Goal: Task Accomplishment & Management: Complete application form

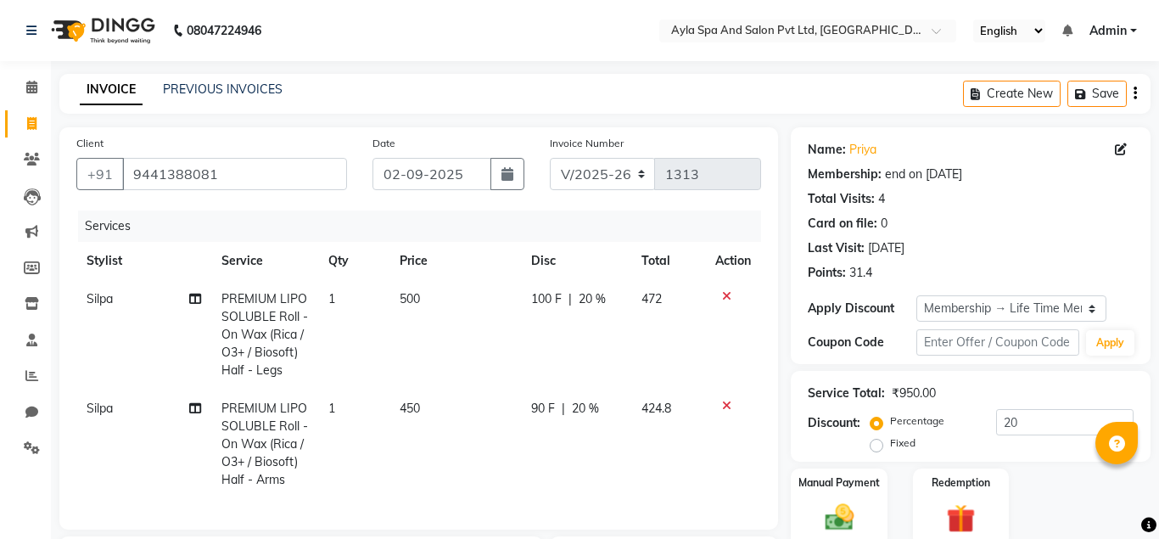
select select "7756"
select select "service"
select select "72807"
select select "1: Object"
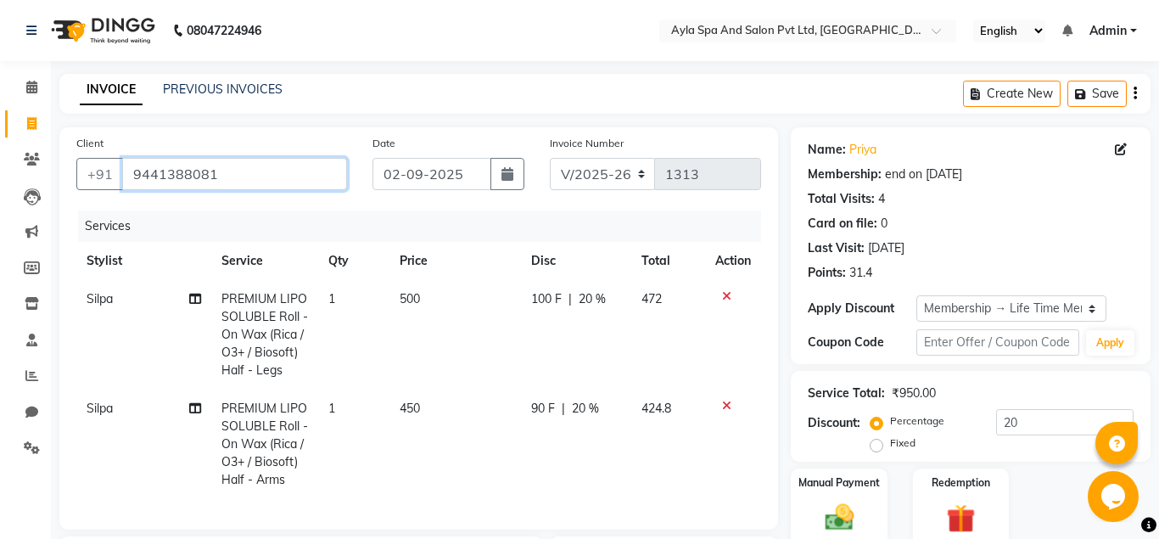
click at [319, 173] on input "9441388081" at bounding box center [234, 174] width 225 height 32
type input "944138808"
type input "0"
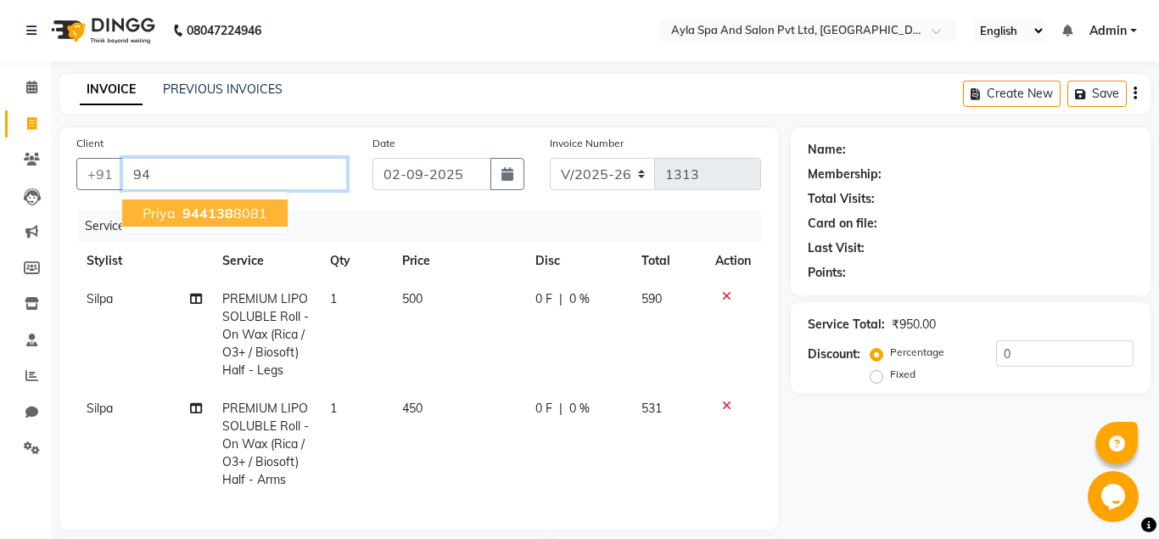
type input "9"
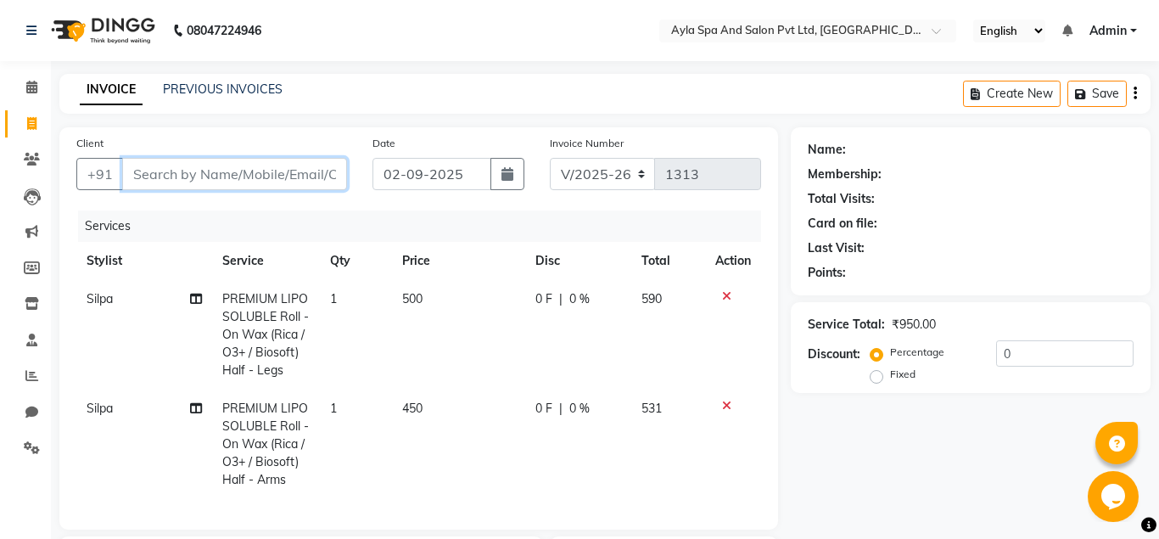
click at [269, 169] on input "Client" at bounding box center [234, 174] width 225 height 32
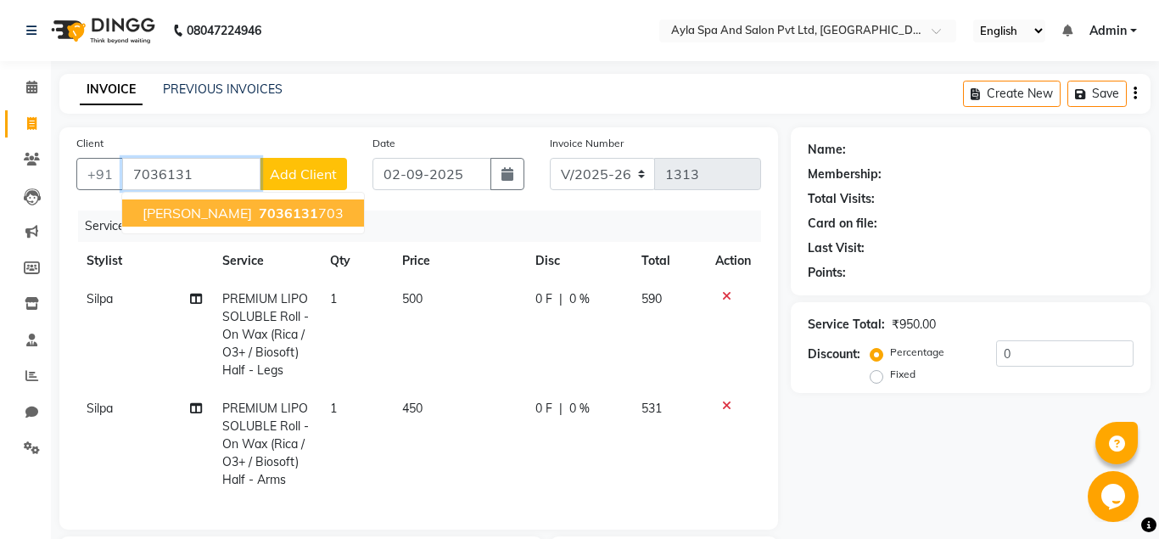
click at [268, 207] on ngb-highlight "7036131 703" at bounding box center [299, 212] width 88 height 17
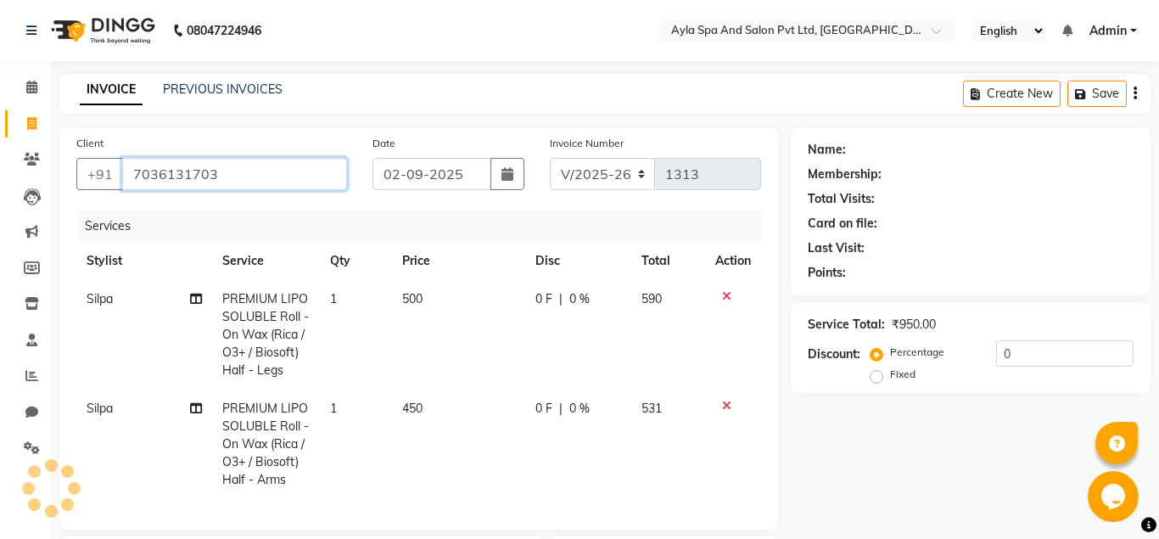
type input "7036131703"
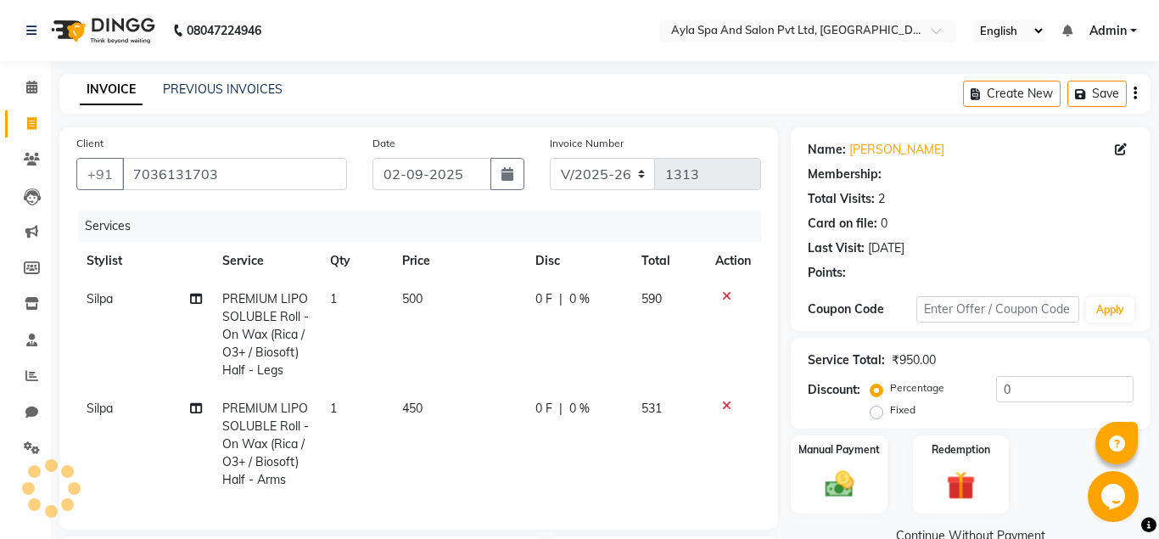
select select "1: Object"
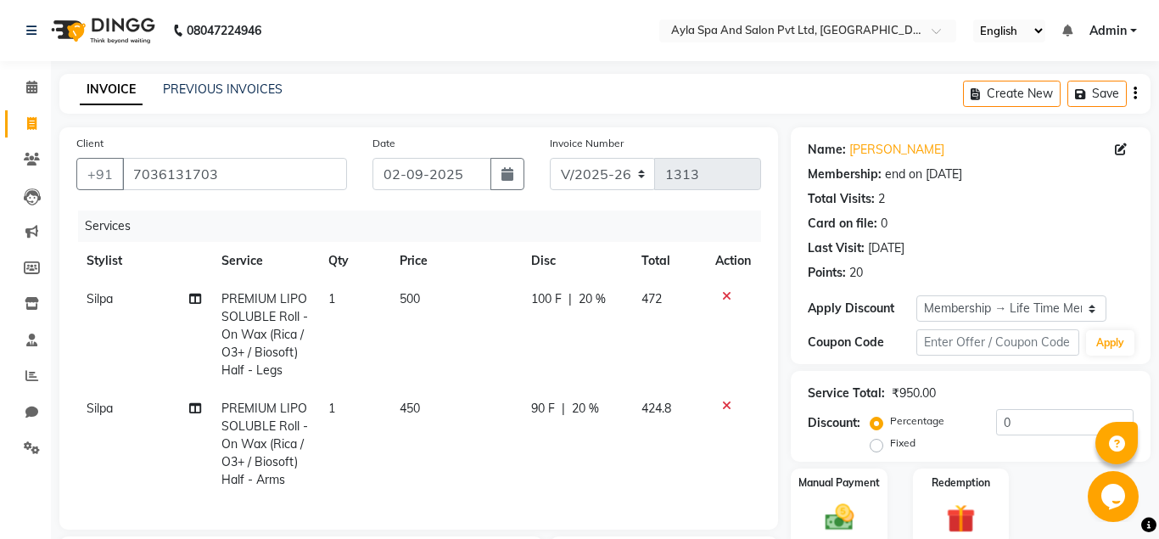
type input "20"
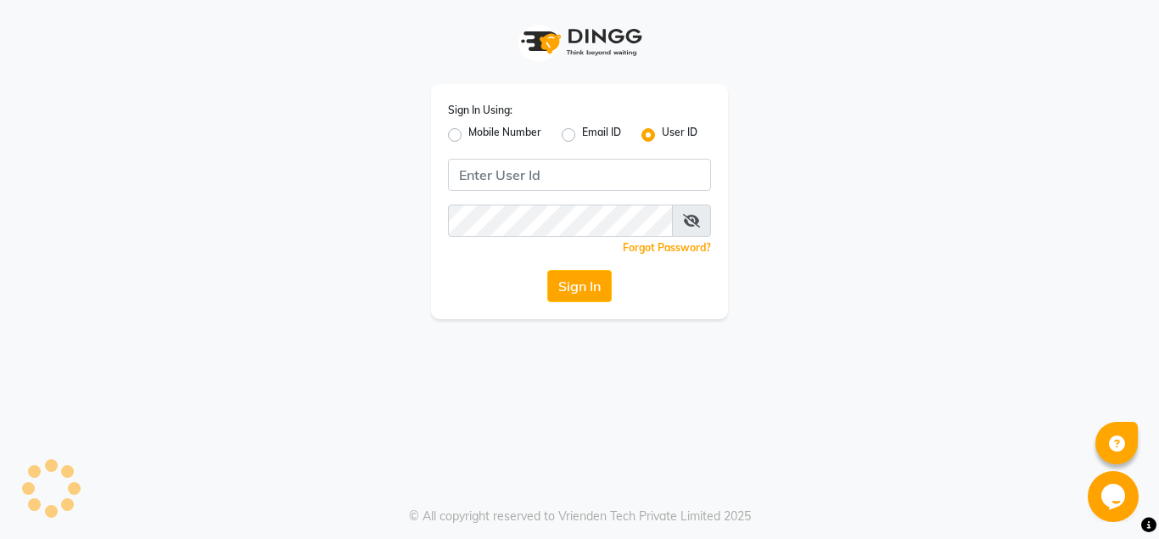
type input "Ayla@123"
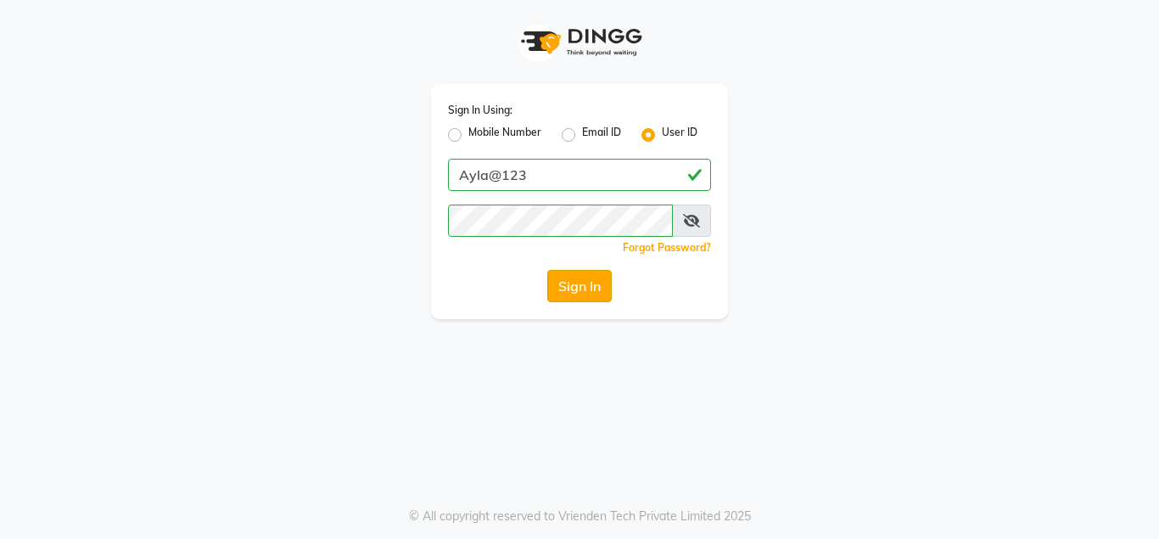
click at [576, 293] on button "Sign In" at bounding box center [579, 286] width 64 height 32
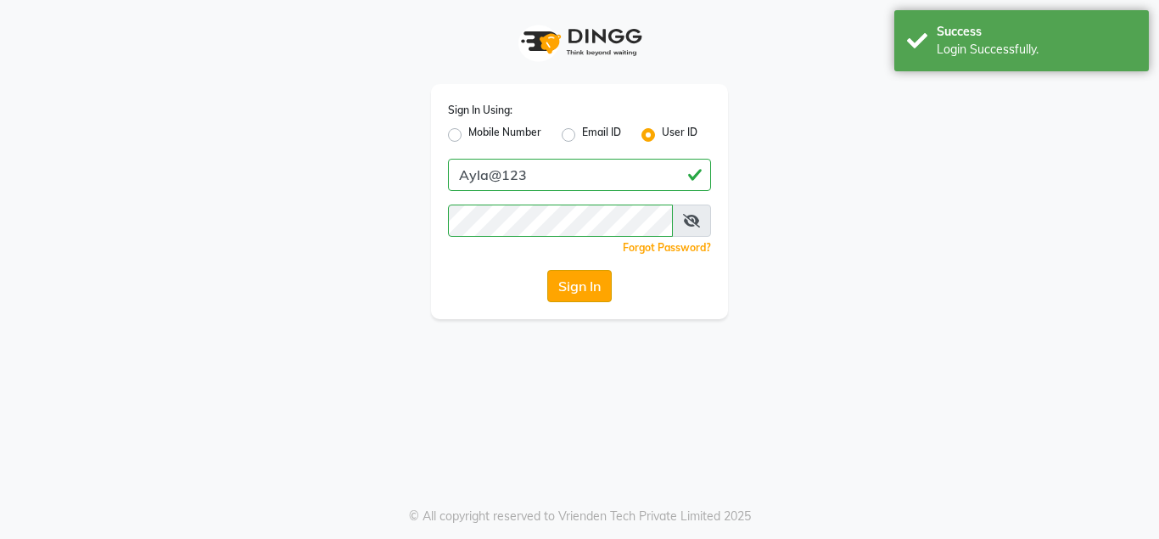
click at [574, 292] on button "Sign In" at bounding box center [579, 286] width 64 height 32
select select "service"
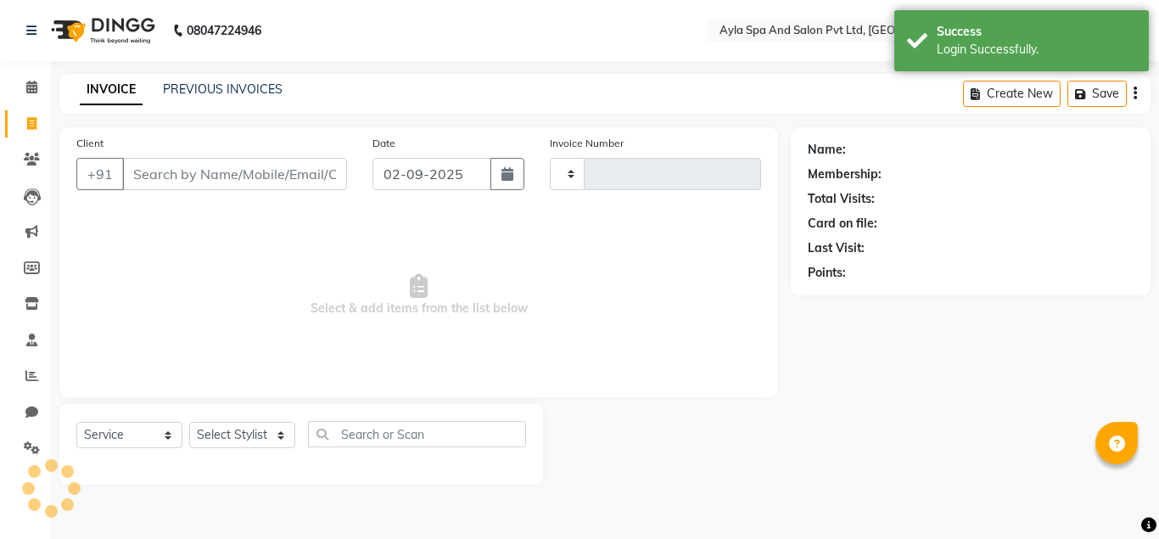
select select "en"
select select "7756"
type input "1313"
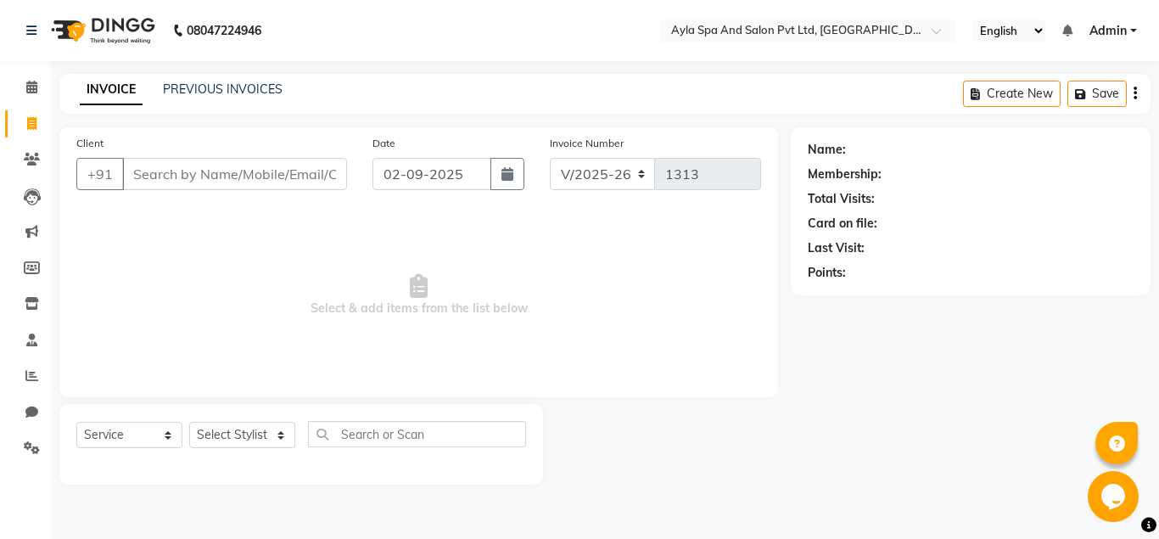
click at [184, 177] on input "Client" at bounding box center [234, 174] width 225 height 32
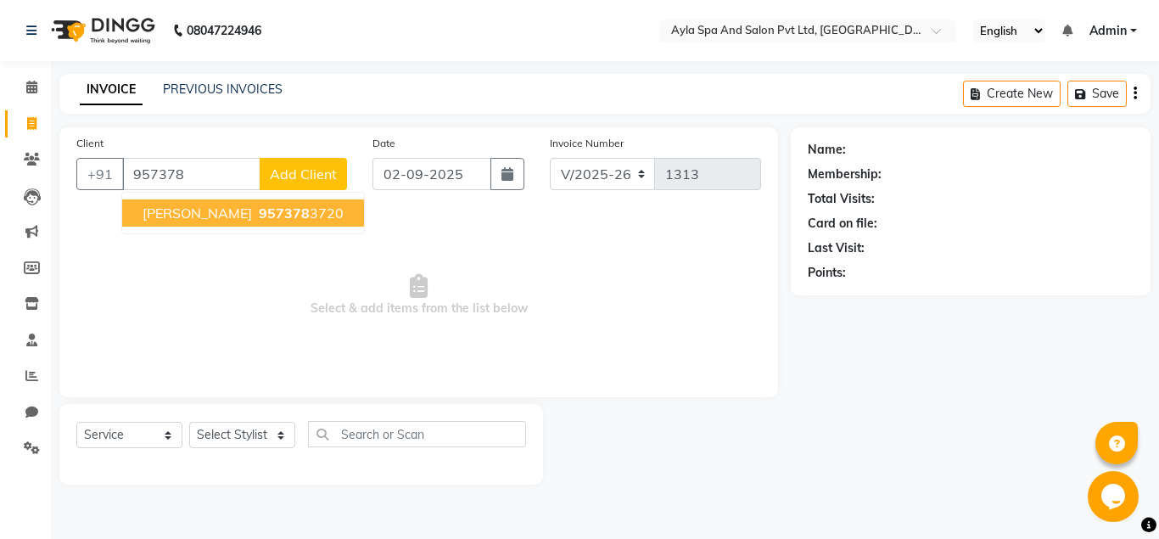
click at [193, 213] on span "[PERSON_NAME]" at bounding box center [196, 212] width 109 height 17
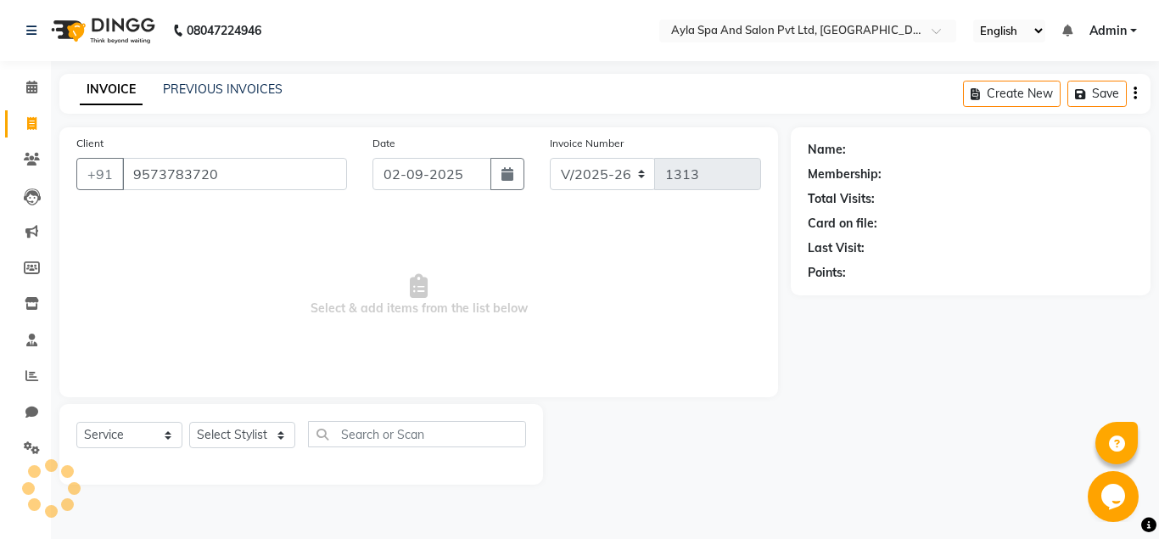
type input "9573783720"
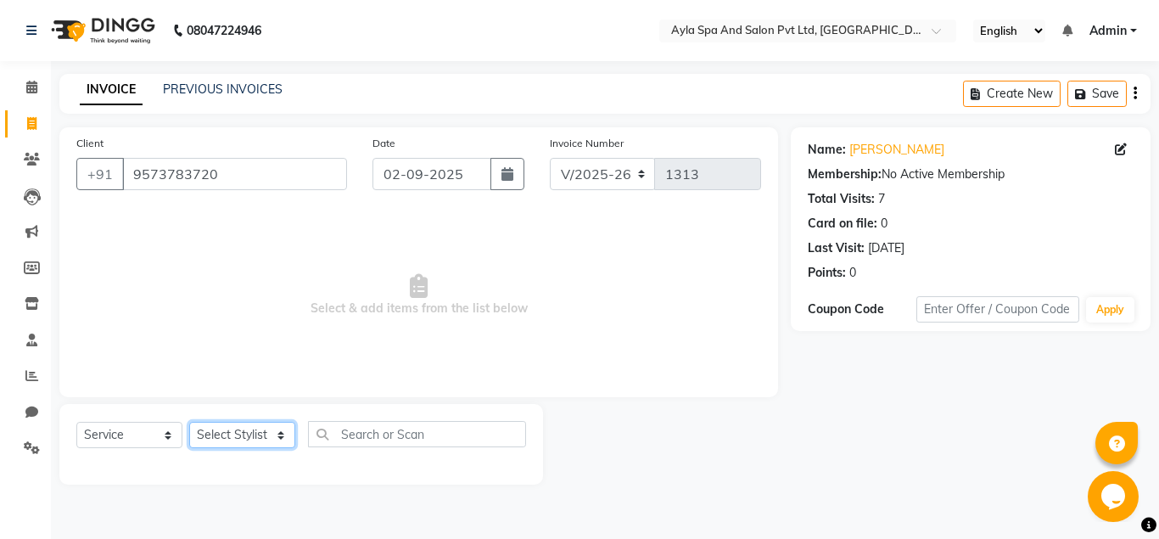
click at [189, 422] on select "Select Stylist [PERSON_NAME][DATE] [PERSON_NAME] [PERSON_NAME] [PERSON_NAME]" at bounding box center [242, 435] width 106 height 26
select select "86594"
click option "BALU" at bounding box center [0, 0] width 0 height 0
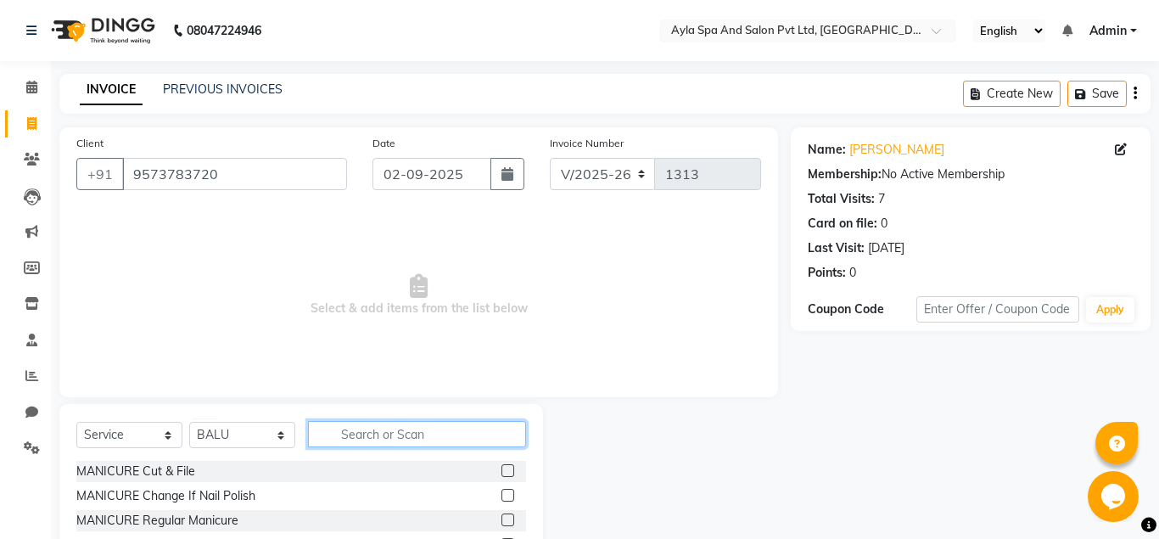
click at [379, 431] on input "text" at bounding box center [417, 434] width 218 height 26
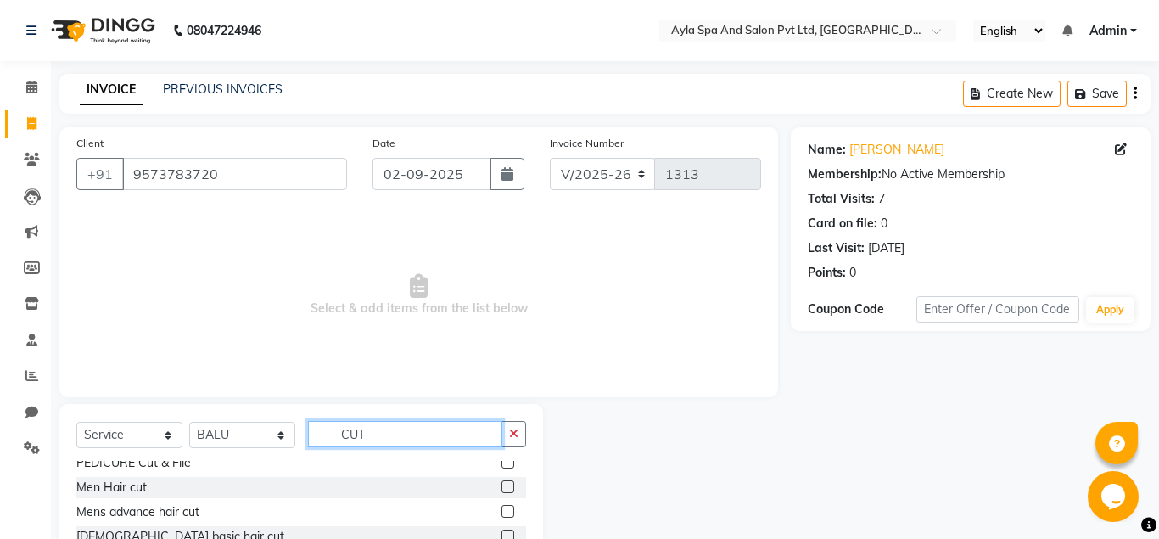
scroll to position [52, 0]
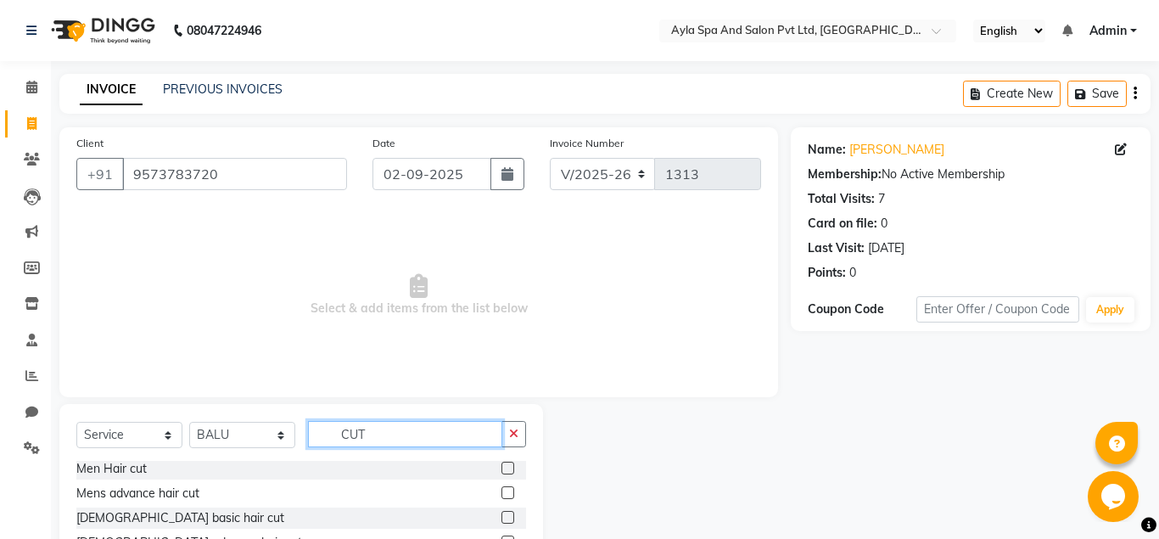
type input "CUT"
click at [504, 467] on label at bounding box center [507, 467] width 13 height 13
click at [504, 467] on input "checkbox" at bounding box center [506, 468] width 11 height 11
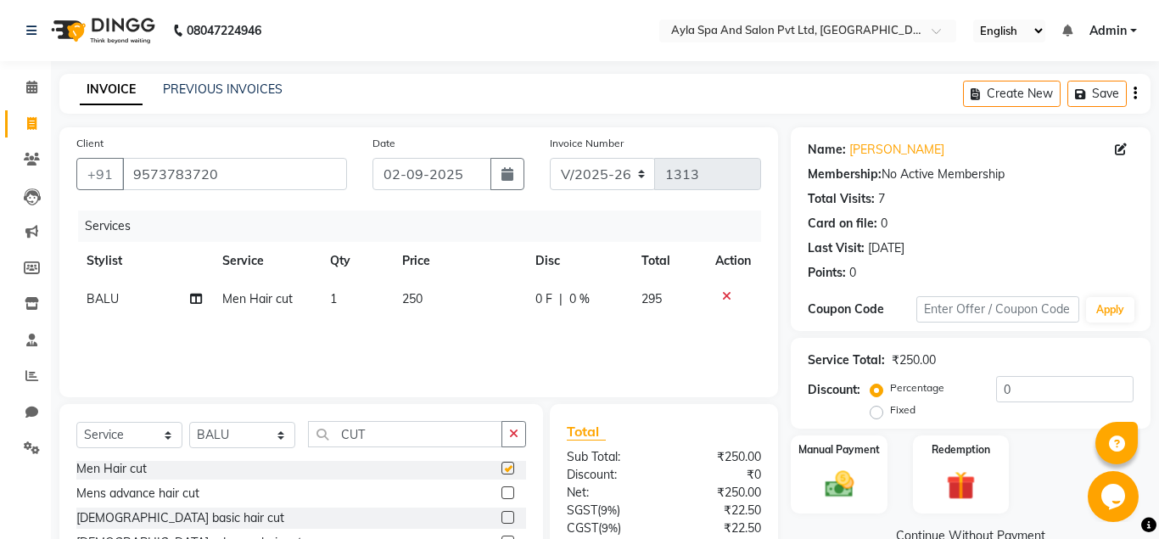
checkbox input "false"
click at [399, 433] on input "CUT" at bounding box center [405, 434] width 194 height 26
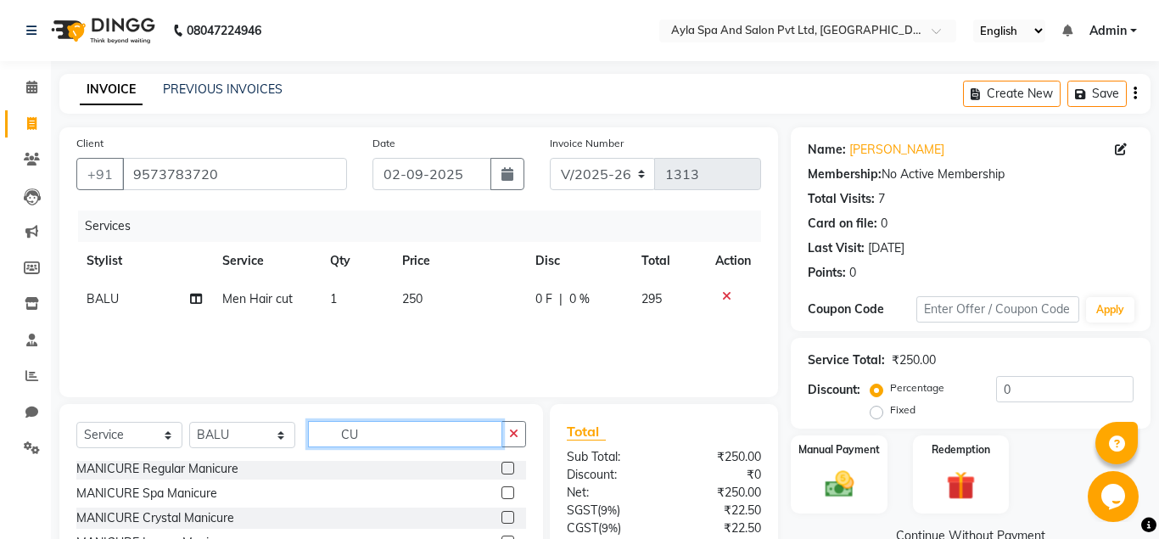
scroll to position [298, 0]
type input "C"
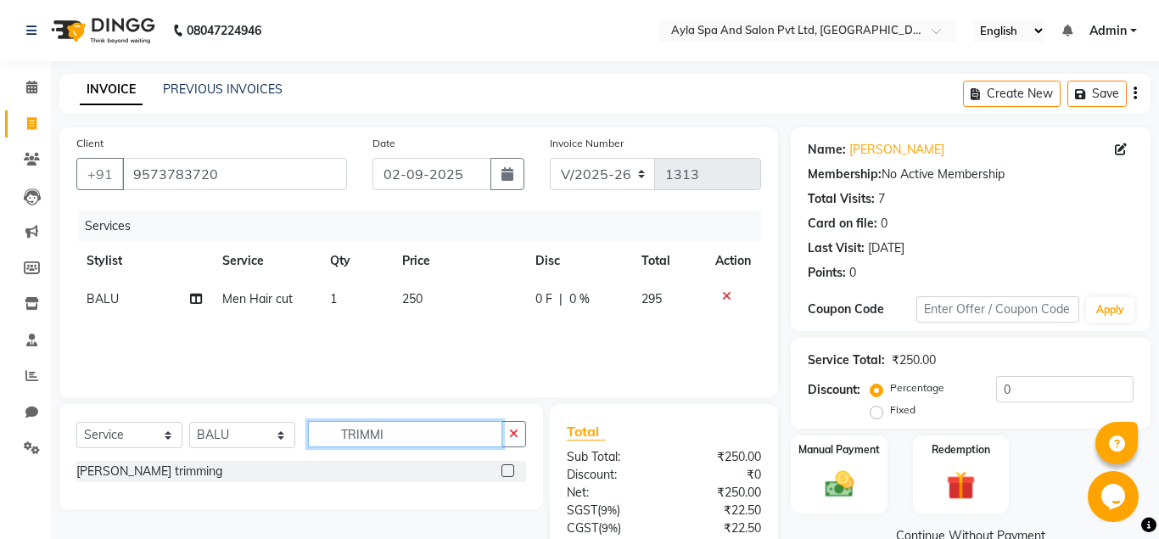
type input "TRIMMI"
click at [505, 466] on label at bounding box center [507, 470] width 13 height 13
click at [505, 466] on input "checkbox" at bounding box center [506, 471] width 11 height 11
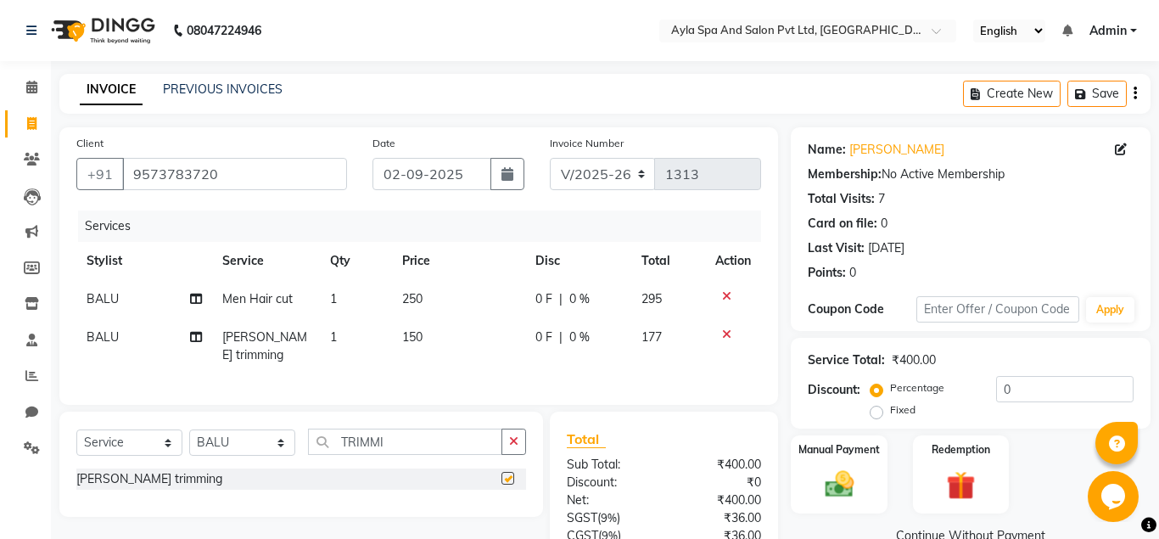
checkbox input "false"
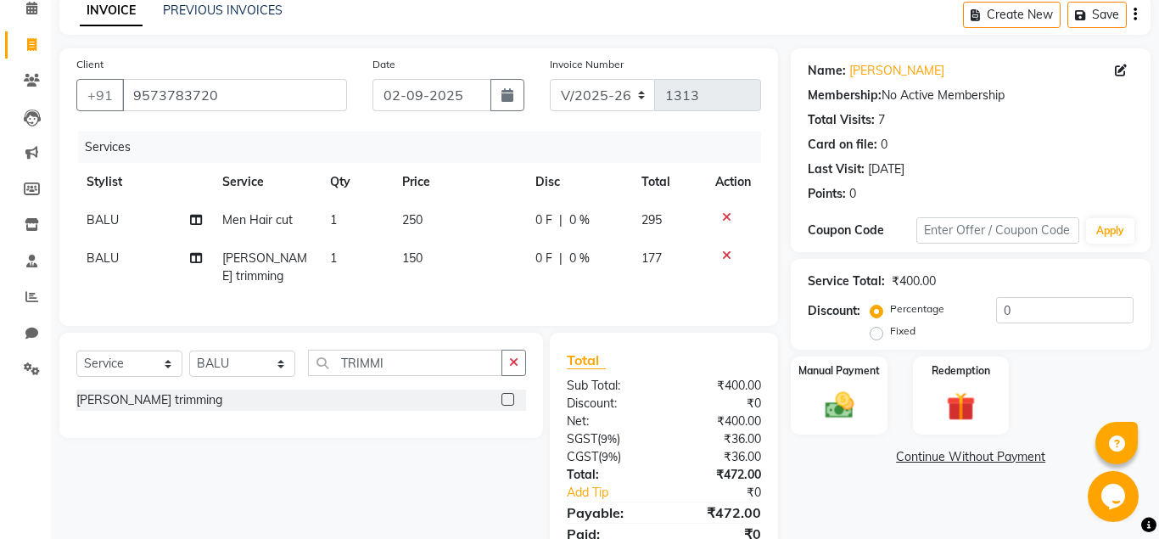
scroll to position [140, 0]
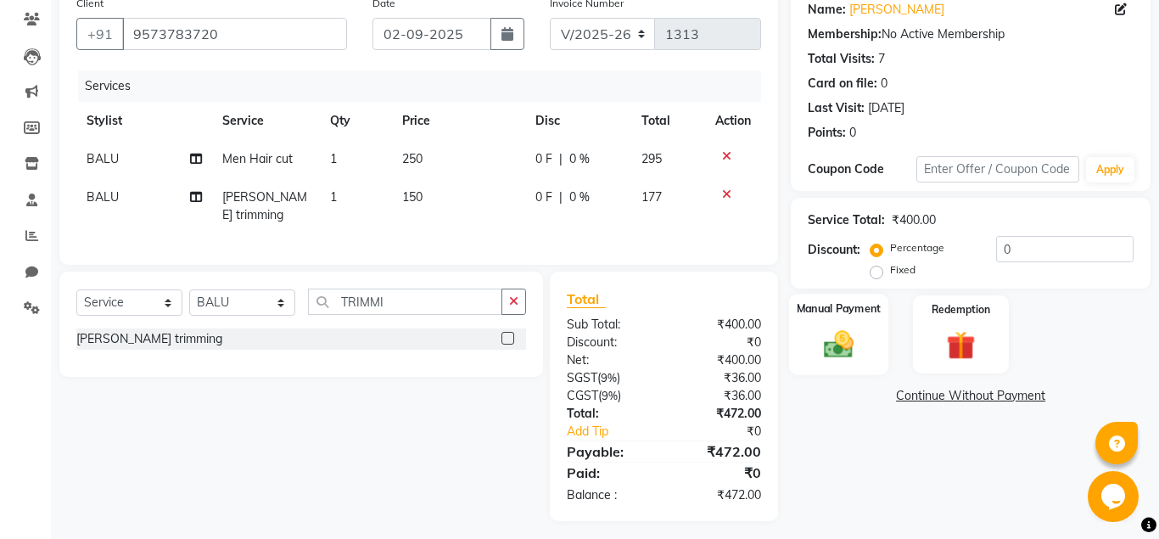
click at [877, 360] on div "Manual Payment" at bounding box center [839, 333] width 100 height 81
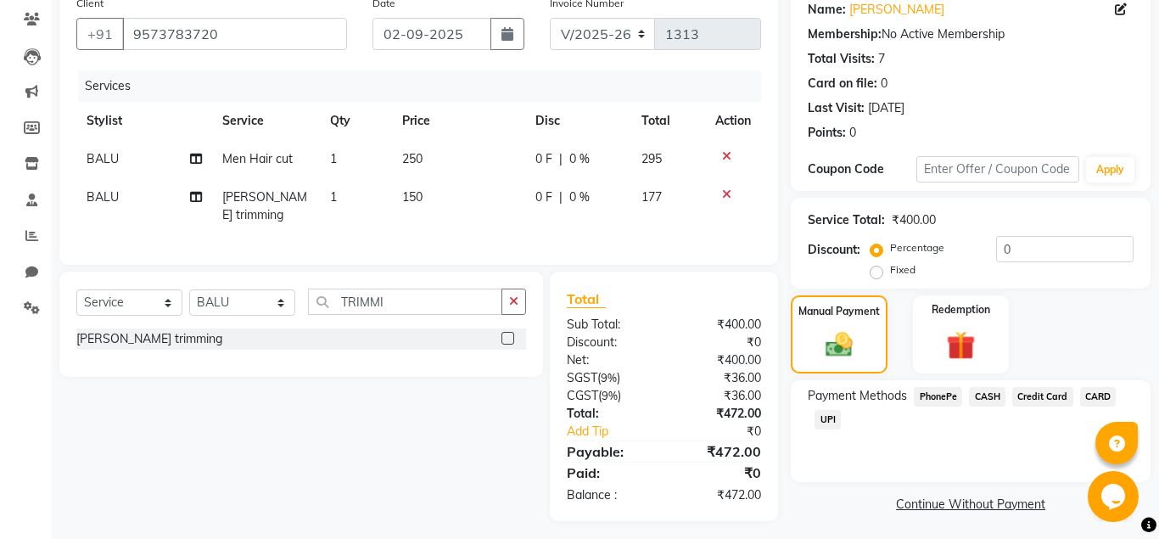
click at [728, 158] on icon at bounding box center [726, 156] width 9 height 12
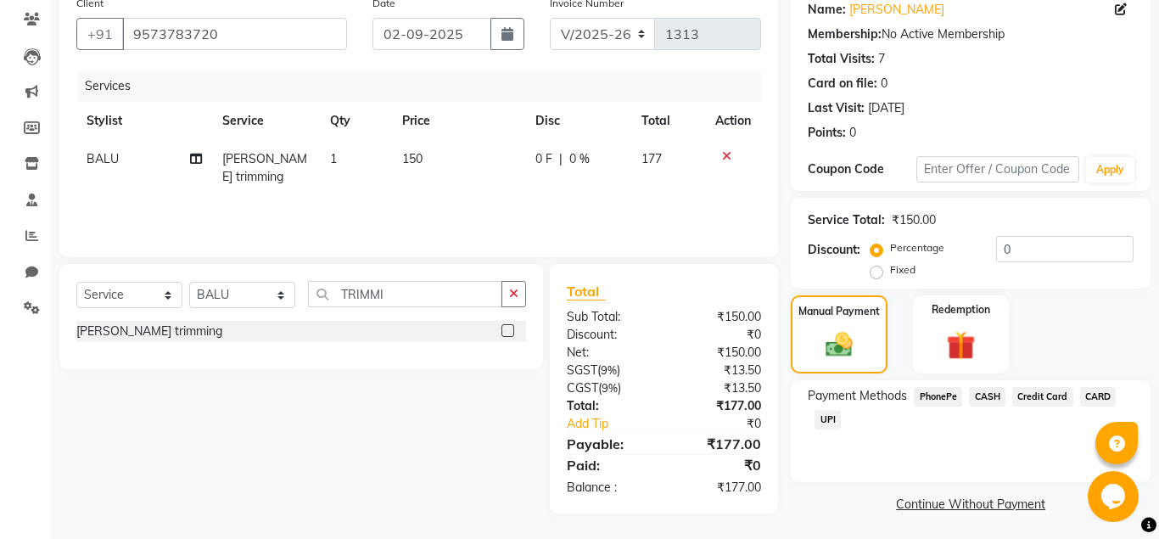
click at [728, 154] on icon at bounding box center [726, 156] width 9 height 12
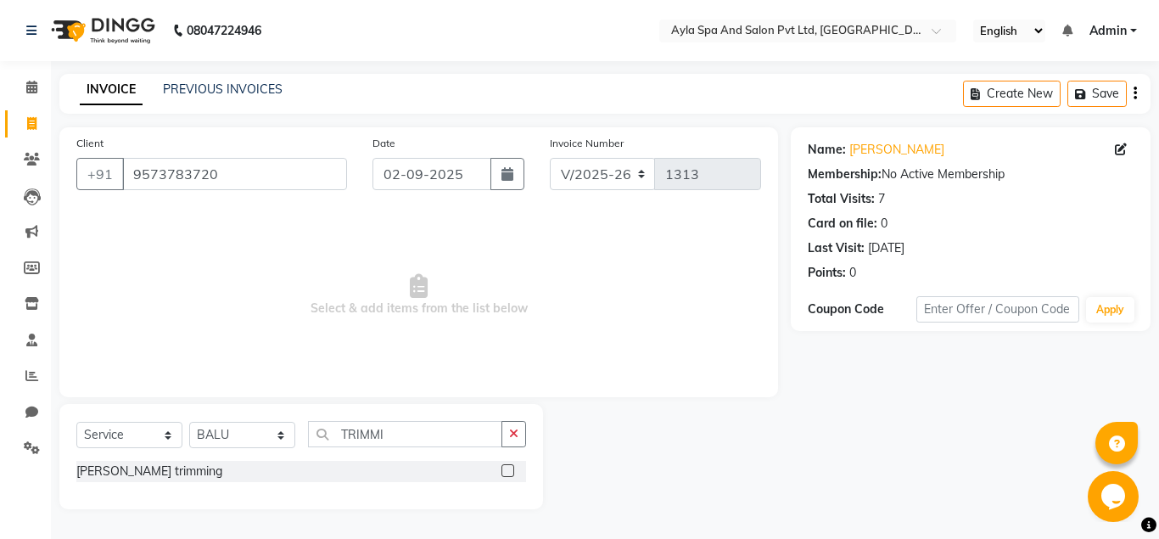
scroll to position [0, 0]
click at [76, 422] on select "Select Service Product Membership Package Voucher Prepaid Gift Card" at bounding box center [129, 435] width 106 height 26
click option "Membership" at bounding box center [0, 0] width 0 height 0
click at [401, 439] on input "TRIMMI" at bounding box center [405, 434] width 194 height 26
click at [509, 466] on label at bounding box center [507, 470] width 13 height 13
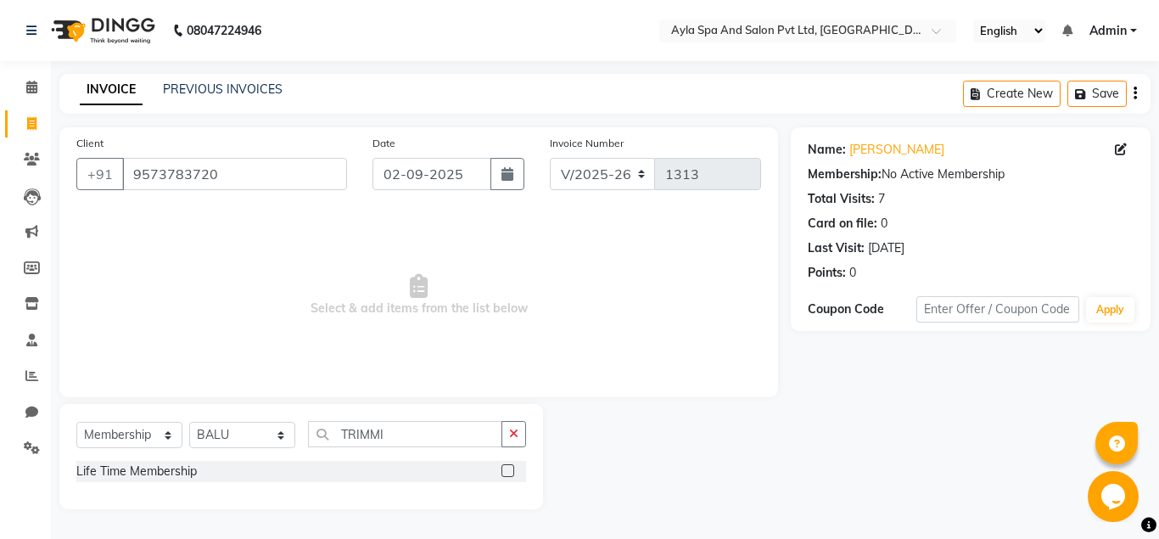
click at [509, 466] on input "checkbox" at bounding box center [506, 471] width 11 height 11
select select "select"
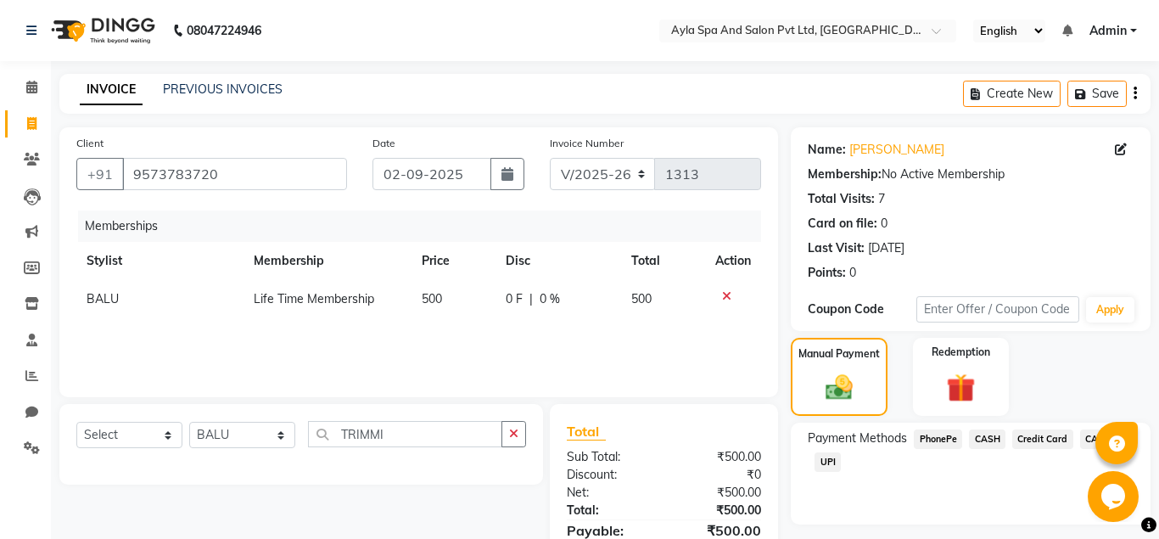
click at [822, 462] on span "UPI" at bounding box center [827, 462] width 26 height 20
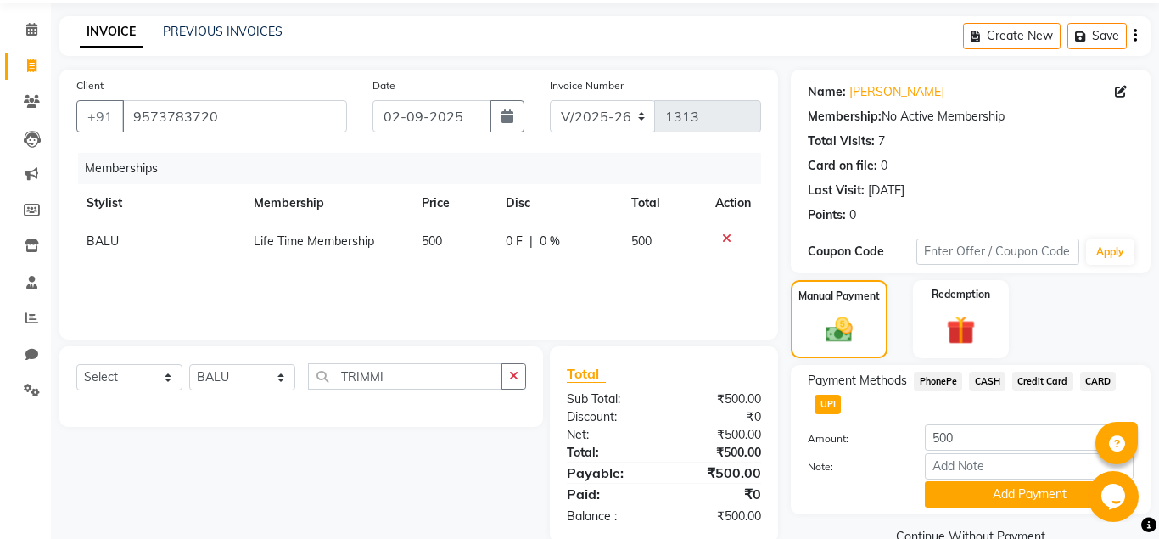
scroll to position [92, 0]
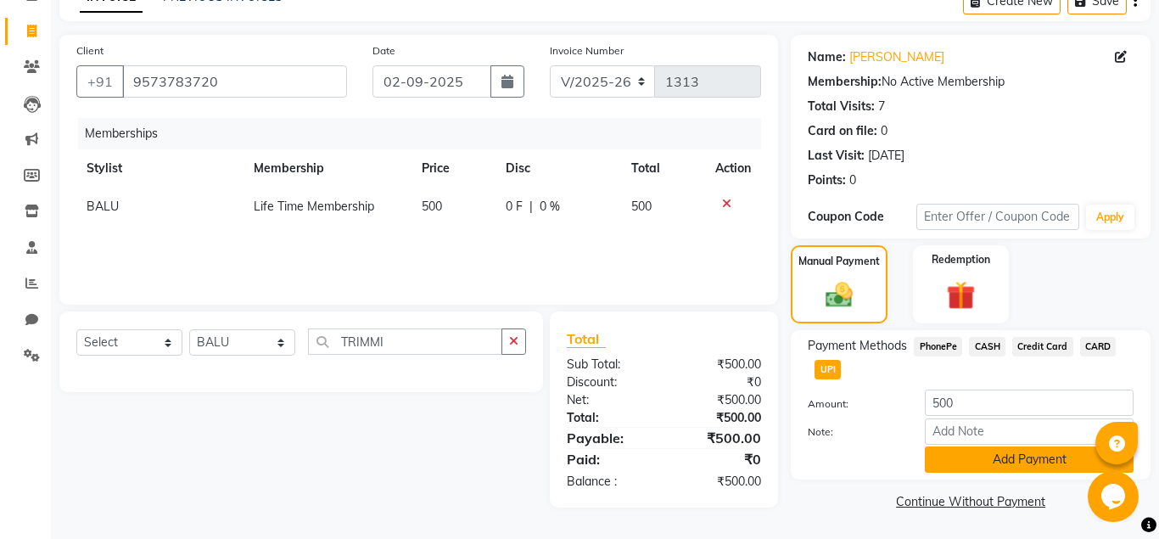
click at [971, 459] on button "Add Payment" at bounding box center [1028, 459] width 209 height 26
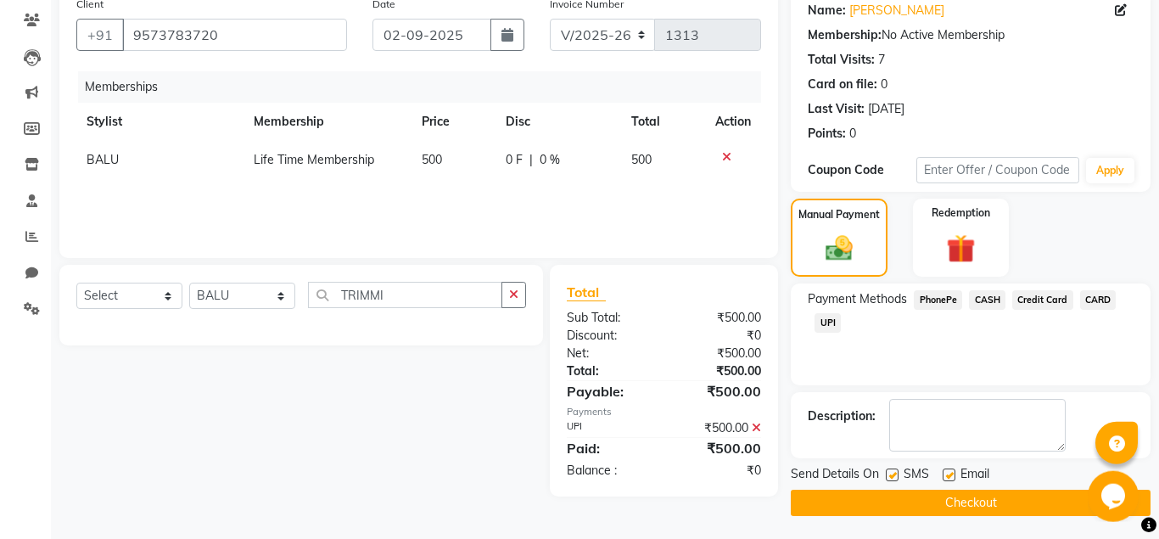
scroll to position [142, 0]
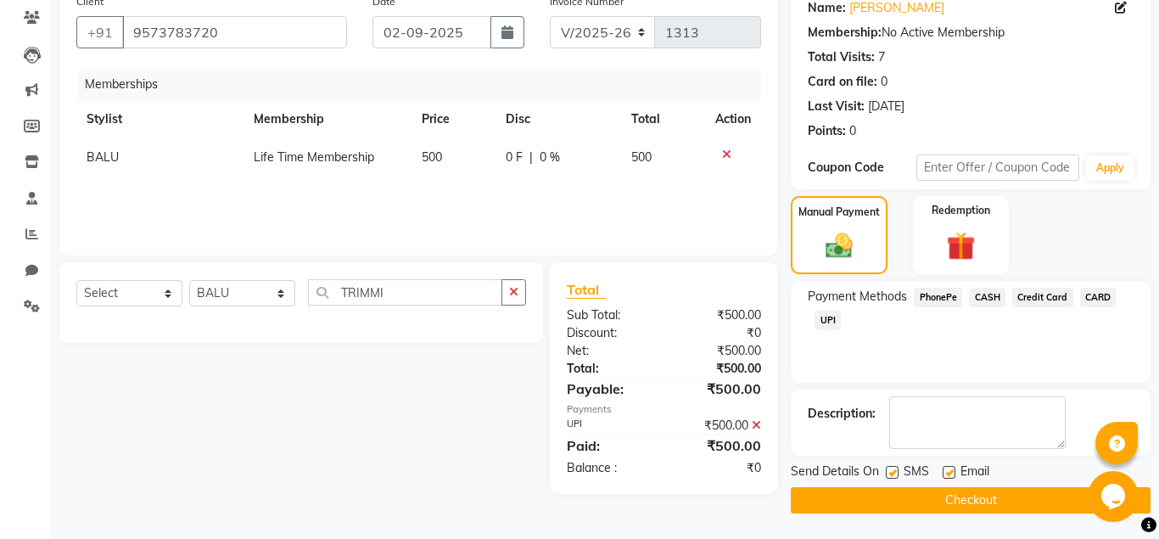
click at [949, 469] on label at bounding box center [948, 472] width 13 height 13
click at [949, 469] on input "checkbox" at bounding box center [947, 472] width 11 height 11
checkbox input "false"
click at [956, 500] on button "Checkout" at bounding box center [970, 500] width 360 height 26
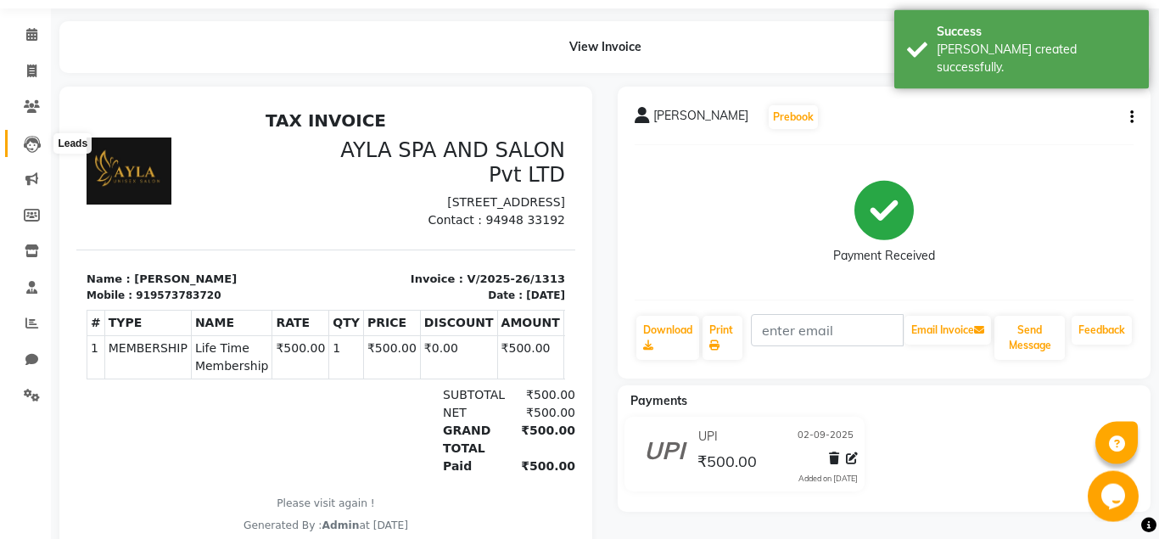
scroll to position [20, 0]
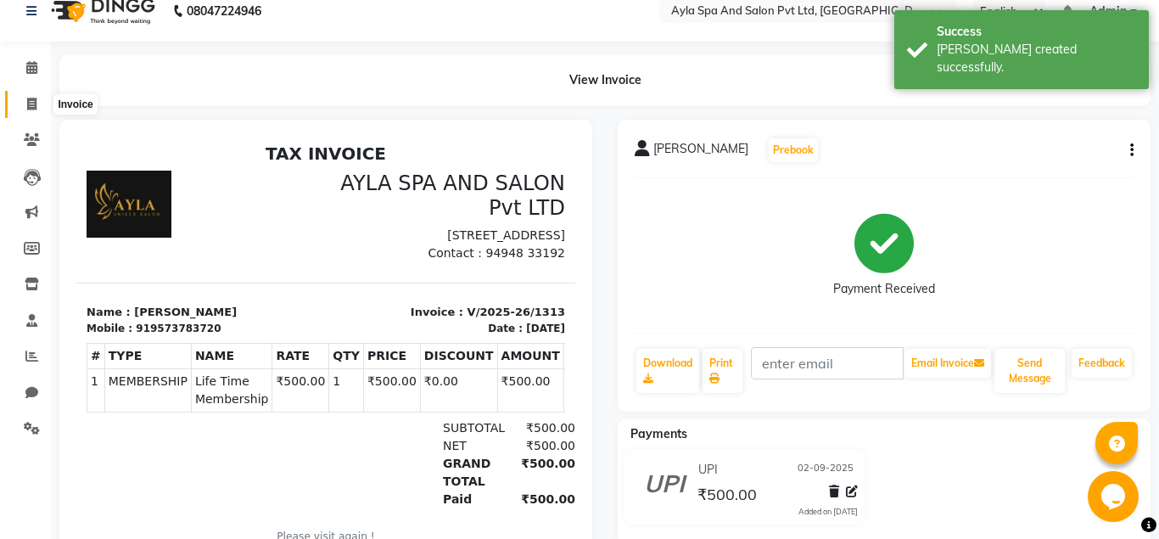
click at [32, 108] on icon at bounding box center [31, 104] width 9 height 13
select select "service"
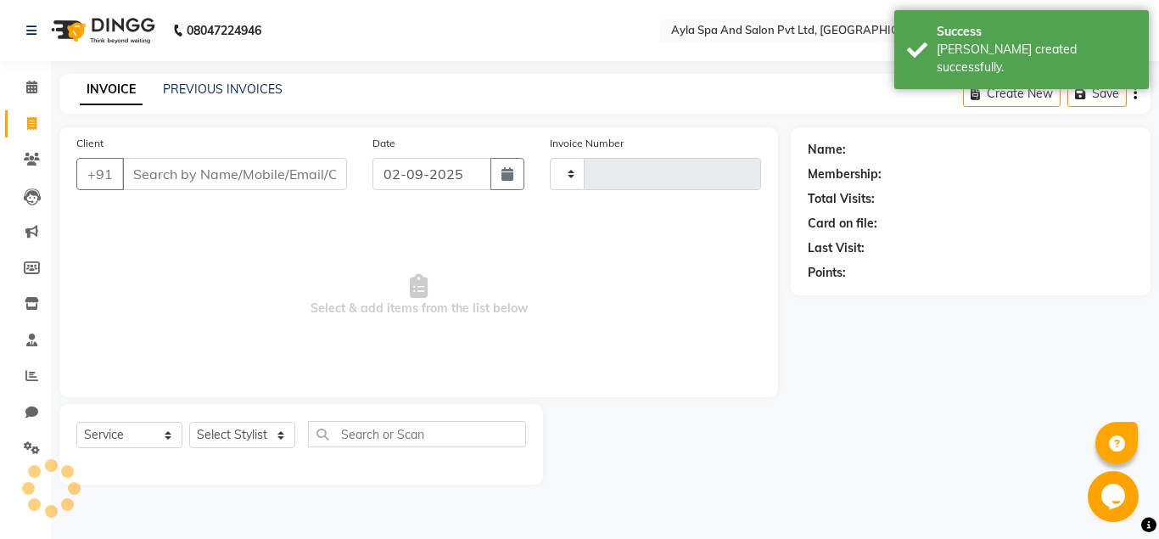
type input "1314"
select select "7756"
click at [150, 171] on input "Client" at bounding box center [234, 174] width 225 height 32
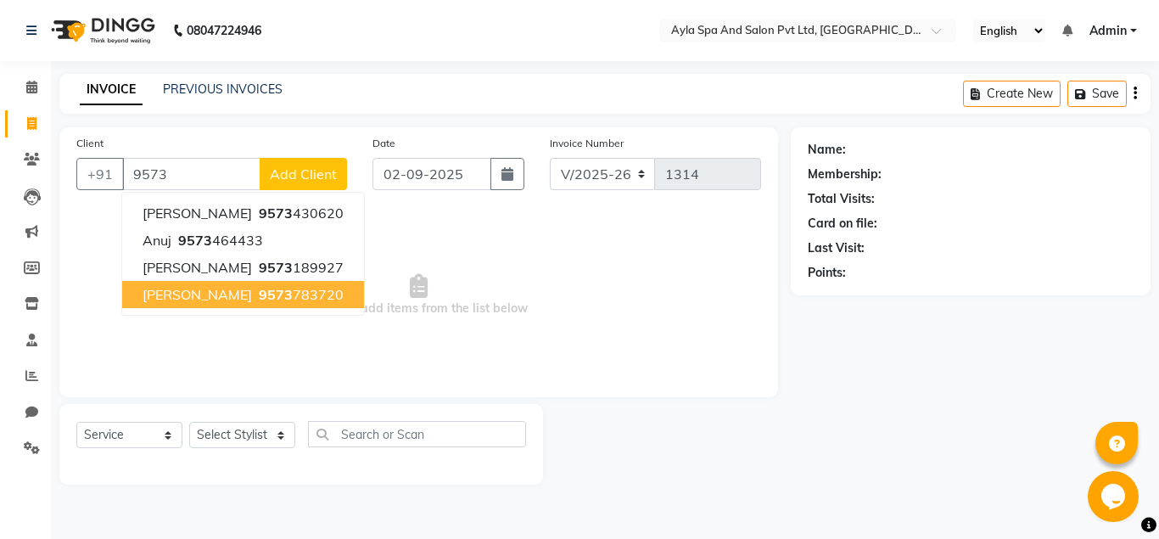
click at [178, 297] on span "sumanth" at bounding box center [196, 294] width 109 height 17
type input "9573783720"
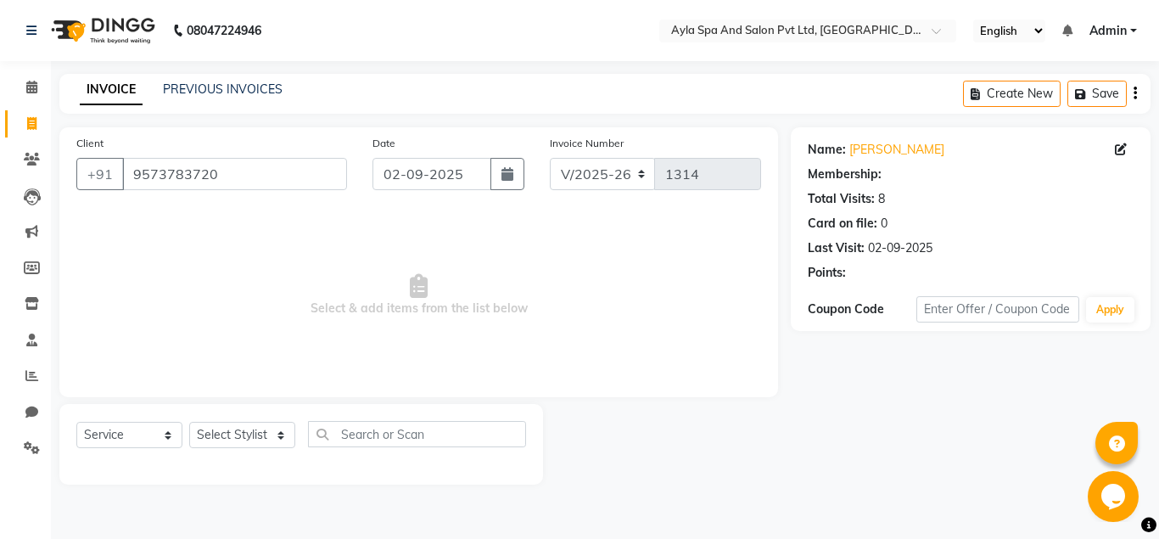
select select "1: Object"
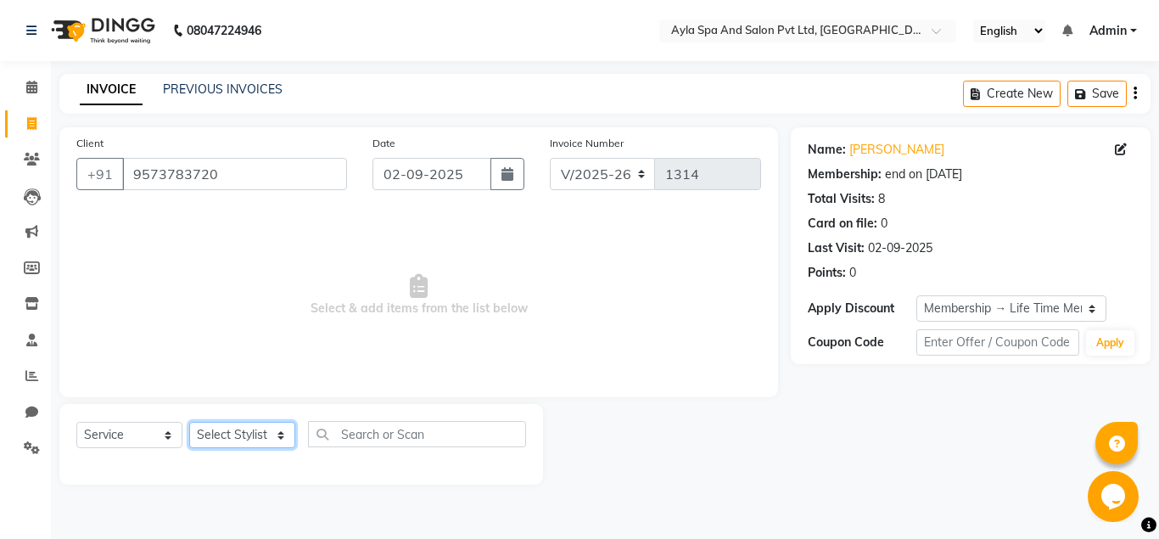
click at [189, 422] on select "Select Stylist Akshit raja BALU meena Neelima Renuka Silpa" at bounding box center [242, 435] width 106 height 26
select select "86594"
click option "BALU" at bounding box center [0, 0] width 0 height 0
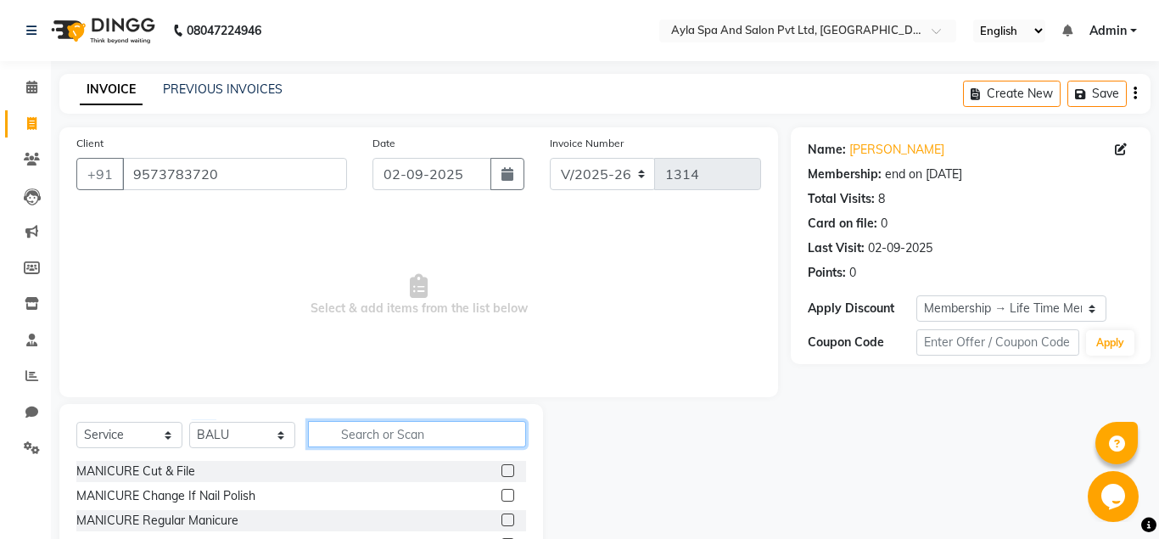
click at [358, 439] on input "text" at bounding box center [417, 434] width 218 height 26
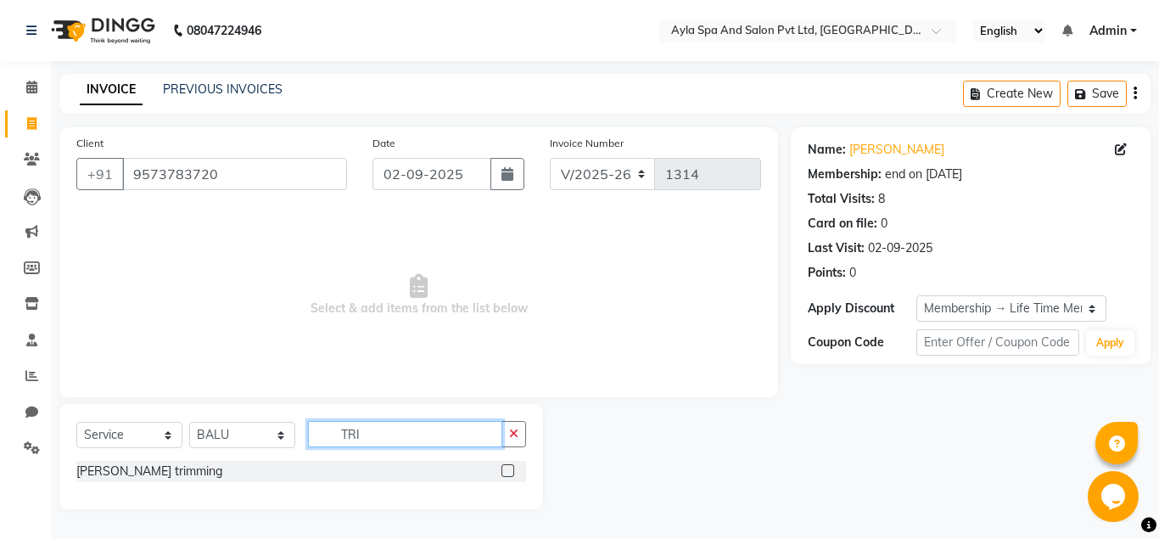
type input "TRI"
click at [505, 470] on label at bounding box center [507, 470] width 13 height 13
click at [505, 470] on input "checkbox" at bounding box center [506, 471] width 11 height 11
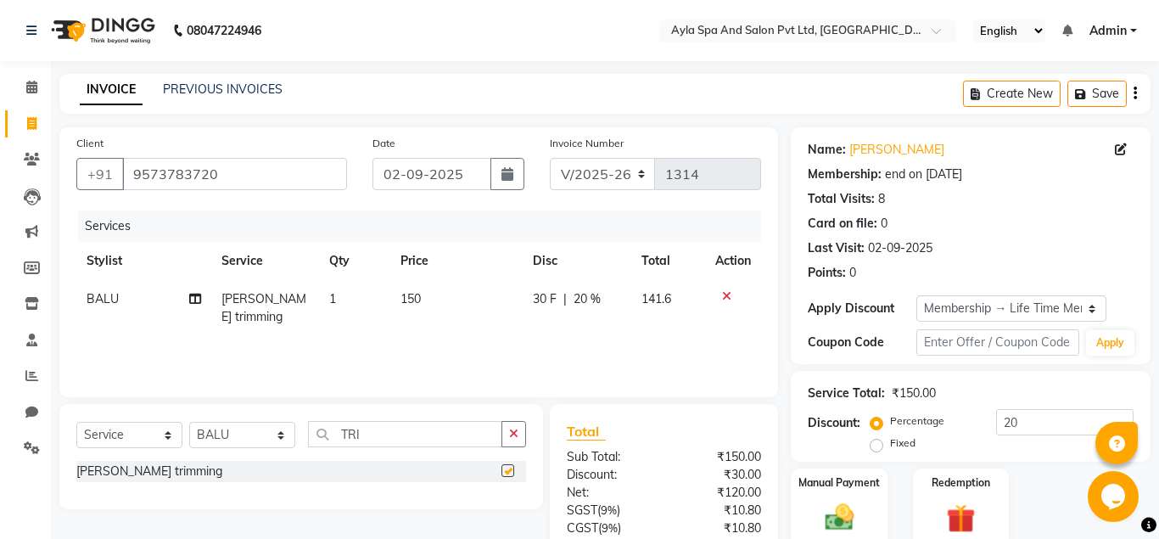
checkbox input "false"
click at [427, 440] on input "TRI" at bounding box center [405, 434] width 194 height 26
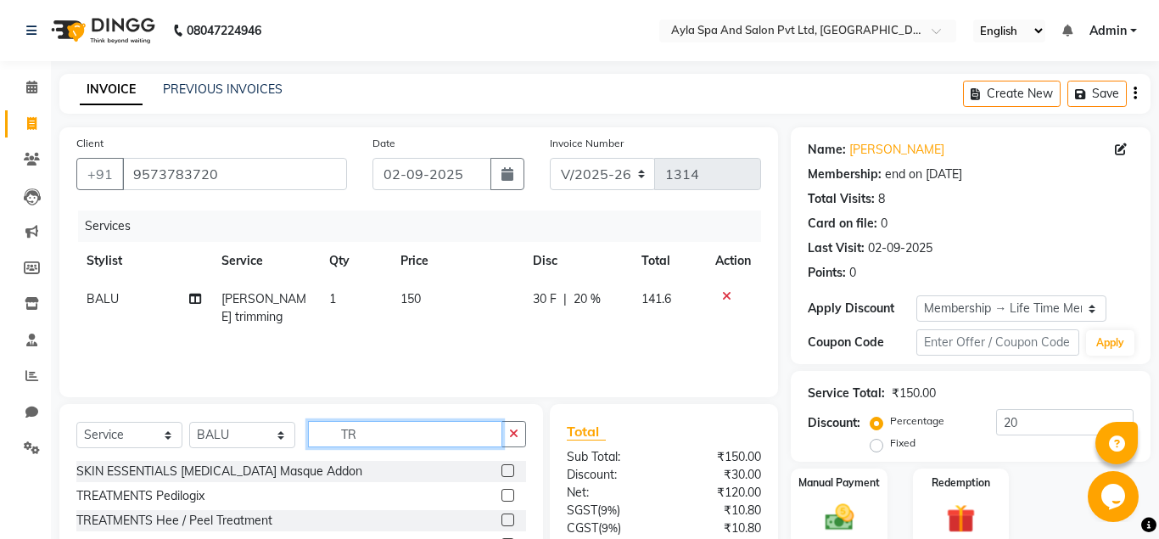
type input "T"
type input "CUT"
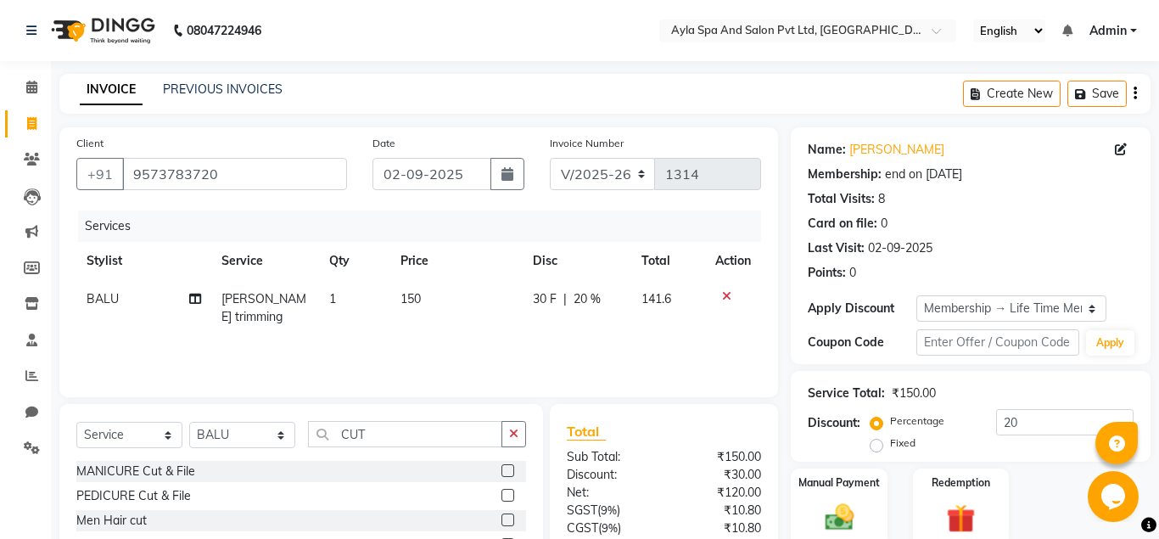
click at [504, 511] on div at bounding box center [513, 520] width 25 height 21
click at [505, 520] on label at bounding box center [507, 519] width 13 height 13
click at [505, 520] on input "checkbox" at bounding box center [506, 520] width 11 height 11
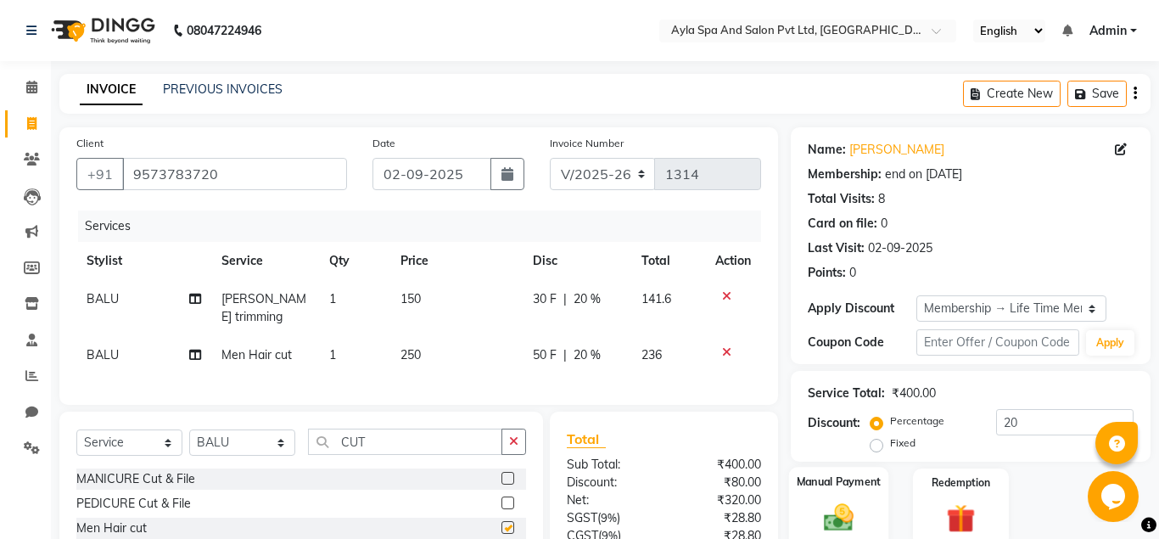
checkbox input "false"
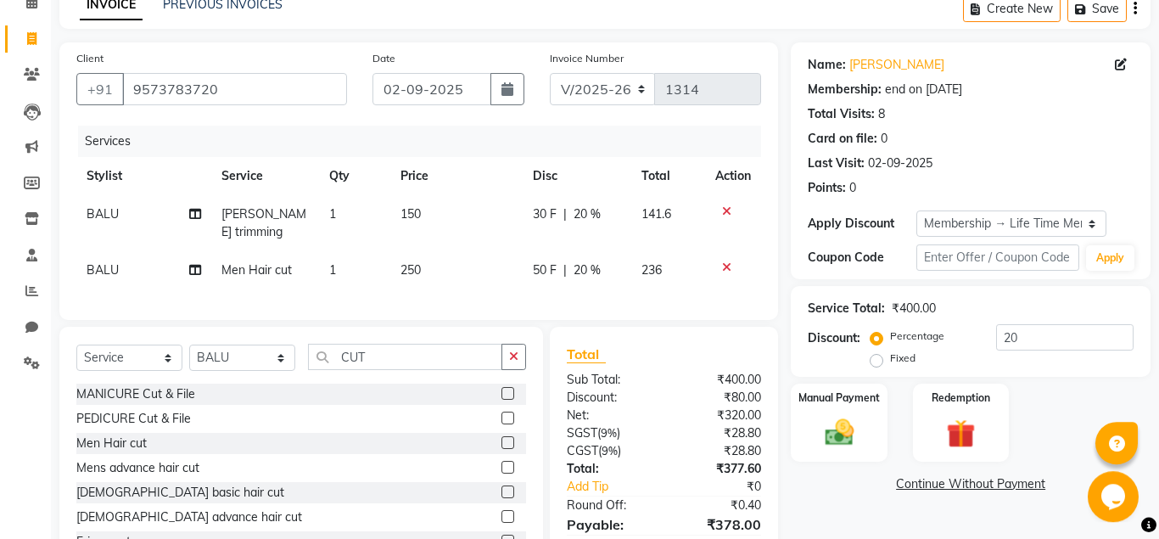
scroll to position [158, 0]
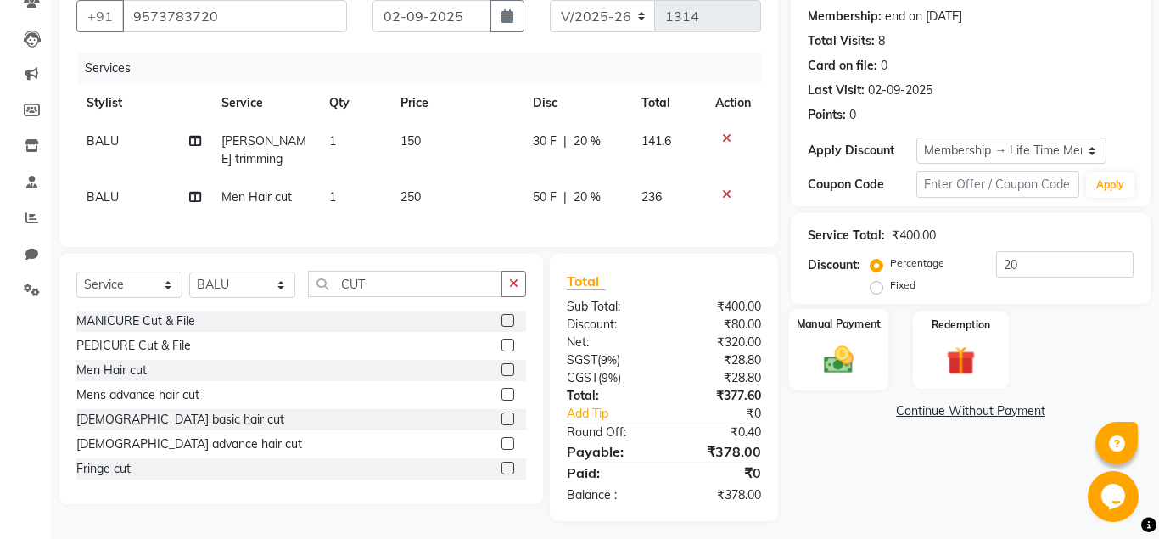
click at [851, 368] on img at bounding box center [838, 359] width 48 height 35
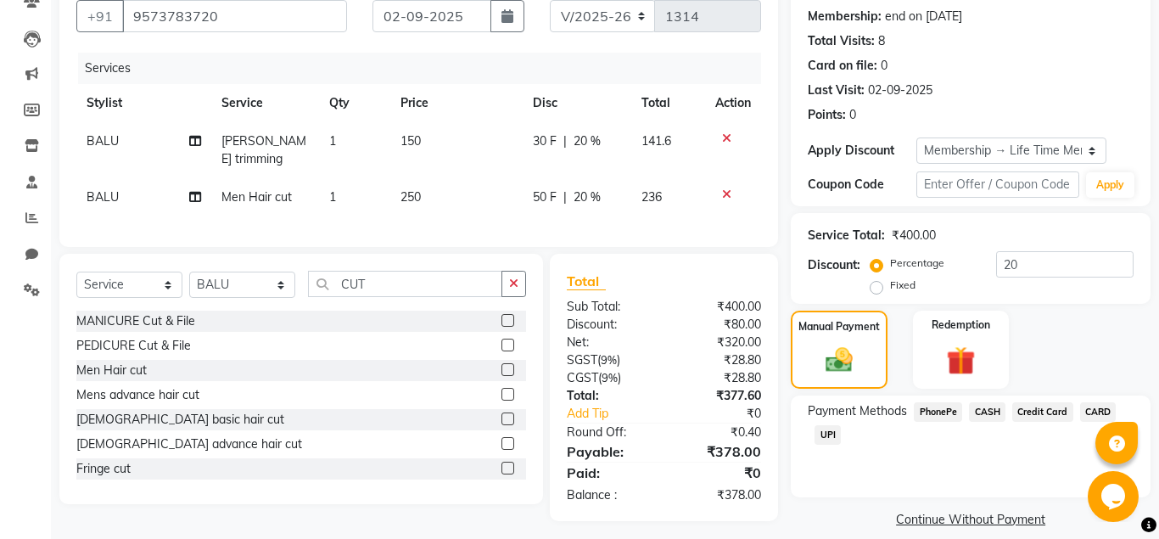
click at [820, 422] on div "Payment Methods PhonePe CASH Credit Card CARD UPI" at bounding box center [970, 425] width 326 height 46
click at [416, 138] on span "150" at bounding box center [410, 140] width 20 height 15
select select "86594"
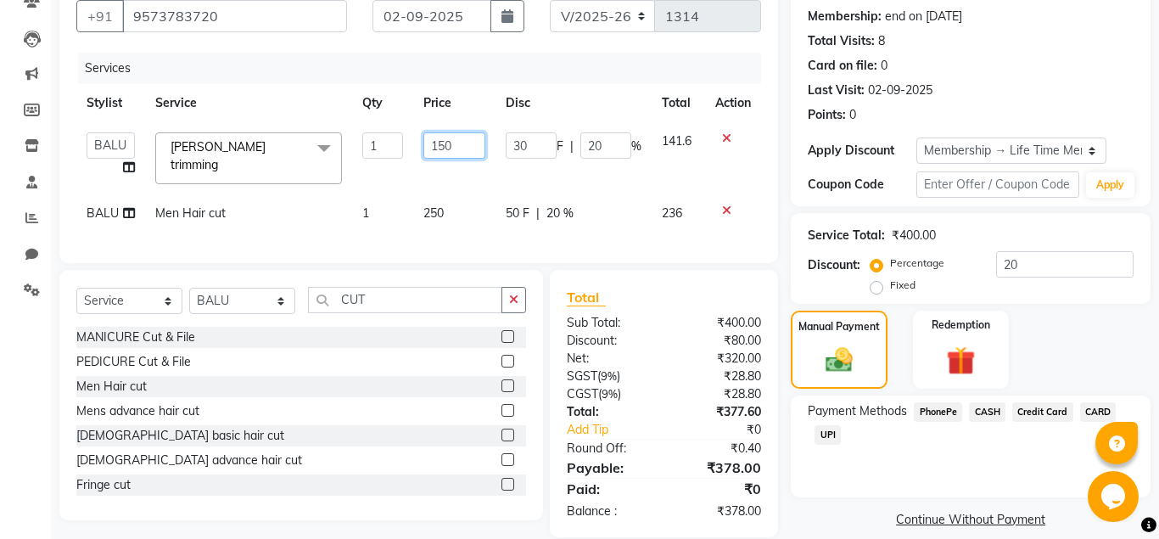
click at [443, 145] on input "150" at bounding box center [454, 145] width 62 height 26
type input "200"
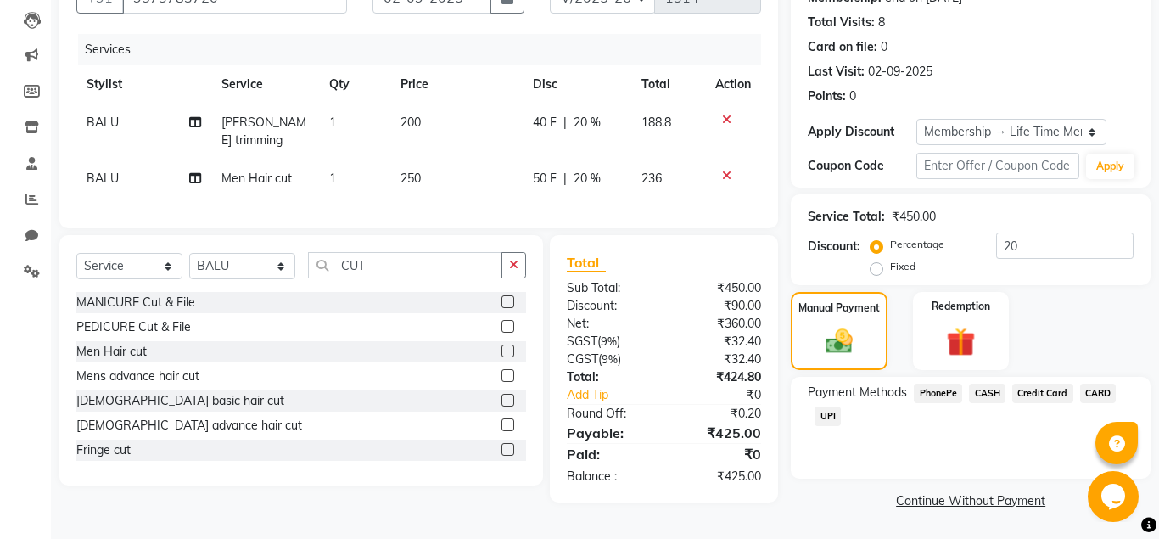
click at [825, 412] on span "UPI" at bounding box center [827, 416] width 26 height 20
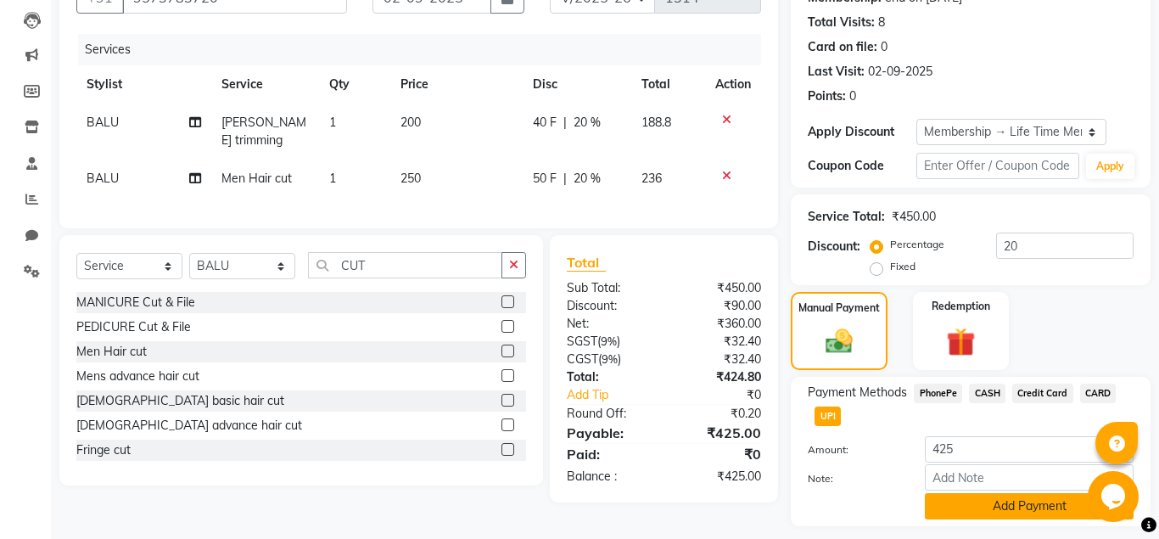
click at [965, 505] on button "Add Payment" at bounding box center [1028, 506] width 209 height 26
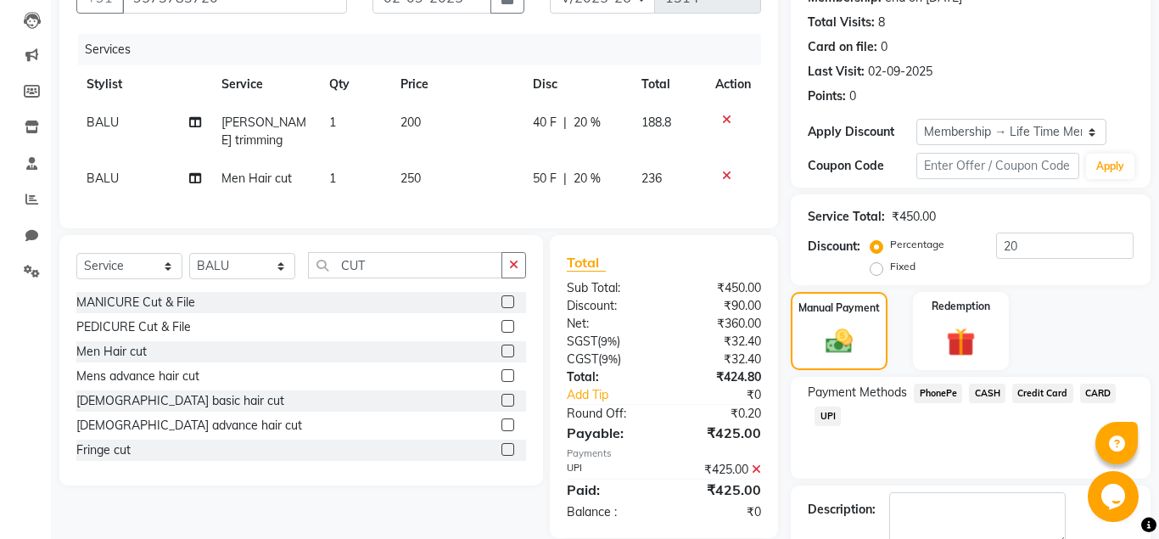
scroll to position [277, 0]
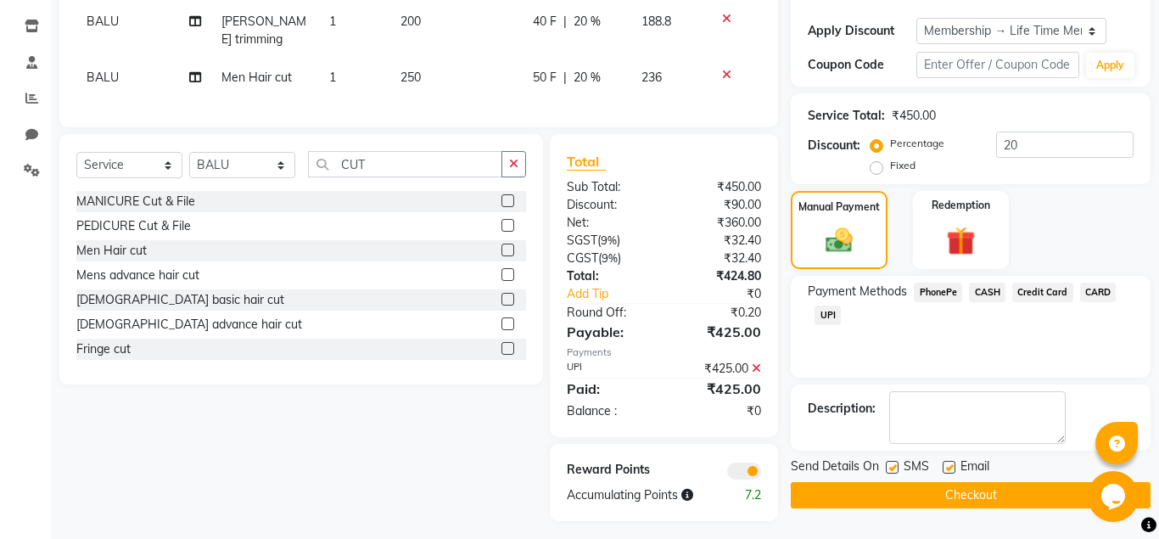
drag, startPoint x: 947, startPoint y: 464, endPoint x: 934, endPoint y: 484, distance: 24.5
click at [950, 466] on label at bounding box center [948, 467] width 13 height 13
click at [952, 470] on label at bounding box center [948, 467] width 13 height 13
click at [952, 470] on input "checkbox" at bounding box center [947, 467] width 11 height 11
checkbox input "false"
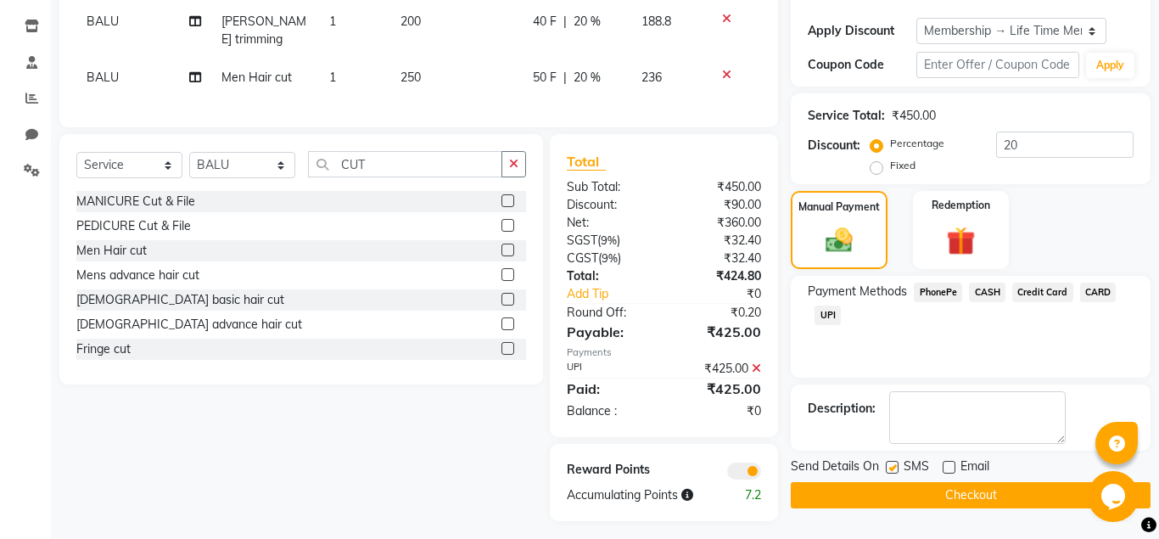
drag, startPoint x: 947, startPoint y: 486, endPoint x: 926, endPoint y: 478, distance: 22.5
click at [947, 487] on button "Checkout" at bounding box center [970, 495] width 360 height 26
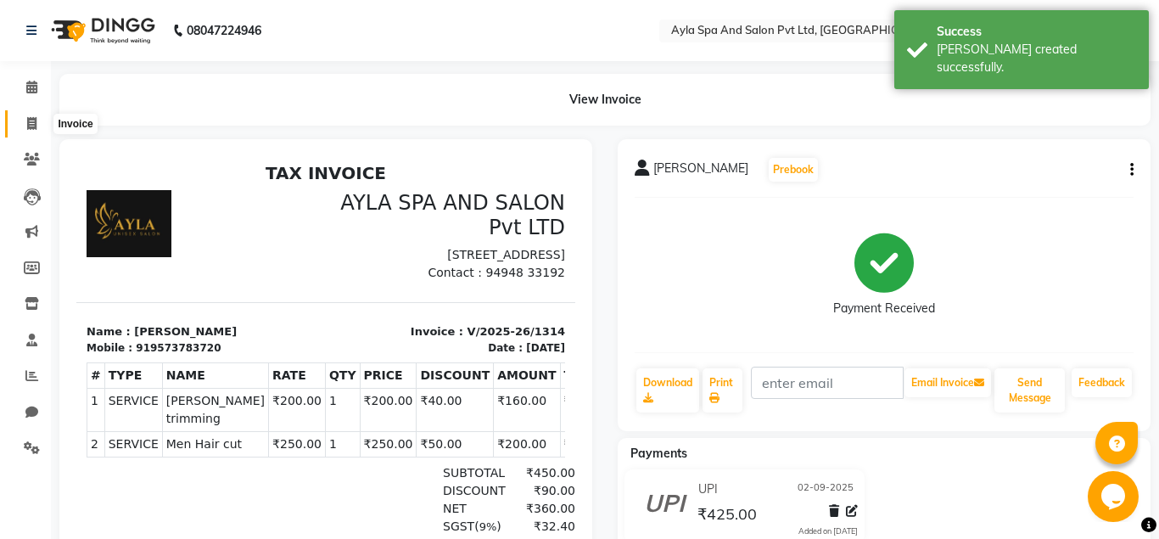
click at [35, 124] on icon at bounding box center [31, 123] width 9 height 13
select select "service"
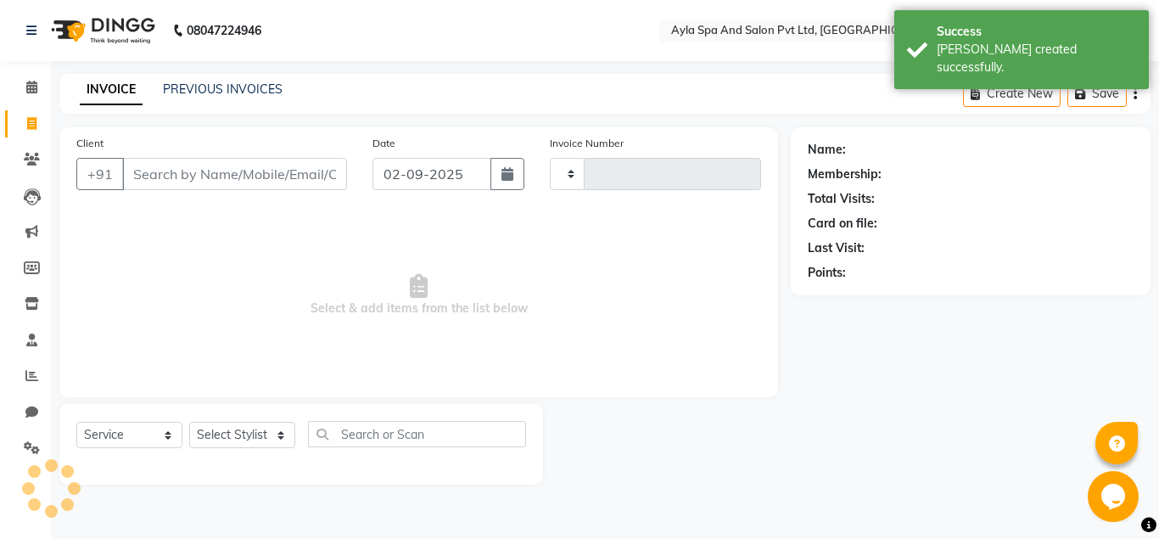
type input "1315"
select select "7756"
click at [186, 166] on input "Client" at bounding box center [234, 174] width 225 height 32
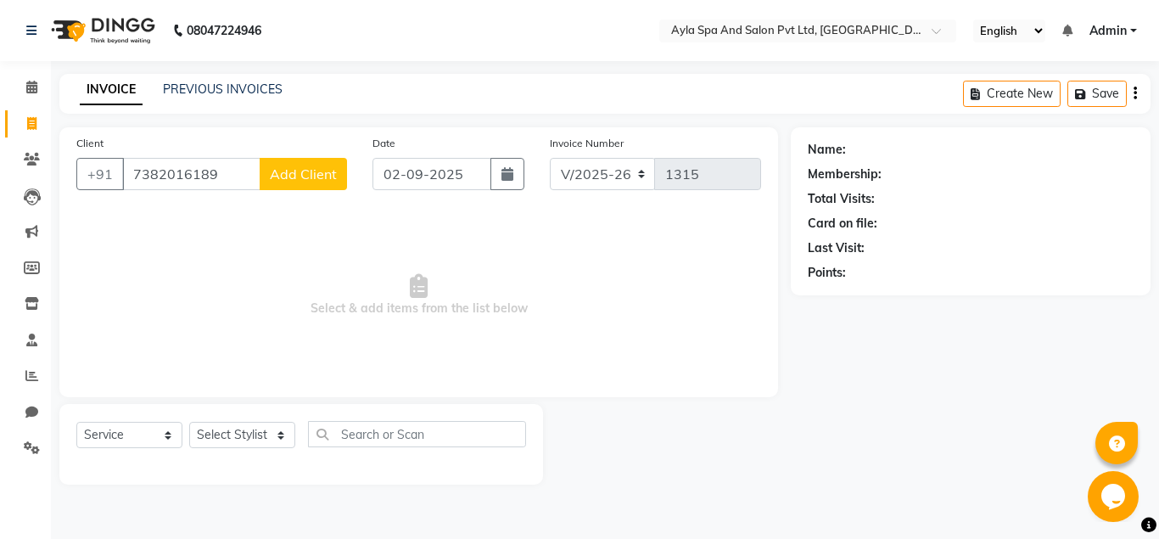
type input "7382016189"
click at [325, 178] on span "Add Client" at bounding box center [303, 173] width 67 height 17
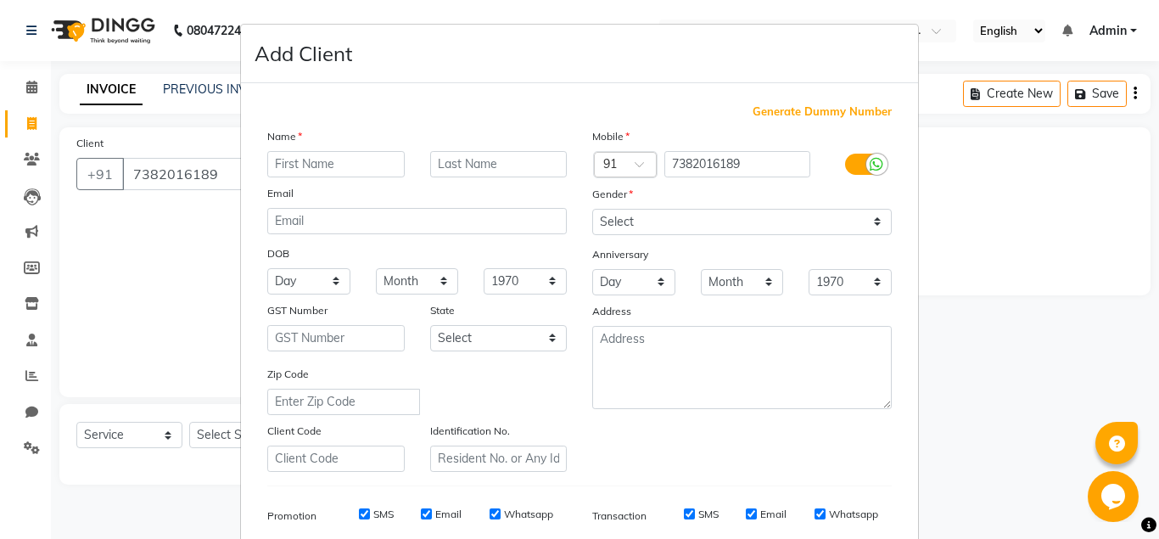
click at [303, 165] on input "text" at bounding box center [335, 164] width 137 height 26
type input "MOUNIKA"
click at [592, 209] on select "Select Male Female Other Prefer Not To Say" at bounding box center [741, 222] width 299 height 26
select select "female"
click option "Female" at bounding box center [0, 0] width 0 height 0
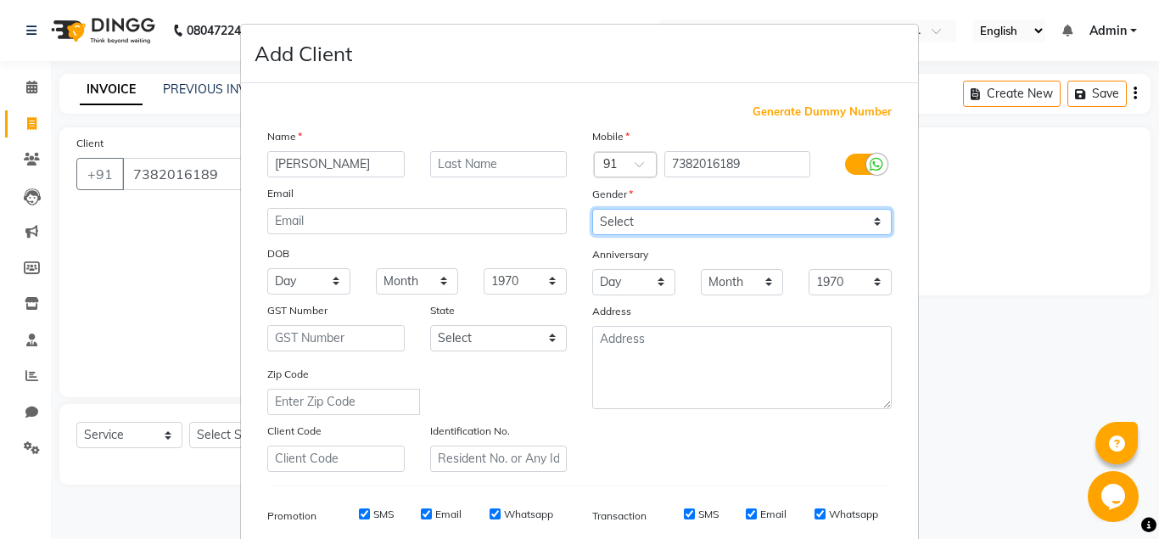
scroll to position [244, 0]
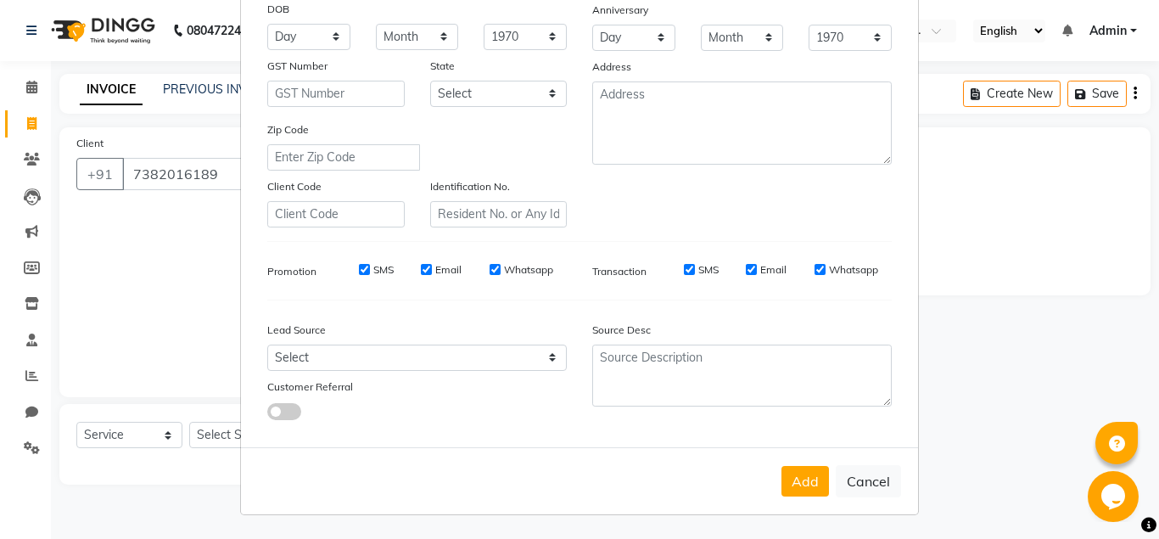
drag, startPoint x: 799, startPoint y: 473, endPoint x: 790, endPoint y: 470, distance: 9.9
click at [798, 473] on button "Add" at bounding box center [804, 481] width 47 height 31
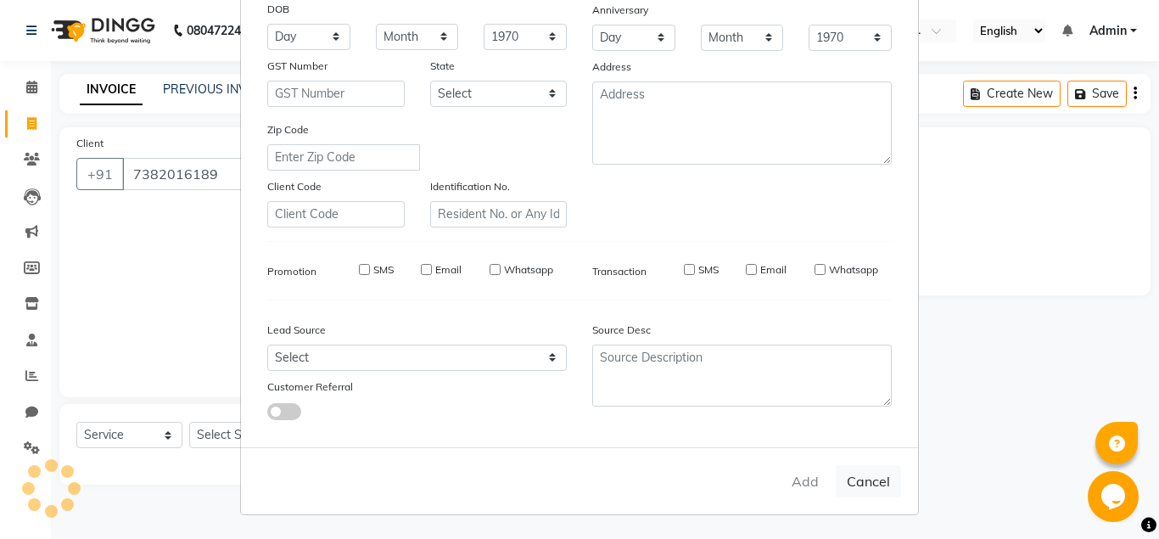
select select
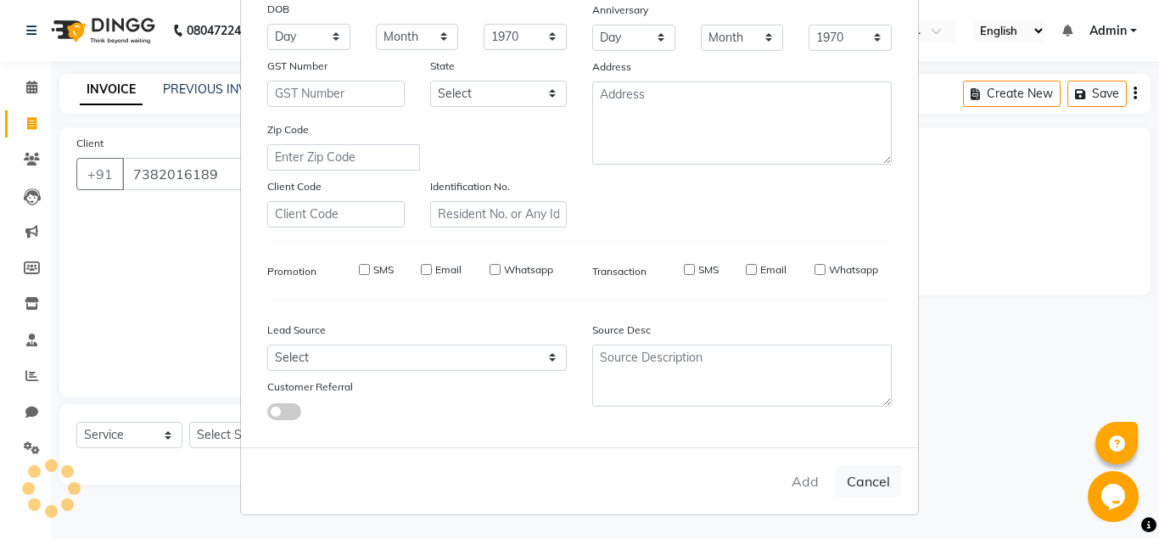
select select
checkbox input "false"
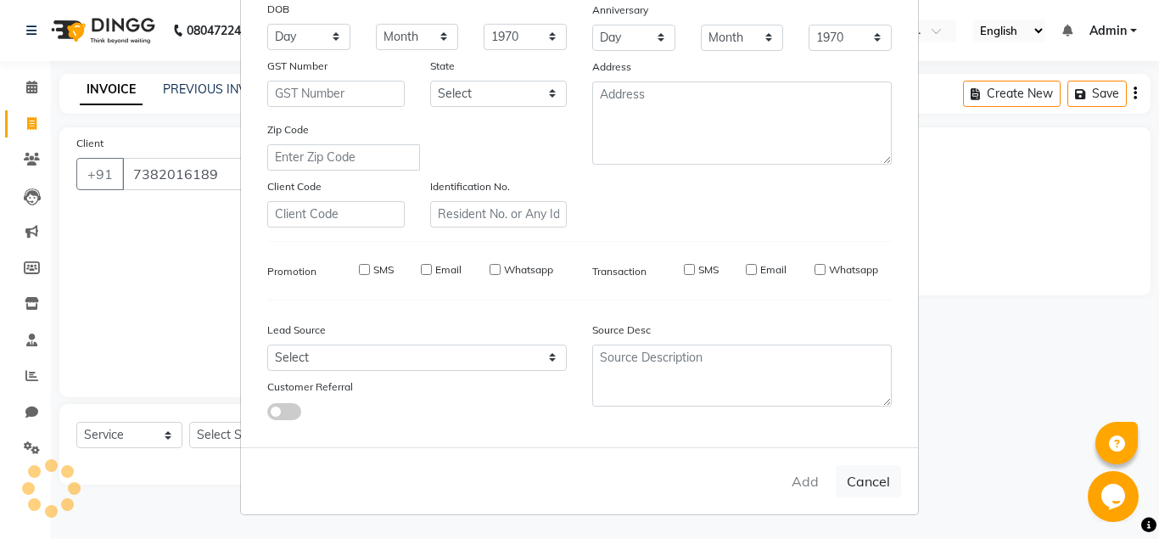
checkbox input "false"
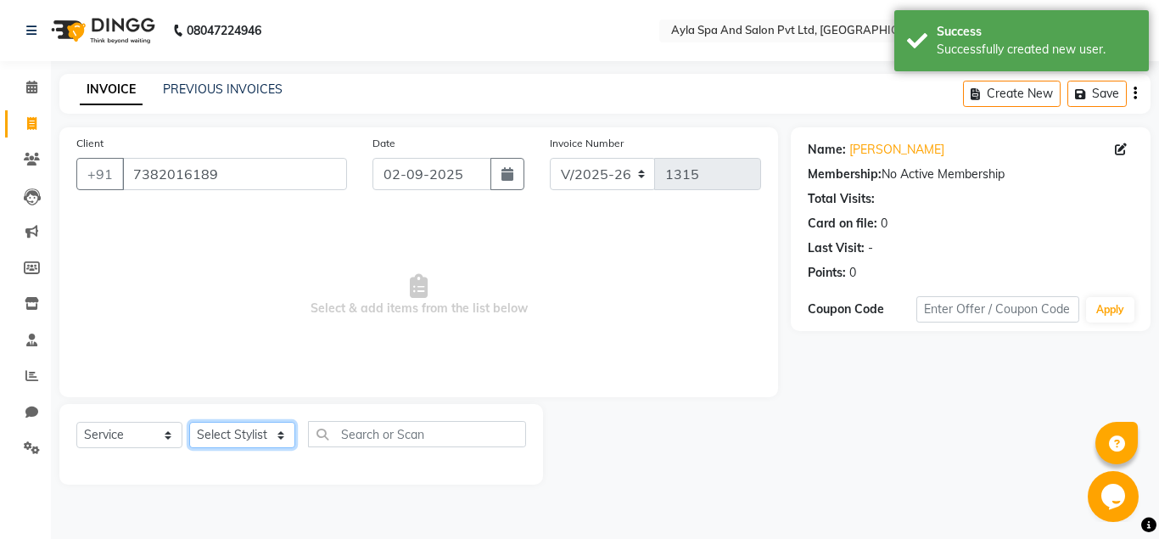
click at [189, 422] on select "Select Stylist Akshit raja BALU meena Neelima Renuka Silpa" at bounding box center [242, 435] width 106 height 26
select select "72807"
click option "Silpa" at bounding box center [0, 0] width 0 height 0
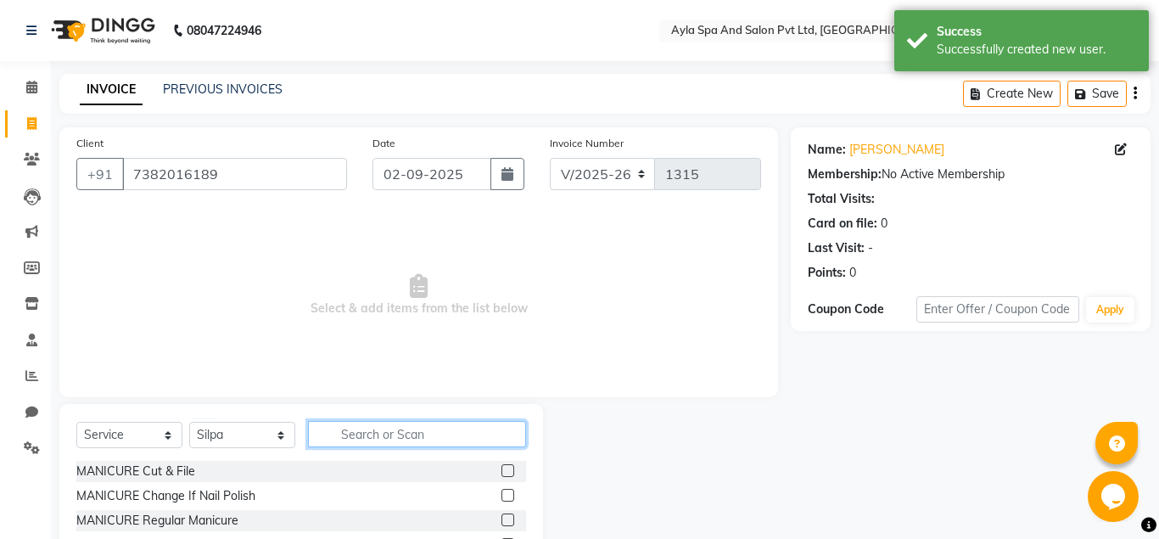
click at [355, 438] on input "text" at bounding box center [417, 434] width 218 height 26
type input "EYE"
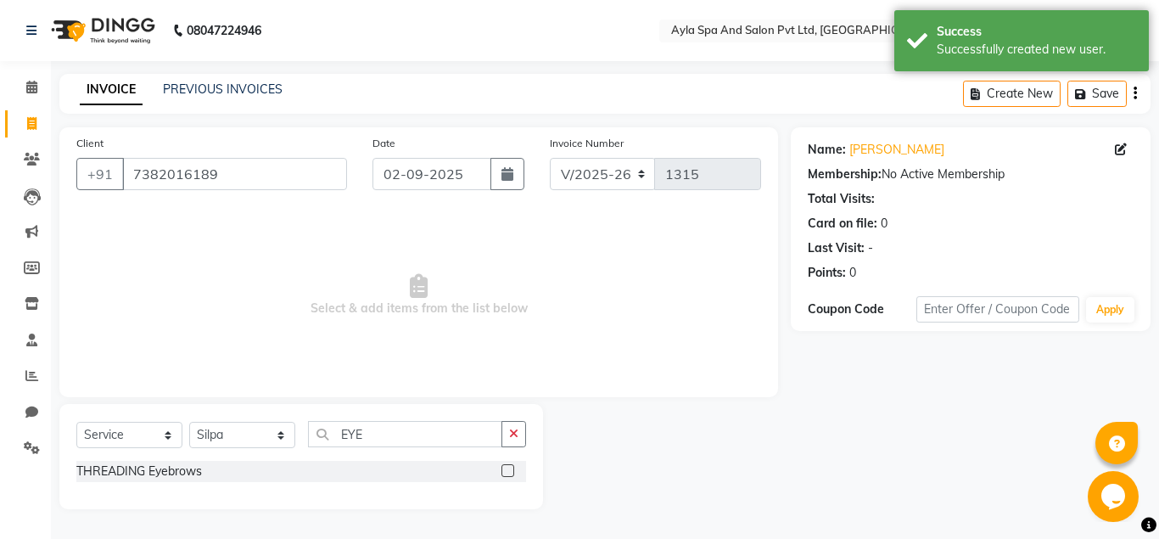
click at [505, 467] on label at bounding box center [507, 470] width 13 height 13
click at [505, 467] on input "checkbox" at bounding box center [506, 471] width 11 height 11
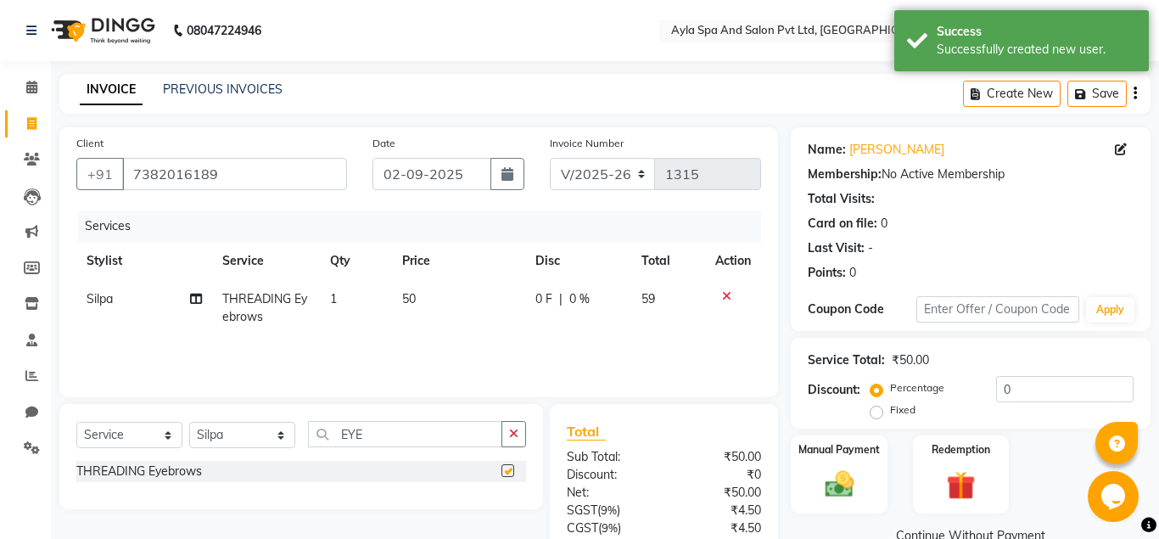
checkbox input "false"
click at [422, 436] on input "EYE" at bounding box center [405, 434] width 194 height 26
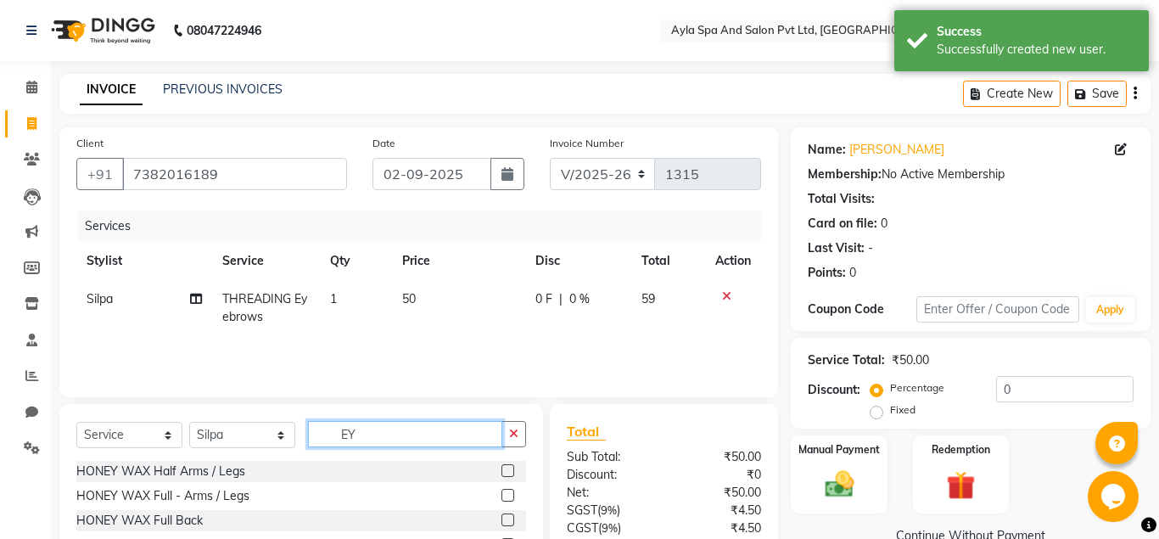
type input "E"
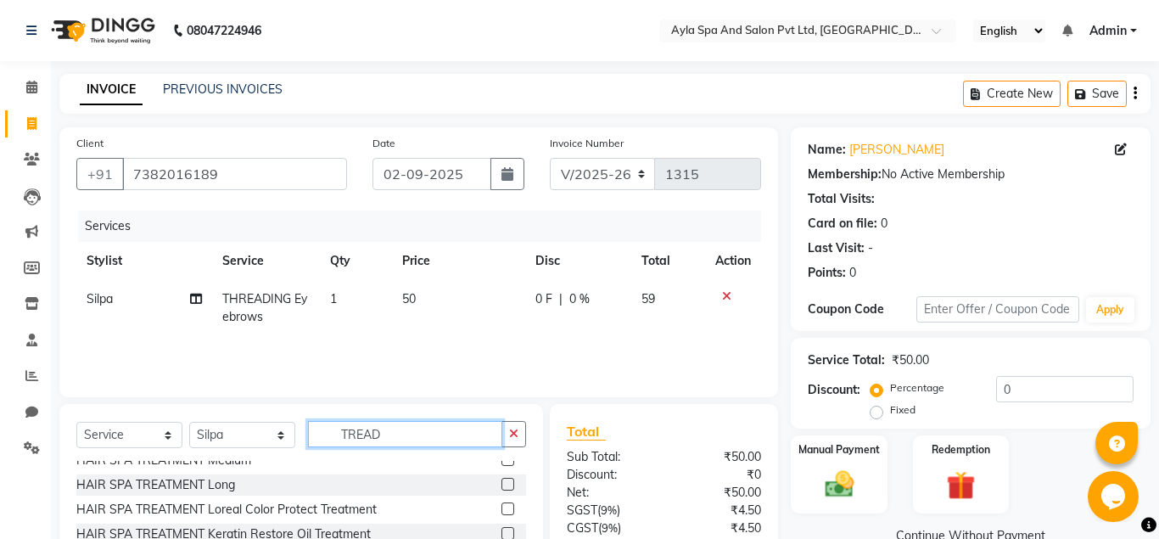
scroll to position [0, 0]
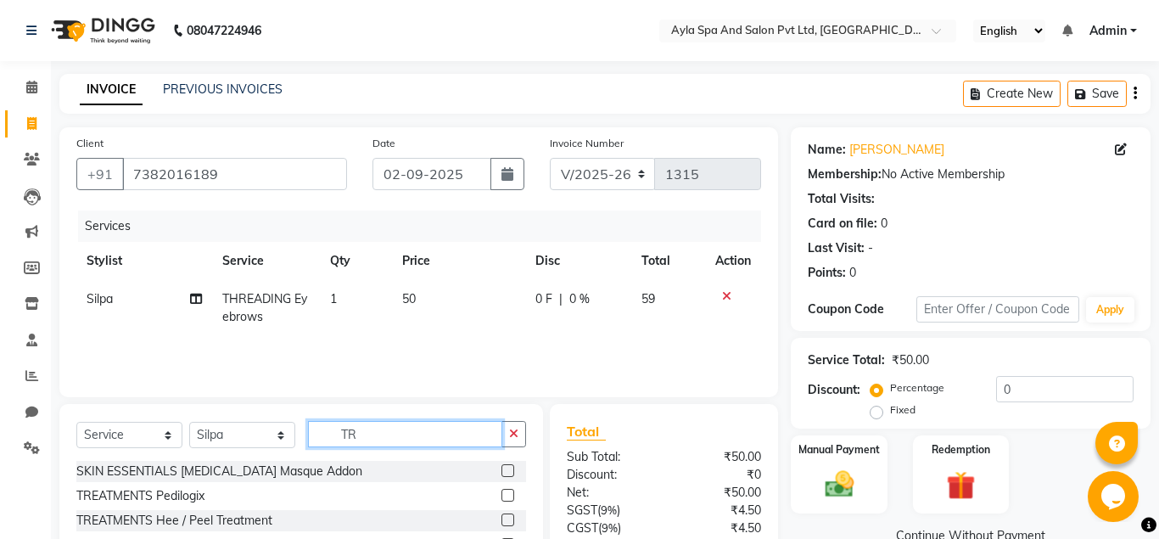
type input "T"
type input "FOR"
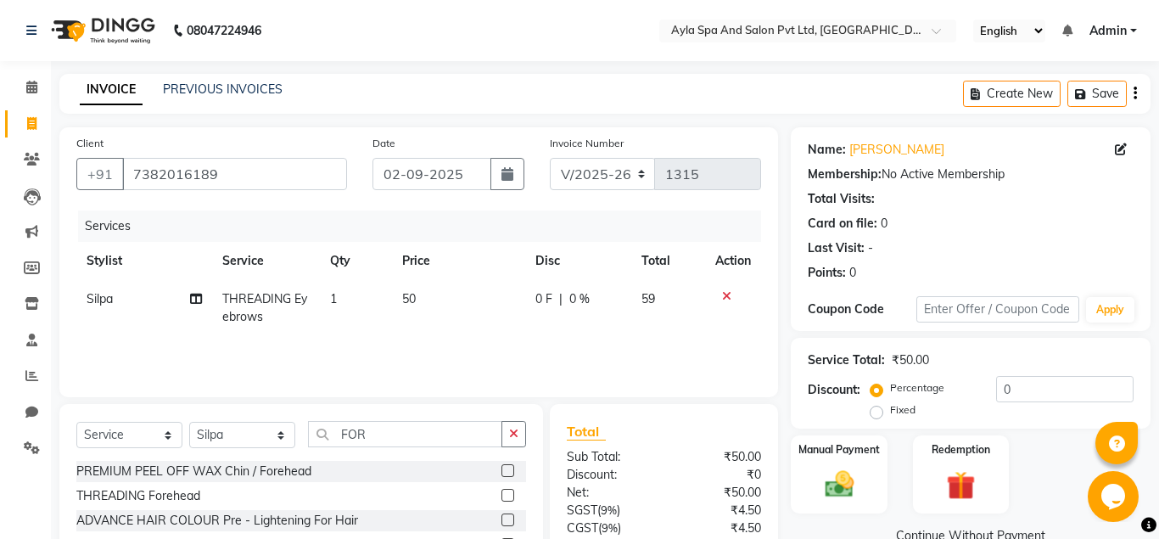
click at [503, 494] on label at bounding box center [507, 495] width 13 height 13
click at [503, 494] on input "checkbox" at bounding box center [506, 495] width 11 height 11
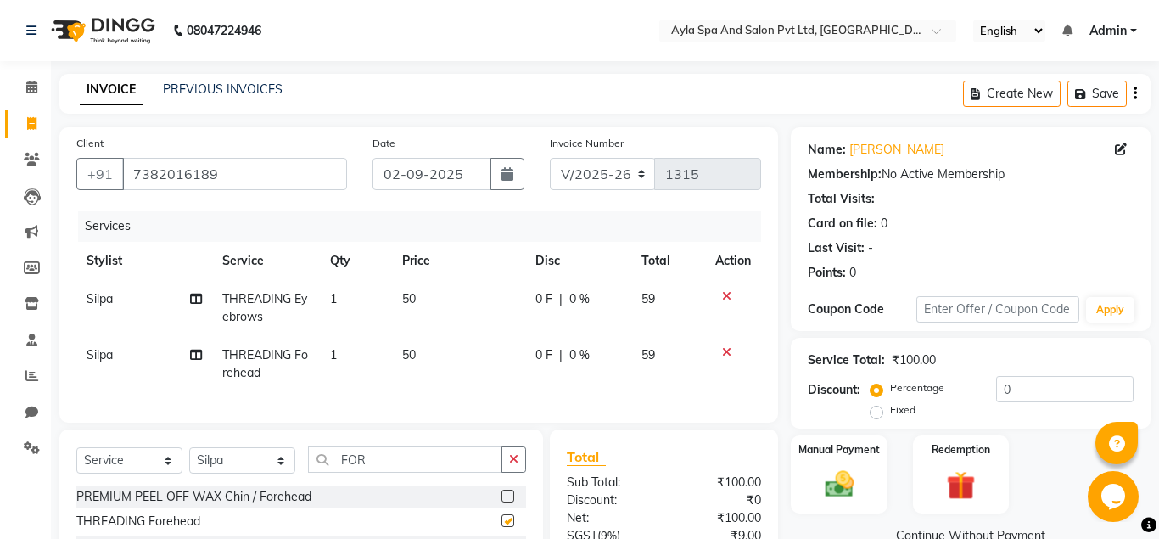
checkbox input "false"
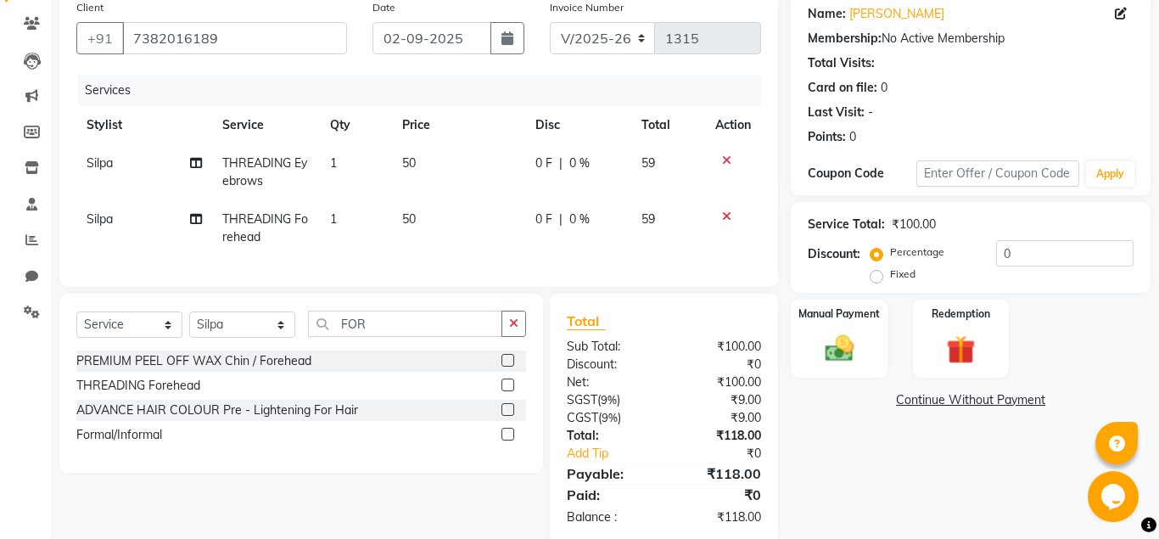
scroll to position [165, 0]
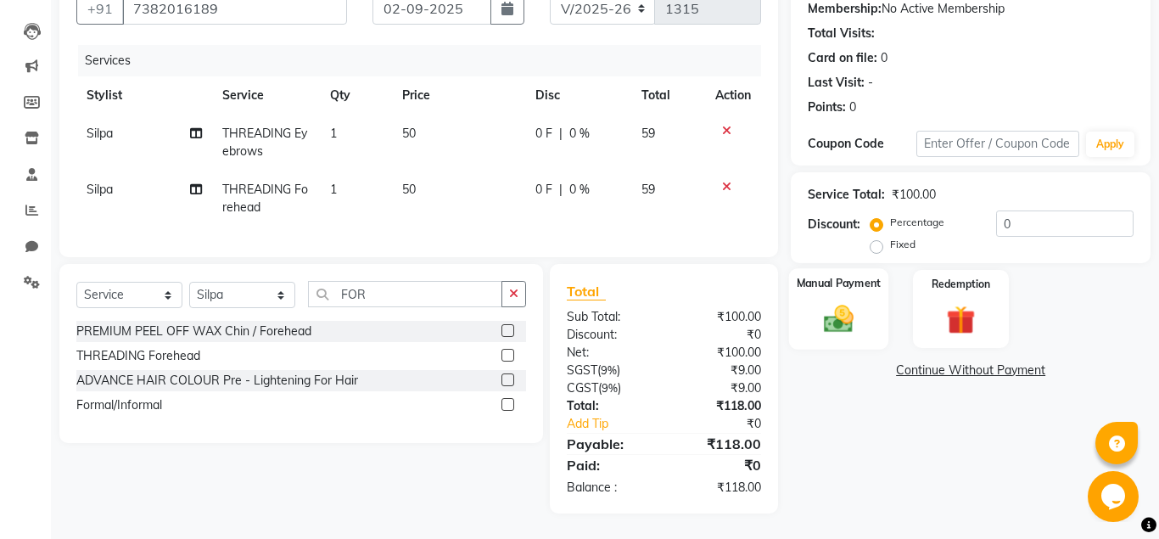
click at [863, 334] on div "Manual Payment" at bounding box center [839, 308] width 100 height 81
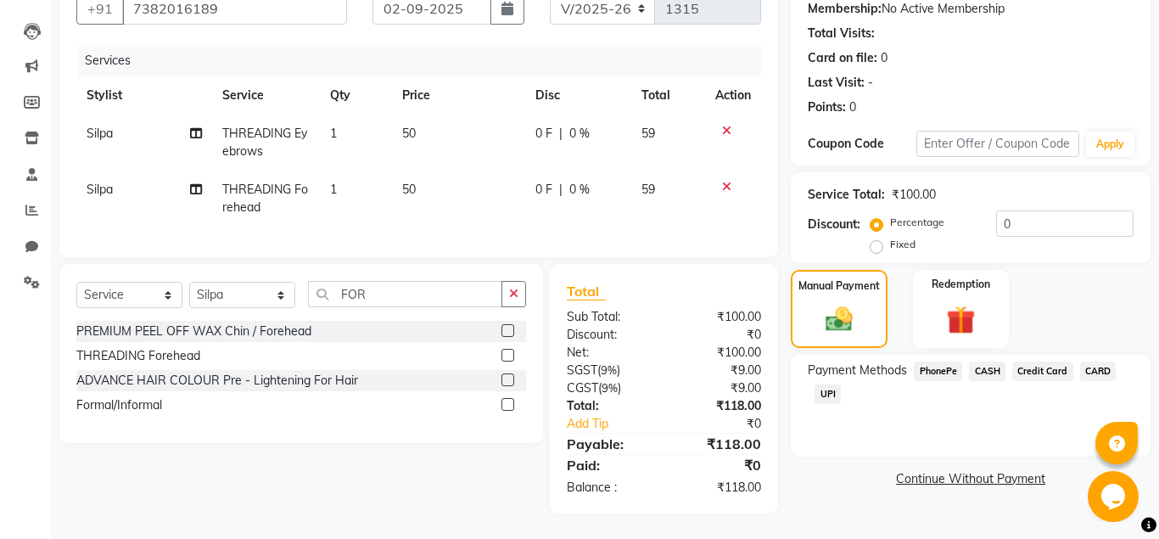
click at [820, 392] on span "UPI" at bounding box center [827, 394] width 26 height 20
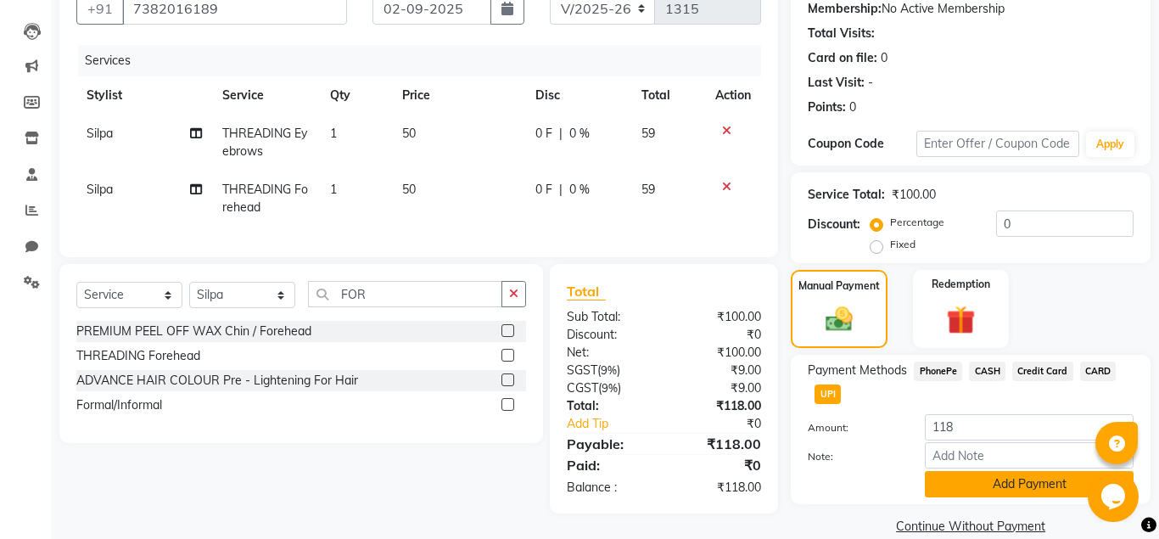
click at [948, 479] on button "Add Payment" at bounding box center [1028, 484] width 209 height 26
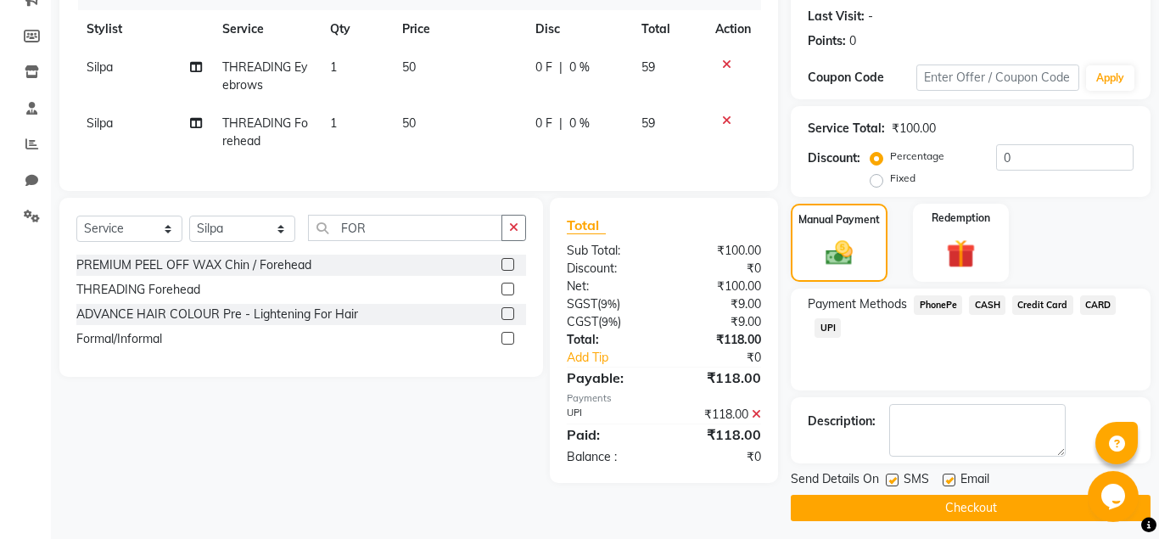
scroll to position [239, 0]
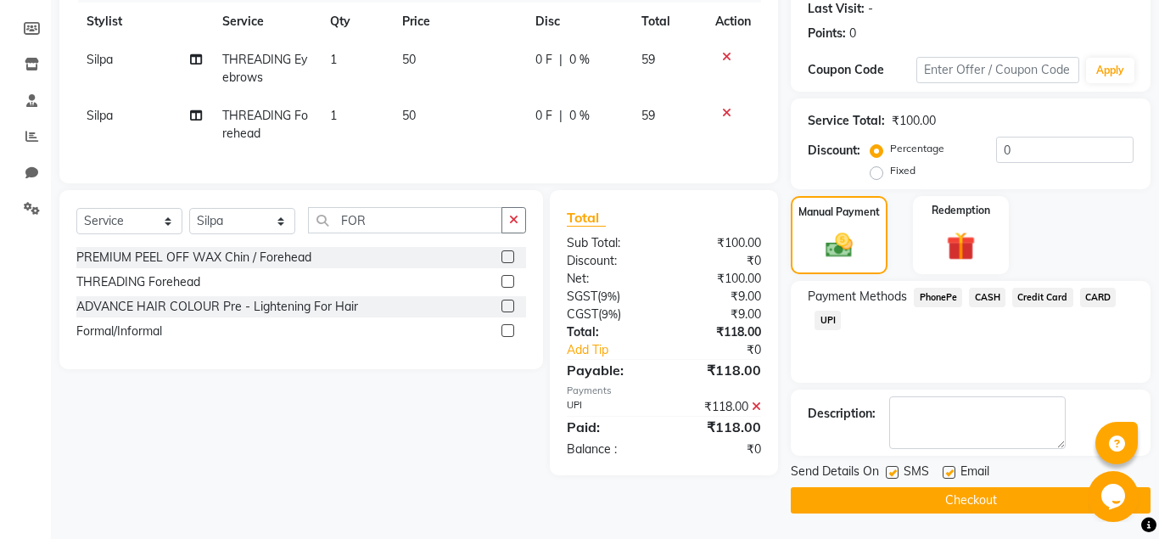
click at [948, 473] on label at bounding box center [948, 472] width 13 height 13
click at [948, 473] on input "checkbox" at bounding box center [947, 472] width 11 height 11
checkbox input "false"
click at [944, 491] on button "Checkout" at bounding box center [970, 500] width 360 height 26
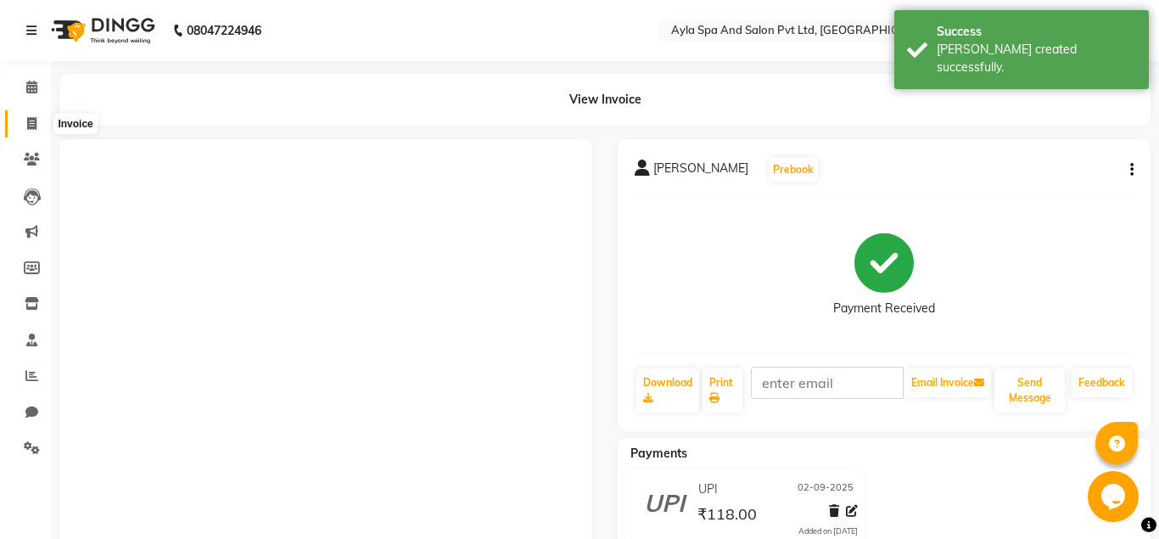
click at [27, 120] on icon at bounding box center [31, 123] width 9 height 13
select select "service"
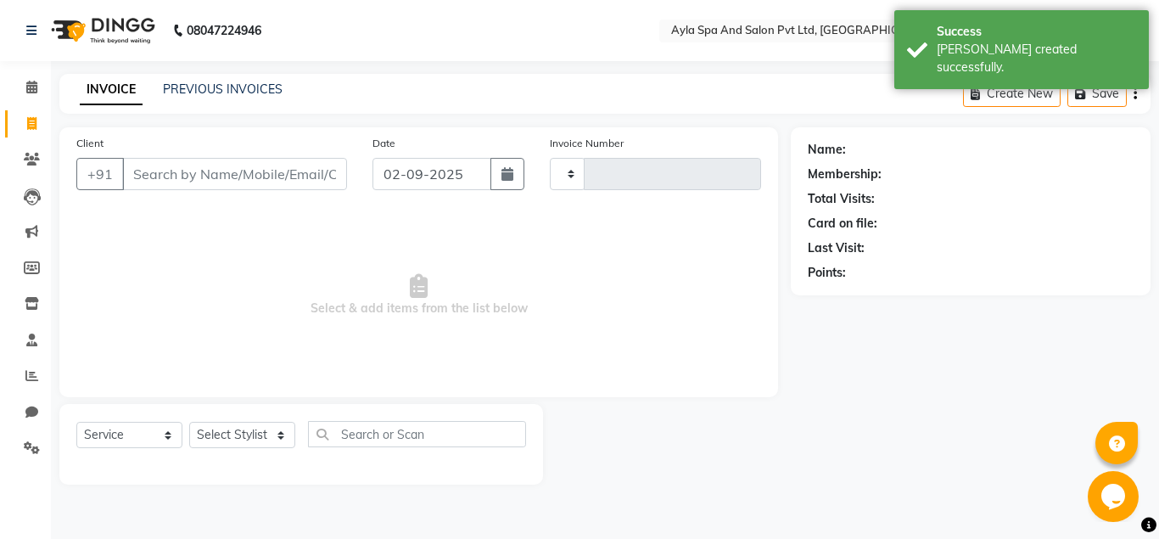
type input "1316"
select select "7756"
click at [171, 172] on input "Client" at bounding box center [234, 174] width 225 height 32
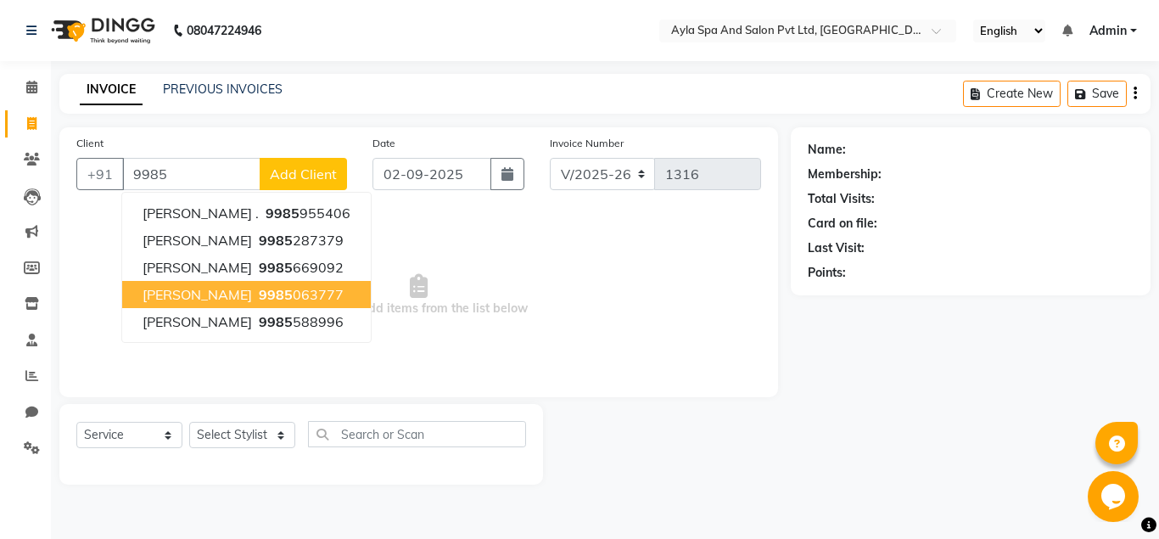
click at [167, 295] on span "ANITHA" at bounding box center [196, 294] width 109 height 17
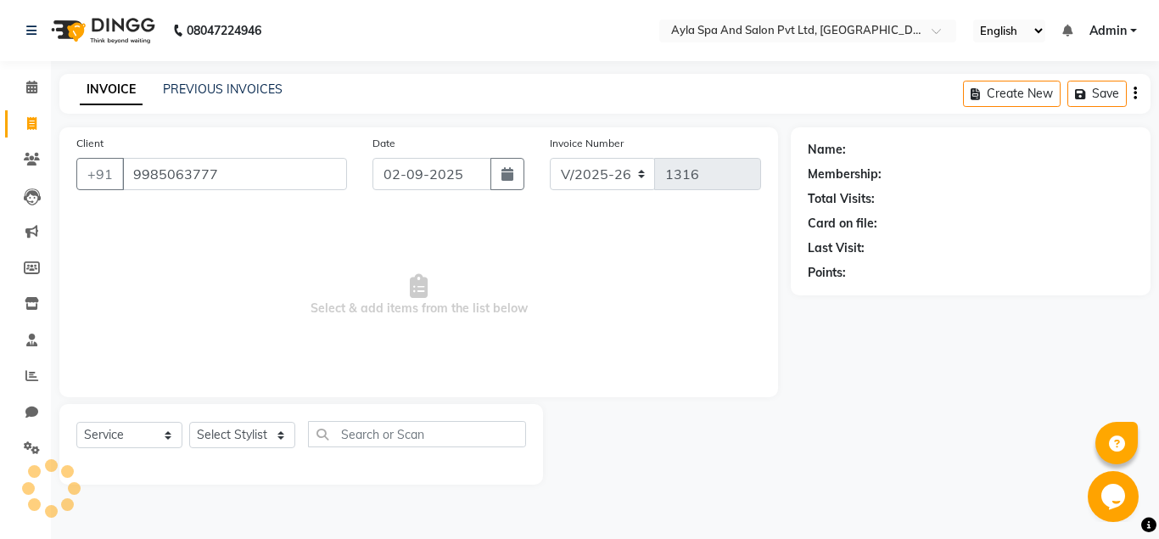
type input "9985063777"
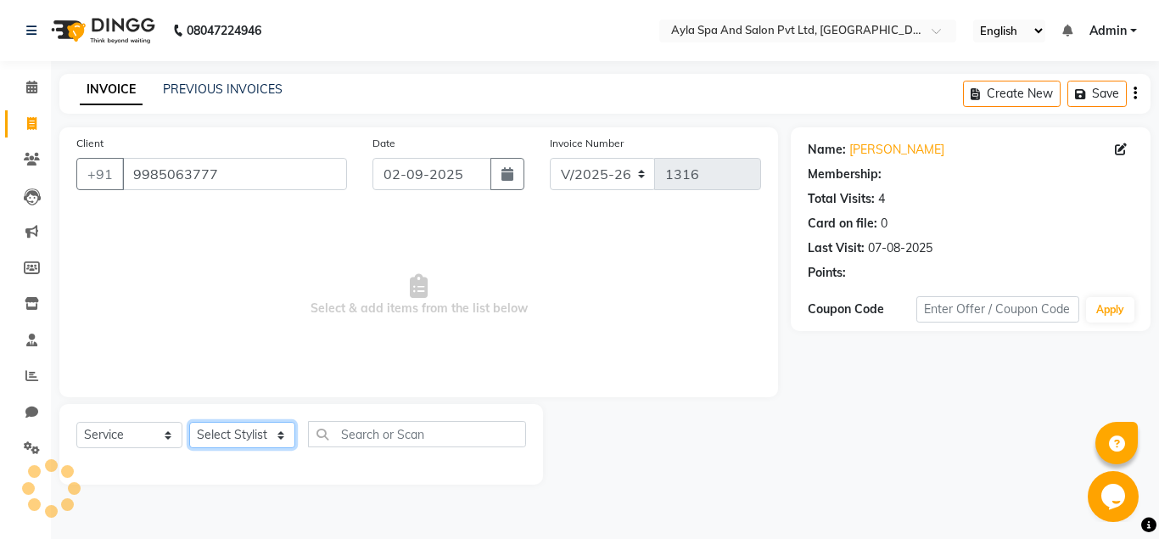
click at [189, 422] on select "Select Stylist Akshit raja BALU meena Neelima Renuka Silpa" at bounding box center [242, 435] width 106 height 26
select select "1: Object"
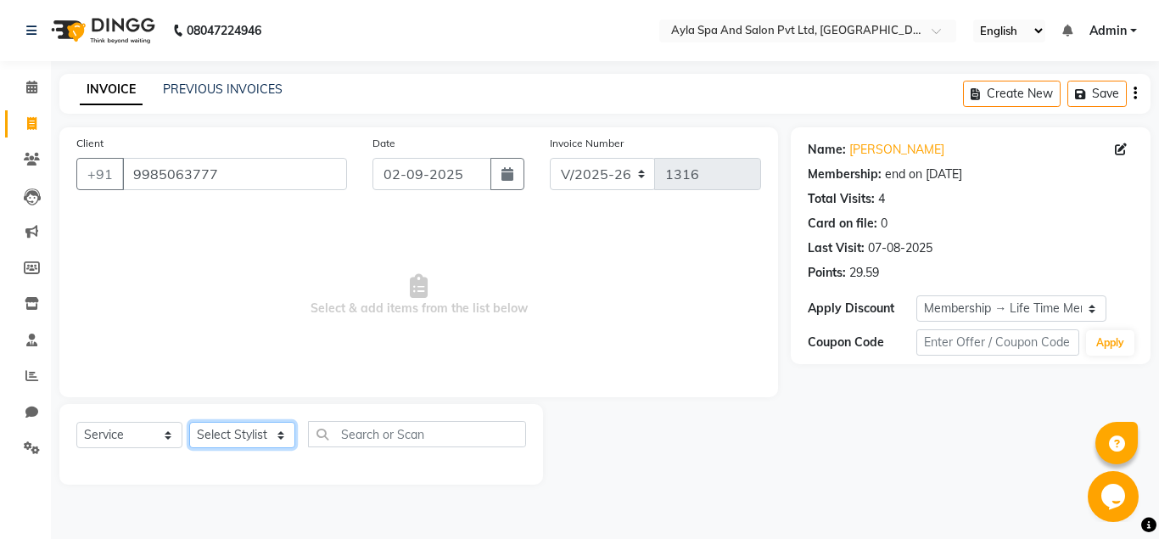
select select "72807"
click option "Silpa" at bounding box center [0, 0] width 0 height 0
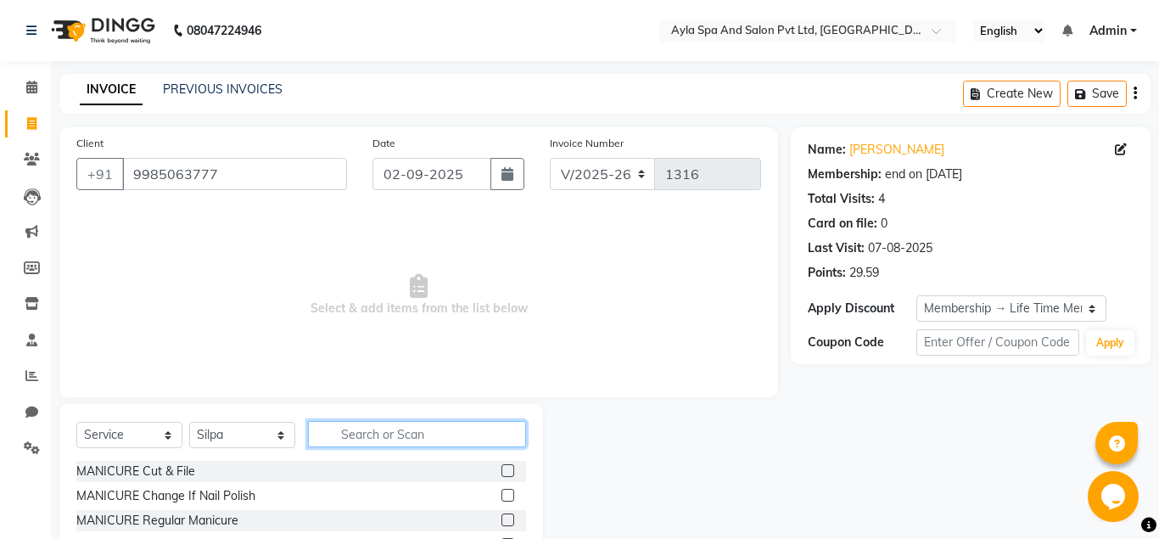
click at [359, 427] on input "text" at bounding box center [417, 434] width 218 height 26
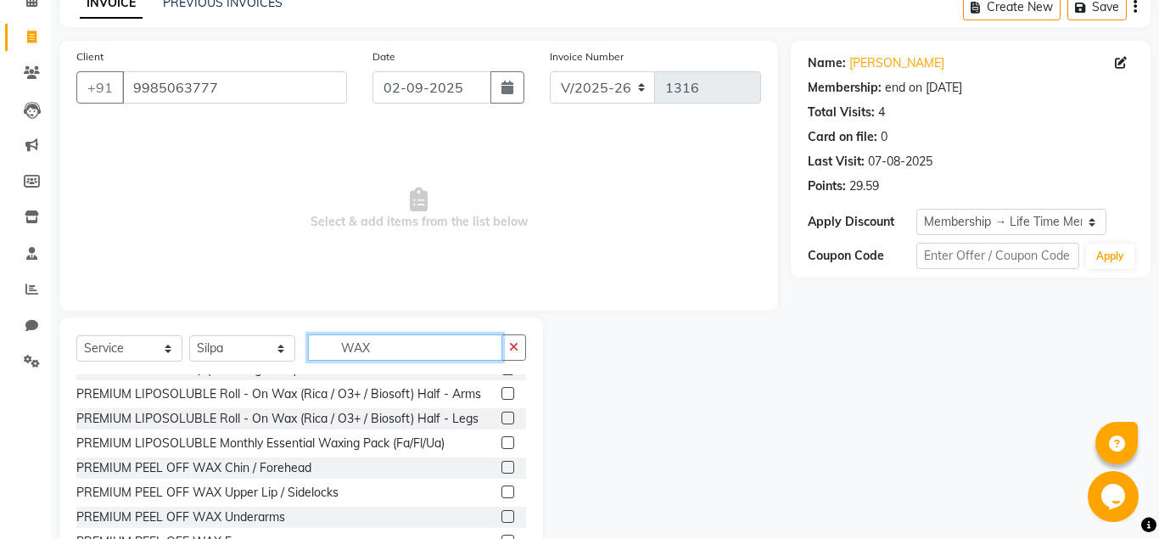
scroll to position [83, 0]
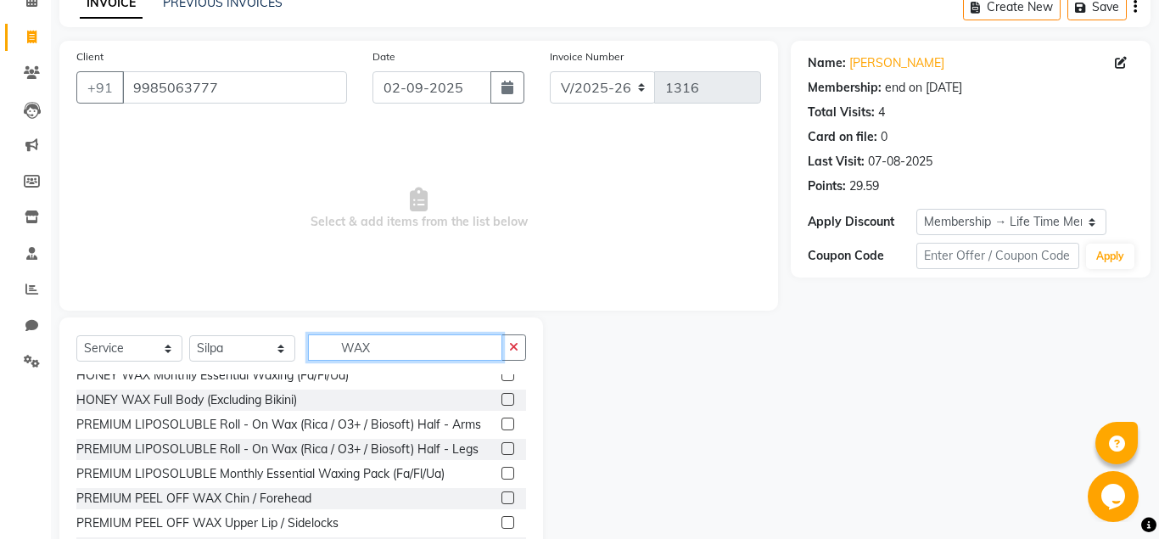
type input "WAX"
click at [511, 447] on label at bounding box center [507, 448] width 13 height 13
click at [511, 447] on input "checkbox" at bounding box center [506, 449] width 11 height 11
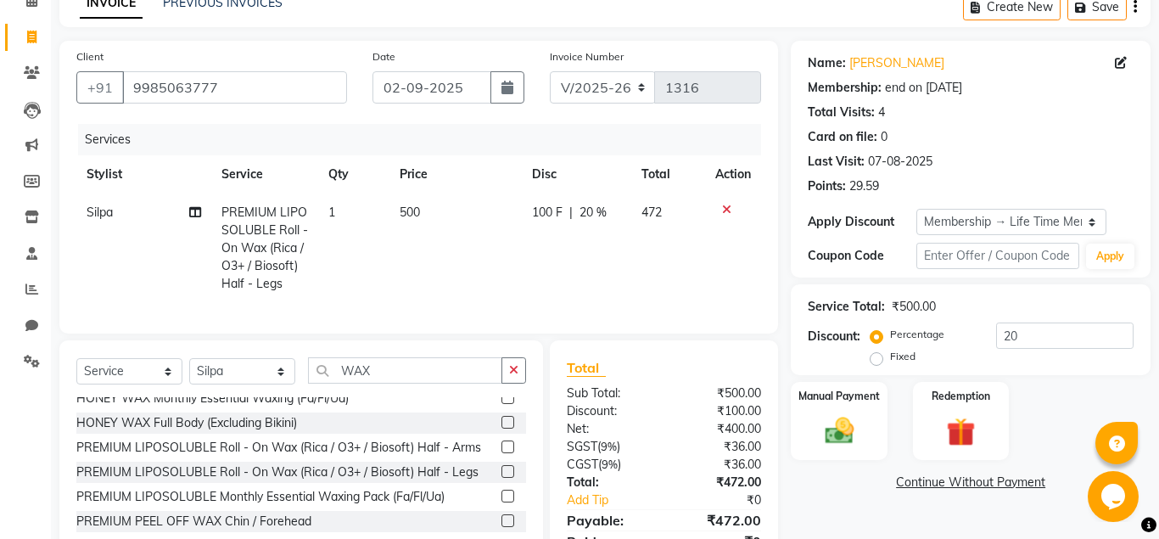
click at [506, 467] on label at bounding box center [507, 471] width 13 height 13
click at [506, 467] on input "checkbox" at bounding box center [506, 471] width 11 height 11
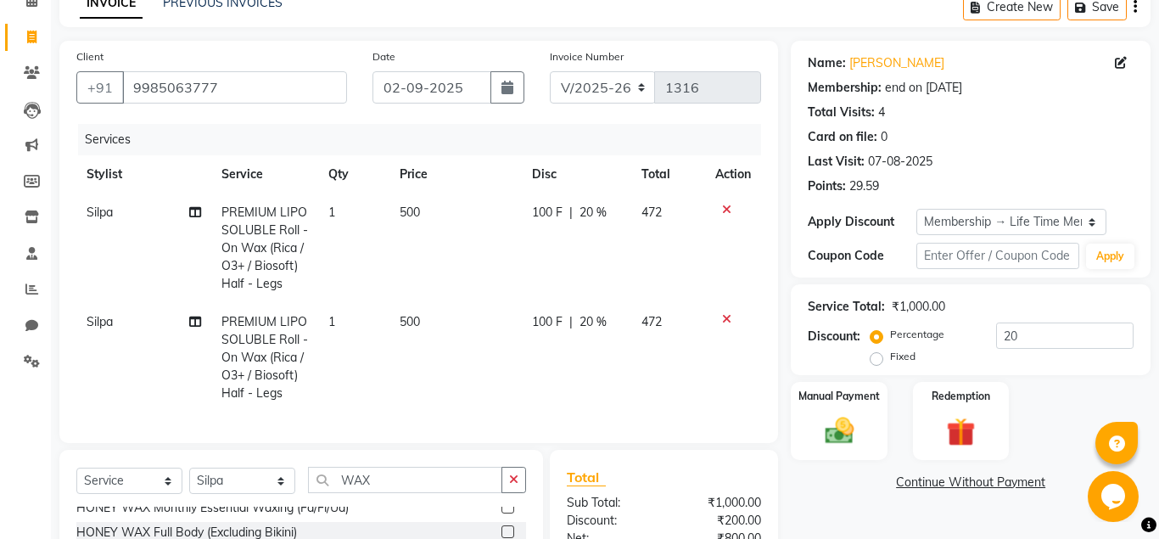
checkbox input "false"
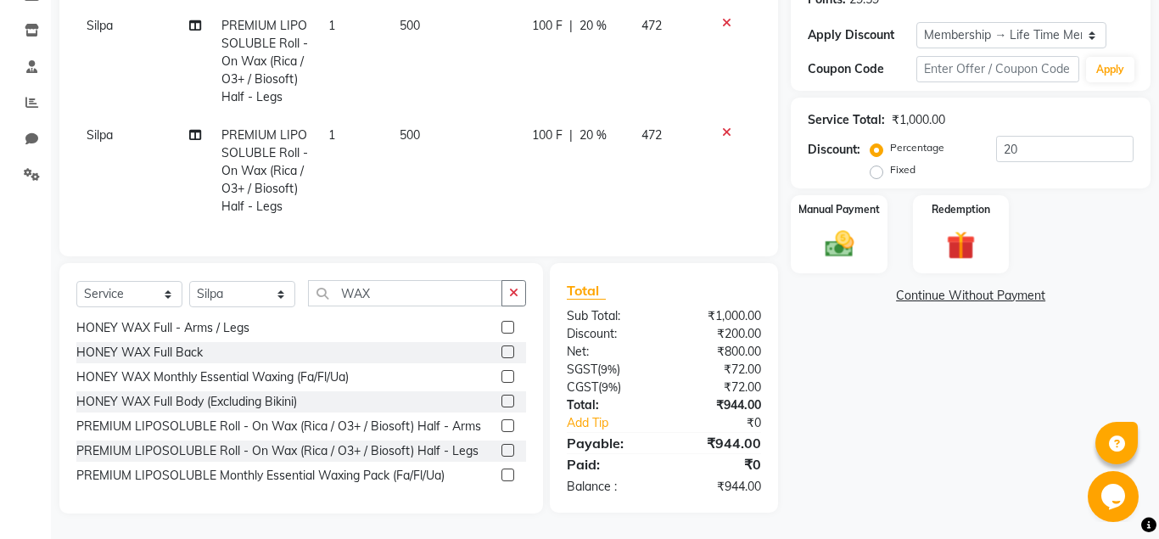
scroll to position [0, 0]
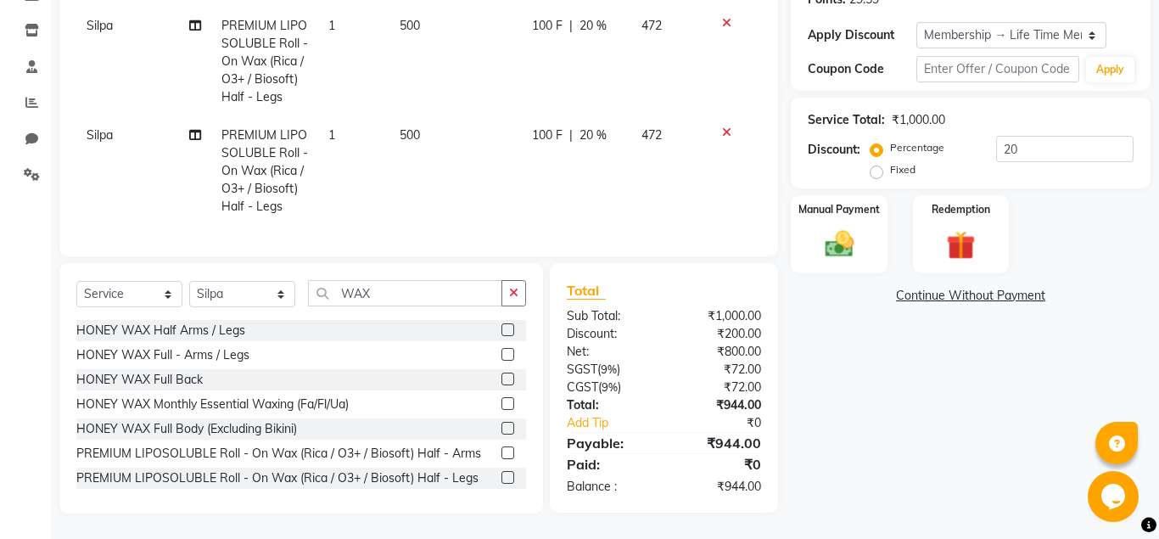
click at [506, 379] on label at bounding box center [507, 378] width 13 height 13
click at [506, 379] on input "checkbox" at bounding box center [506, 379] width 11 height 11
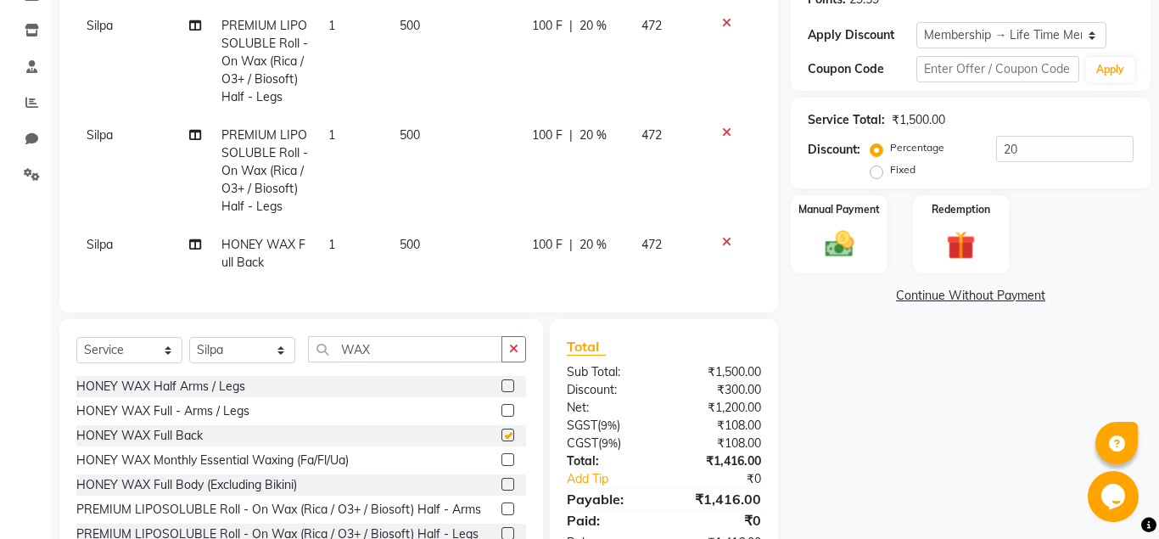
checkbox input "false"
click at [393, 347] on input "WAX" at bounding box center [405, 349] width 194 height 26
type input "W"
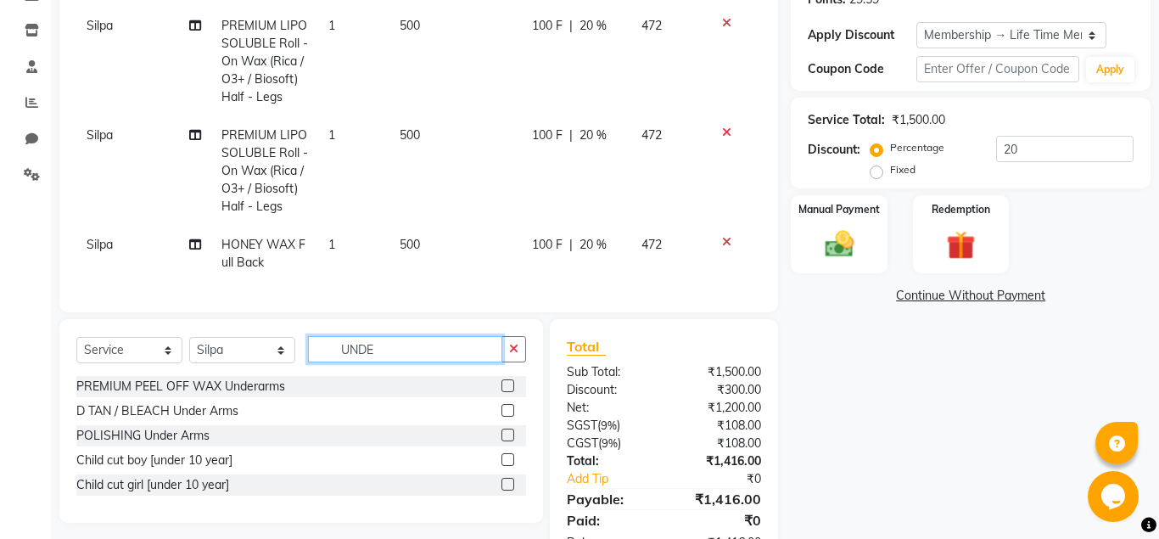
type input "UNDE"
drag, startPoint x: 507, startPoint y: 387, endPoint x: 498, endPoint y: 383, distance: 10.2
click at [506, 386] on label at bounding box center [507, 385] width 13 height 13
click at [506, 386] on input "checkbox" at bounding box center [506, 386] width 11 height 11
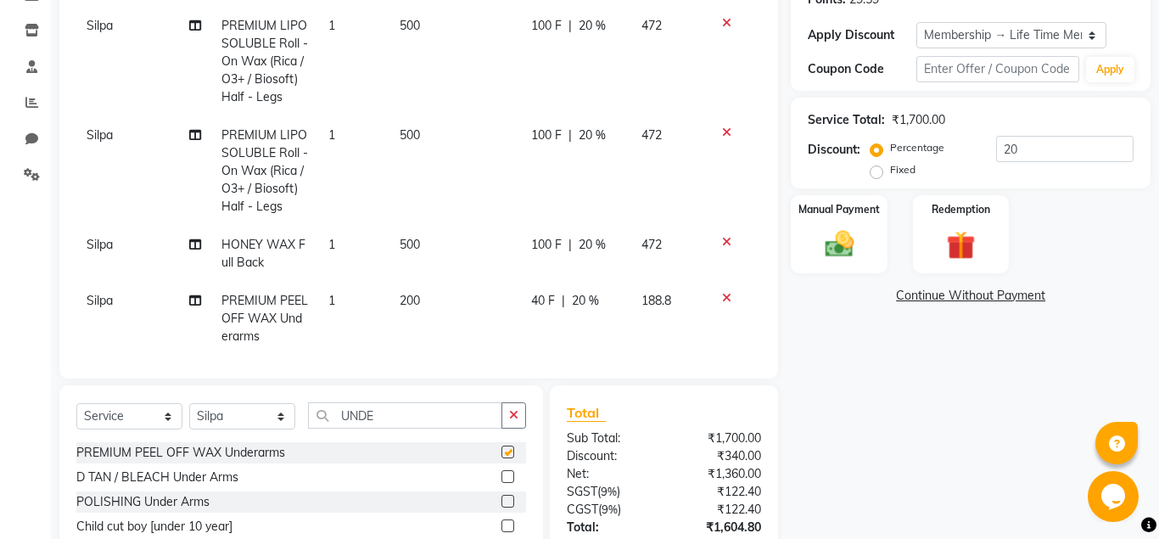
checkbox input "false"
click at [438, 409] on input "UNDE" at bounding box center [405, 415] width 194 height 26
type input "U"
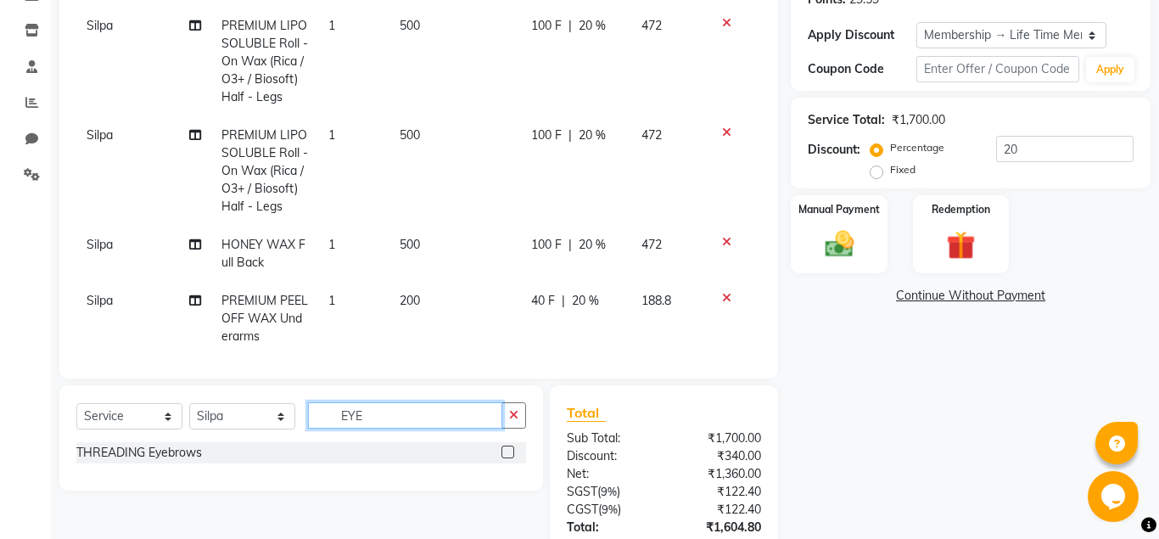
type input "EYE"
click at [505, 450] on label at bounding box center [507, 451] width 13 height 13
click at [505, 450] on input "checkbox" at bounding box center [506, 452] width 11 height 11
checkbox input "false"
click at [380, 412] on input "EYE" at bounding box center [405, 415] width 194 height 26
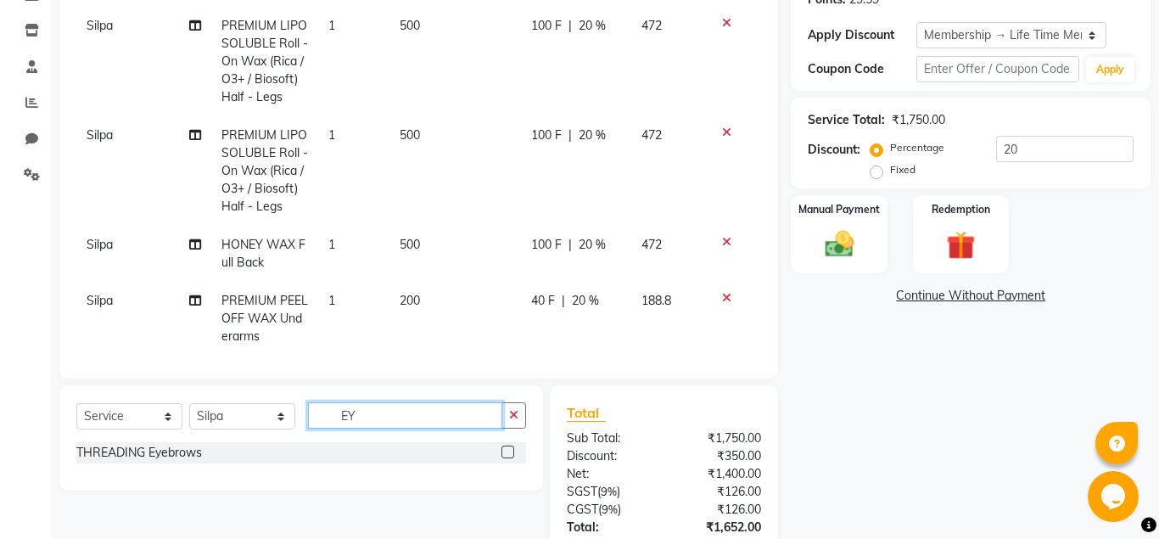
type input "E"
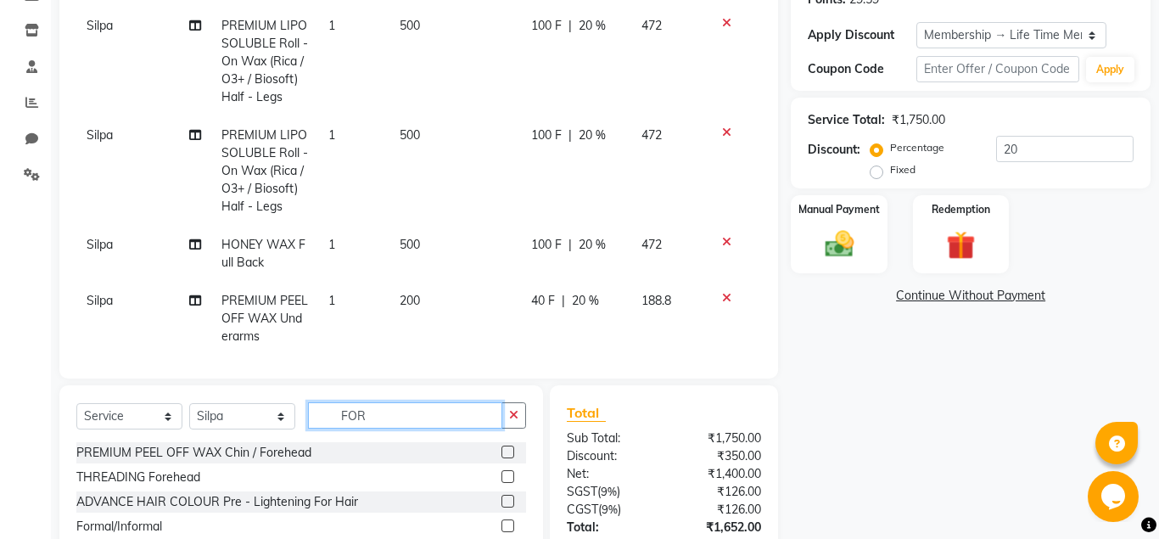
type input "FOR"
click at [512, 450] on label at bounding box center [507, 451] width 13 height 13
click at [512, 450] on input "checkbox" at bounding box center [506, 452] width 11 height 11
checkbox input "false"
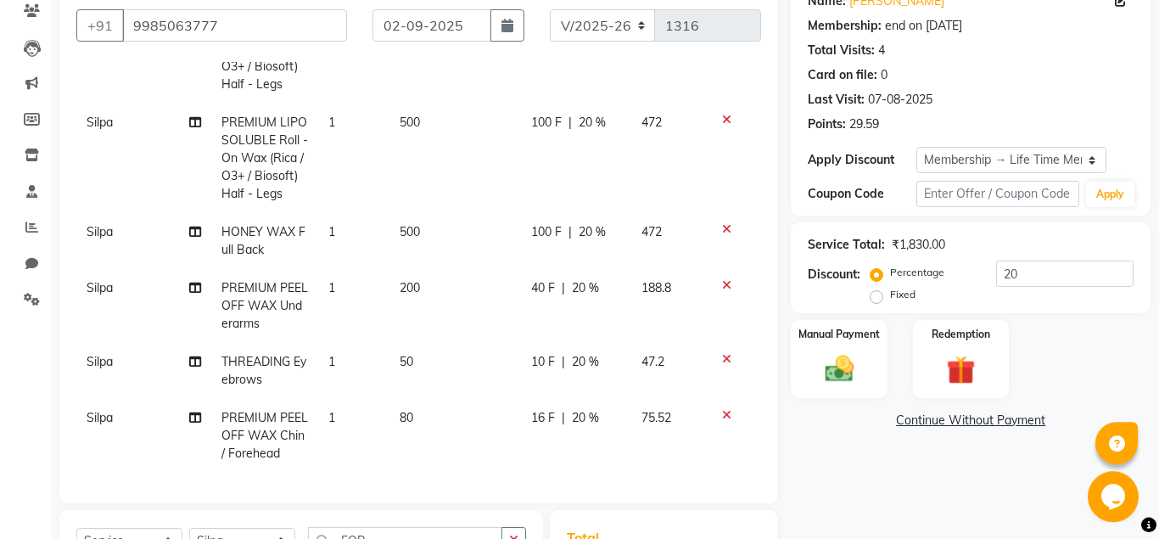
scroll to position [326, 0]
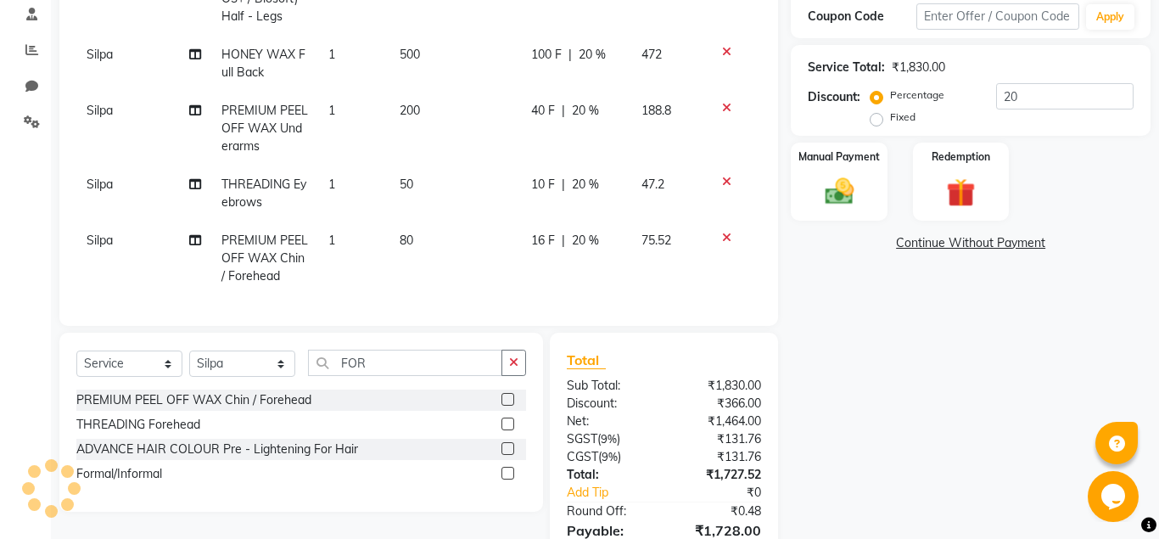
click at [729, 239] on icon at bounding box center [726, 238] width 9 height 12
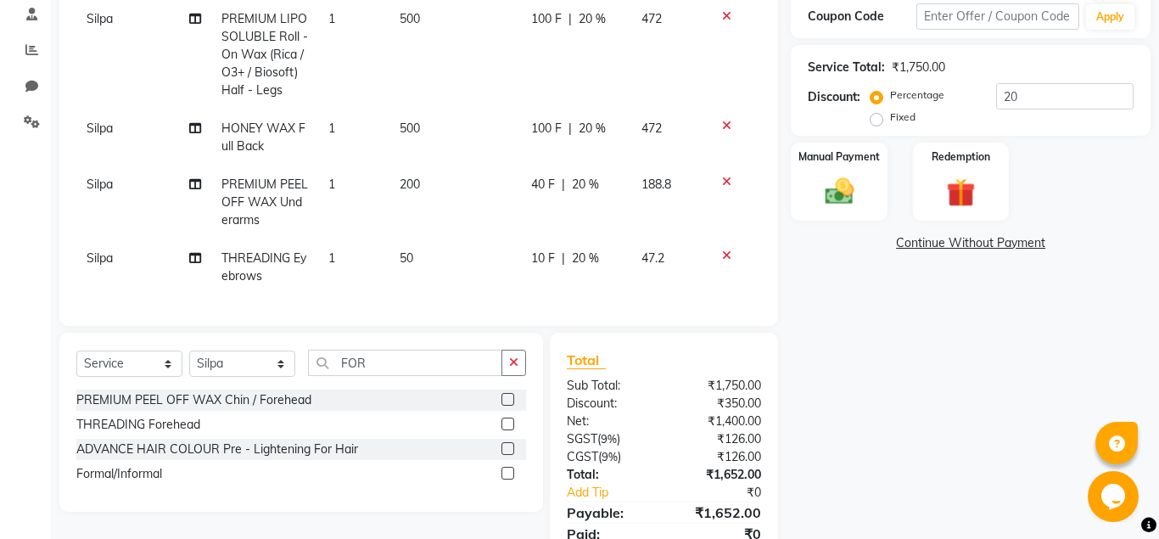
click at [505, 425] on label at bounding box center [507, 423] width 13 height 13
click at [505, 425] on input "checkbox" at bounding box center [506, 424] width 11 height 11
checkbox input "false"
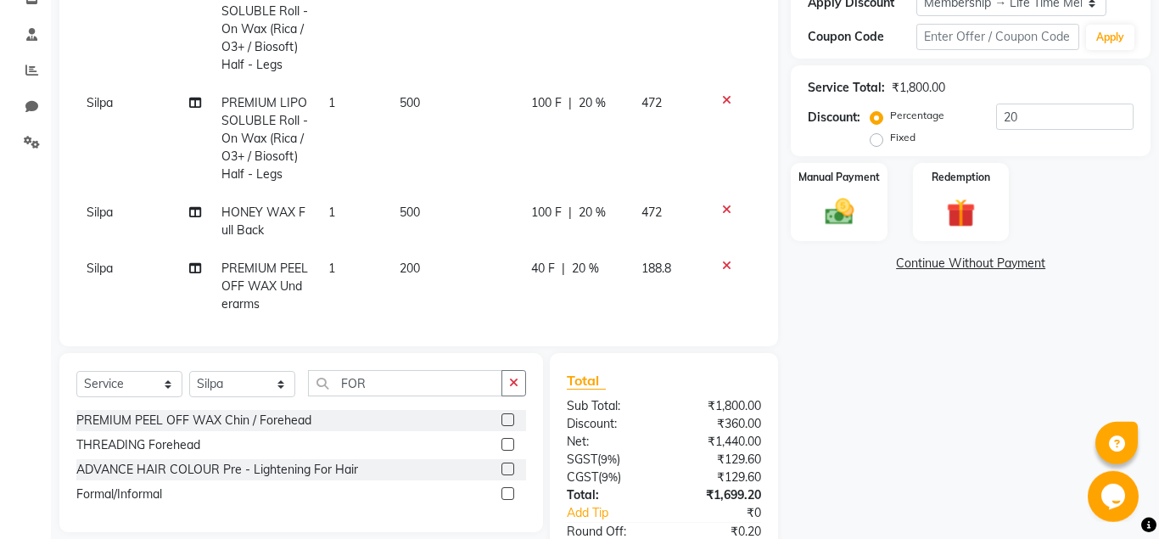
scroll to position [326, 0]
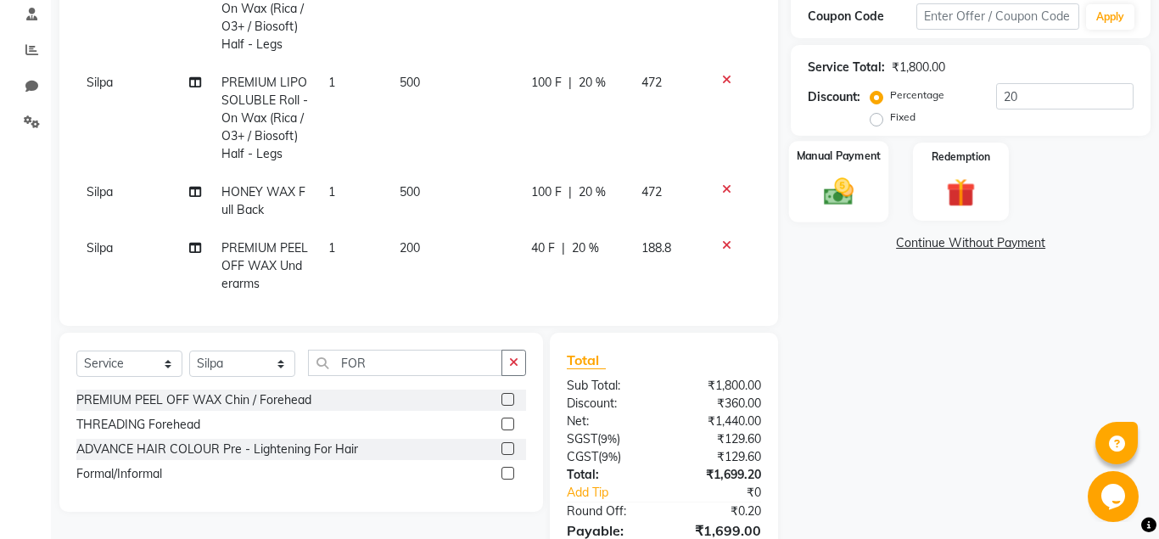
click at [812, 203] on div "Manual Payment" at bounding box center [839, 181] width 100 height 81
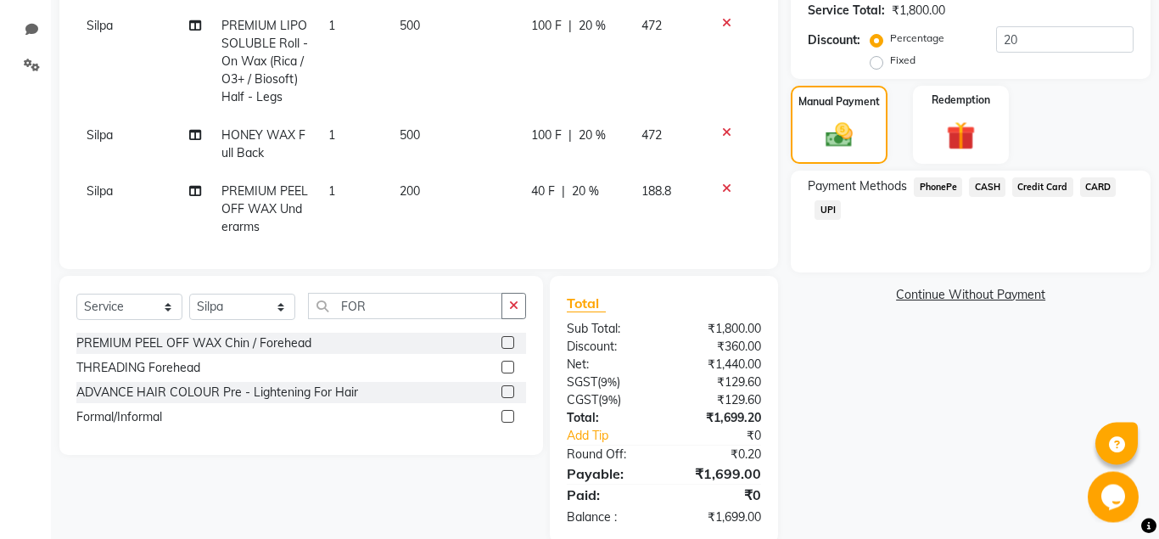
scroll to position [412, 0]
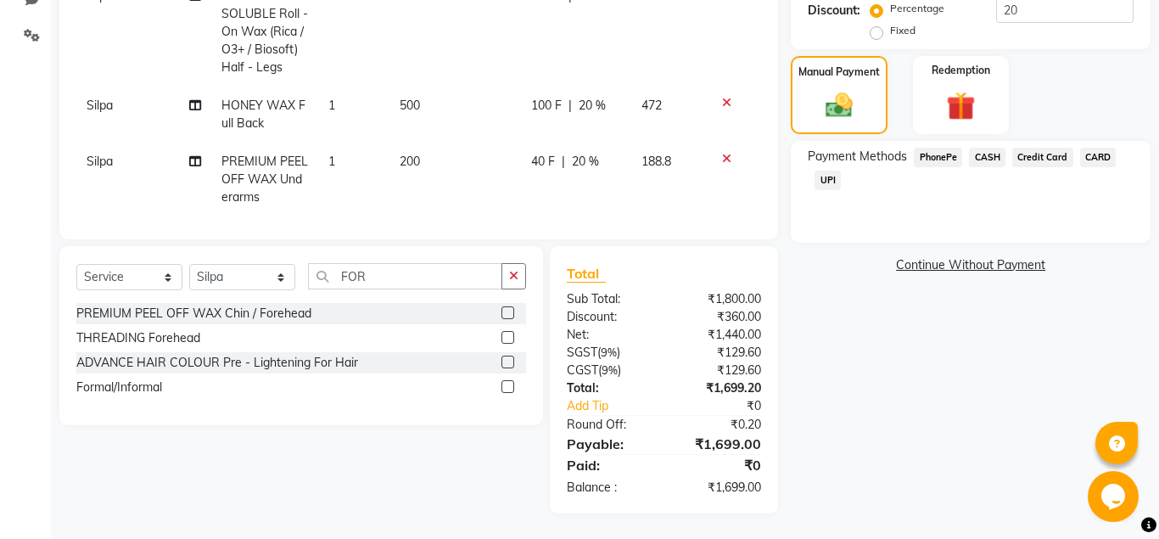
click at [828, 182] on span "UPI" at bounding box center [827, 180] width 26 height 20
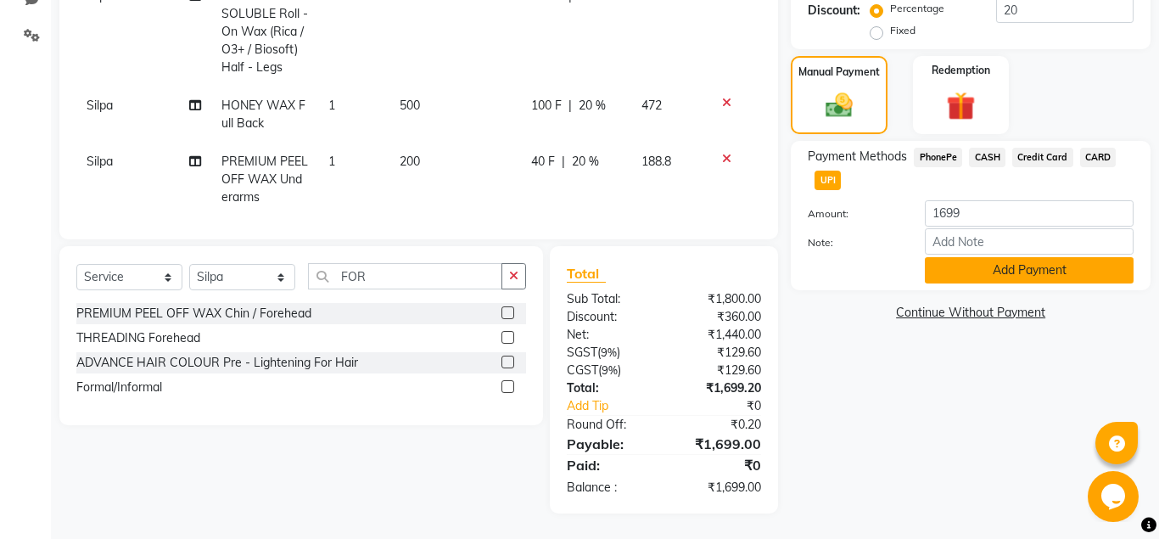
drag, startPoint x: 997, startPoint y: 255, endPoint x: 1001, endPoint y: 269, distance: 14.0
click at [1000, 265] on div "Amount: 1699 Note: Add Payment" at bounding box center [970, 241] width 326 height 83
click at [1002, 273] on button "Add Payment" at bounding box center [1028, 270] width 209 height 26
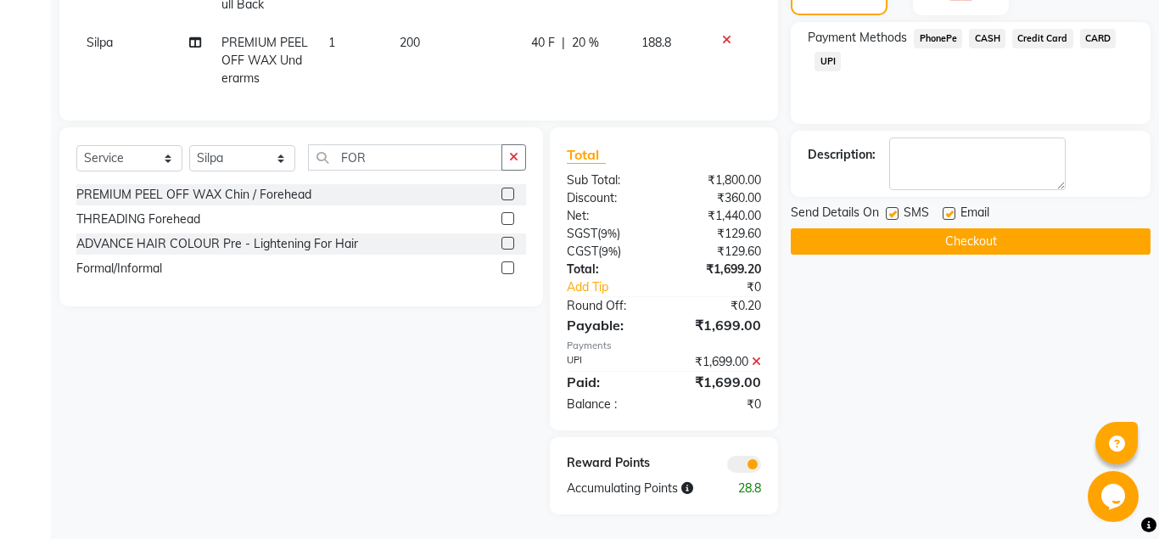
scroll to position [532, 0]
click at [952, 214] on label at bounding box center [948, 212] width 13 height 13
click at [952, 214] on input "checkbox" at bounding box center [947, 213] width 11 height 11
checkbox input "false"
click at [952, 230] on button "Checkout" at bounding box center [970, 240] width 360 height 26
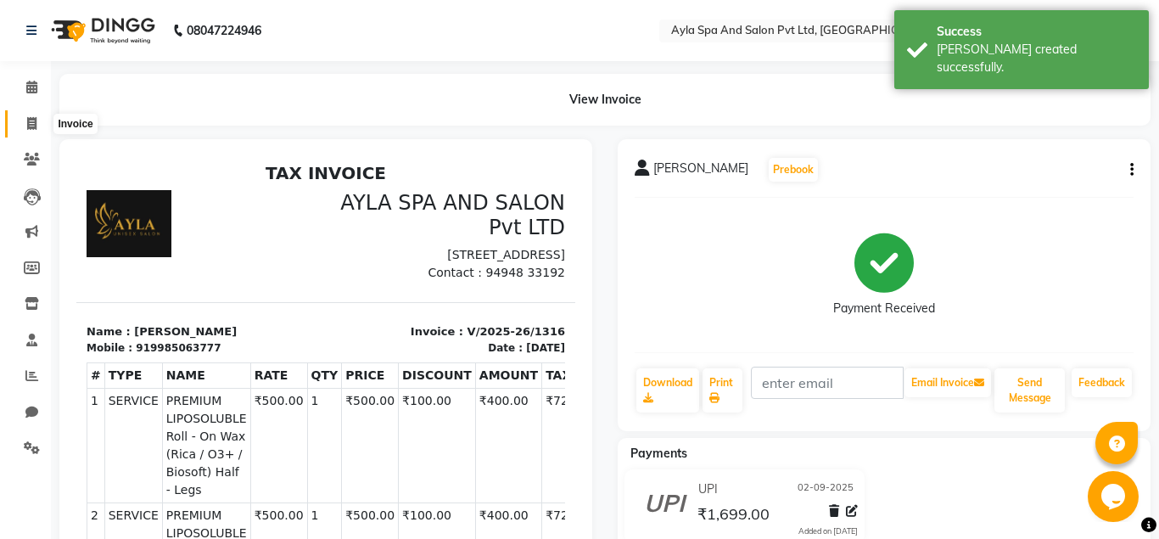
click at [26, 126] on span at bounding box center [32, 124] width 30 height 20
select select "service"
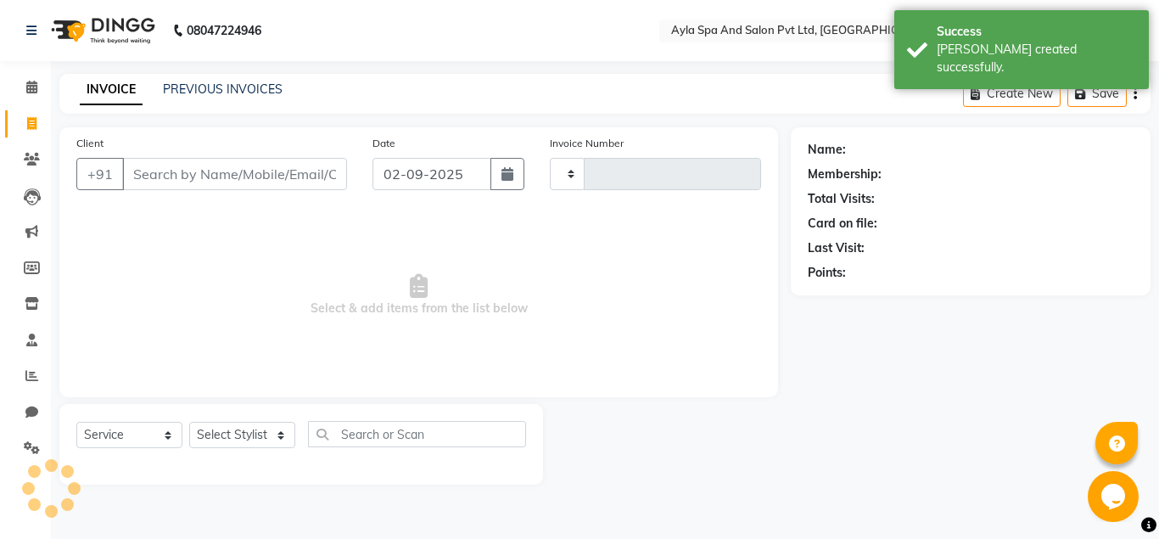
type input "1317"
select select "7756"
click at [137, 168] on input "Client" at bounding box center [234, 174] width 225 height 32
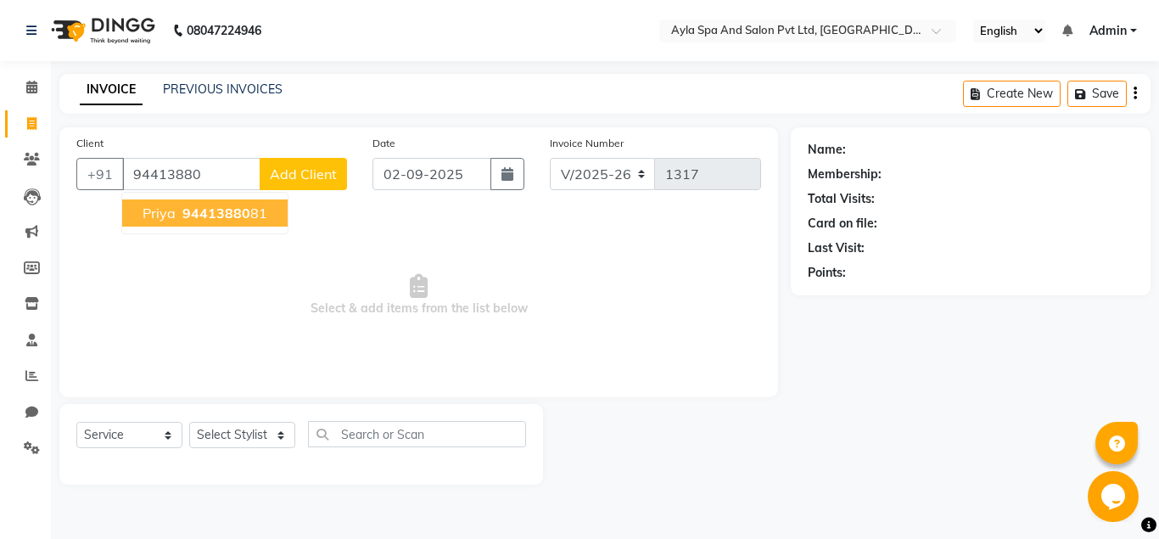
click at [164, 207] on span "priya" at bounding box center [158, 212] width 33 height 17
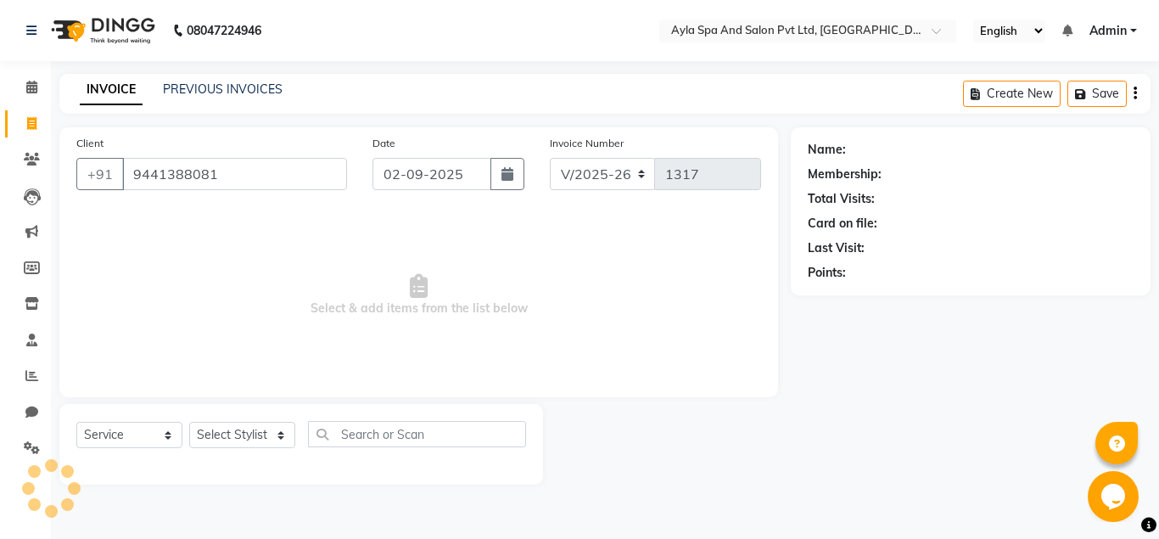
type input "9441388081"
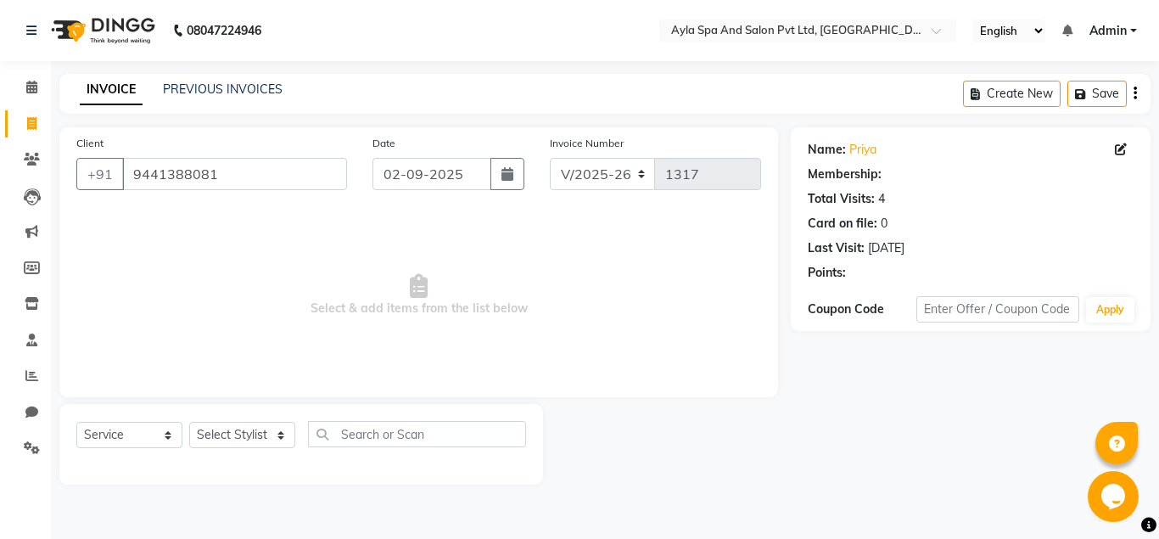
select select "1: Object"
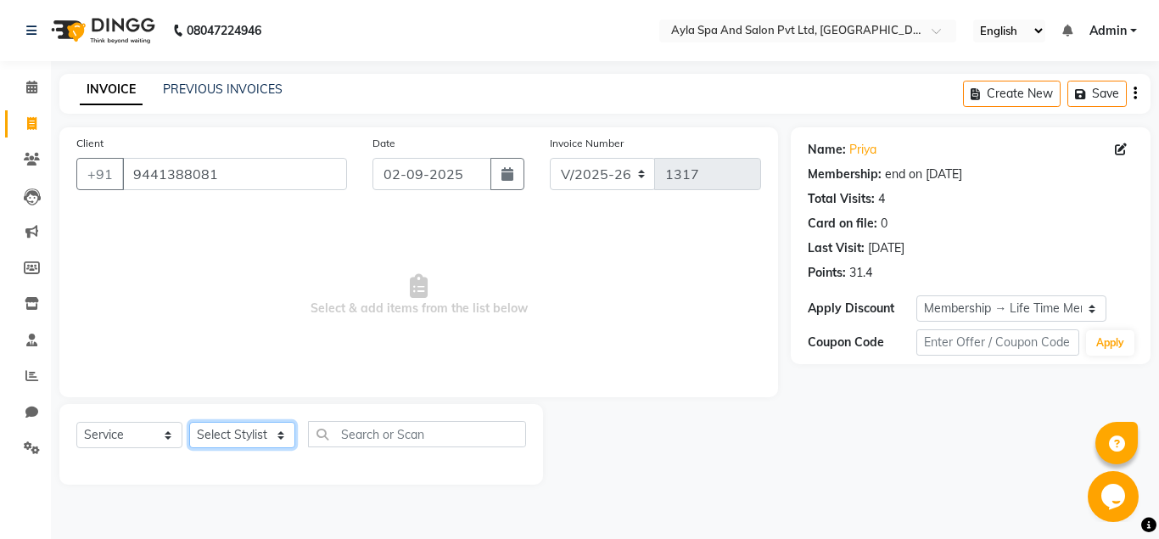
click at [189, 422] on select "Select Stylist Akshit raja BALU meena Neelima Renuka Silpa" at bounding box center [242, 435] width 106 height 26
select select "80482"
click option "Renuka" at bounding box center [0, 0] width 0 height 0
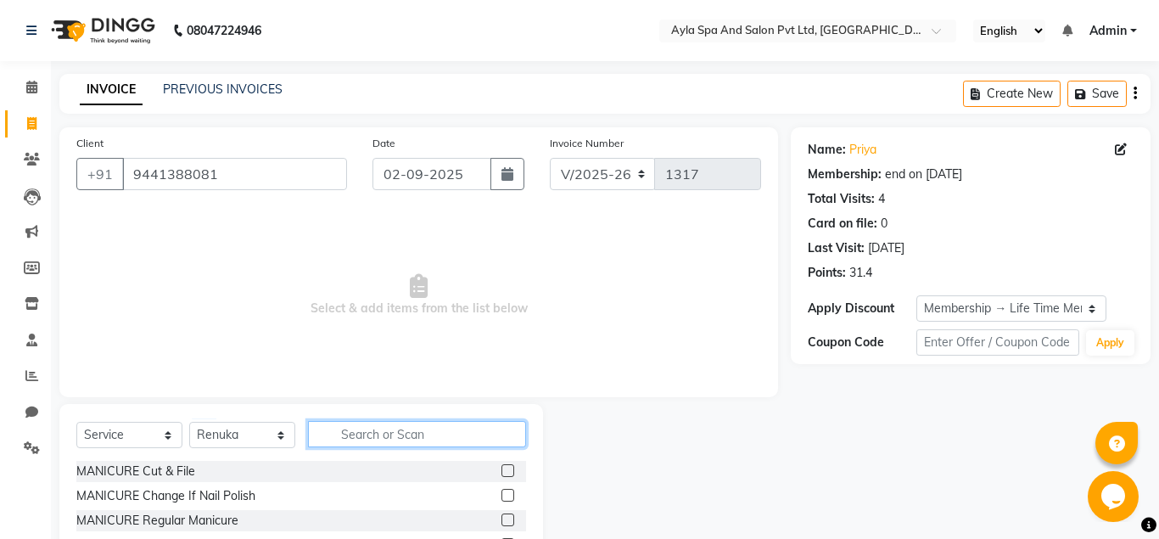
drag, startPoint x: 337, startPoint y: 428, endPoint x: 321, endPoint y: 414, distance: 21.6
click at [336, 426] on input "text" at bounding box center [417, 434] width 218 height 26
type input "EYE"
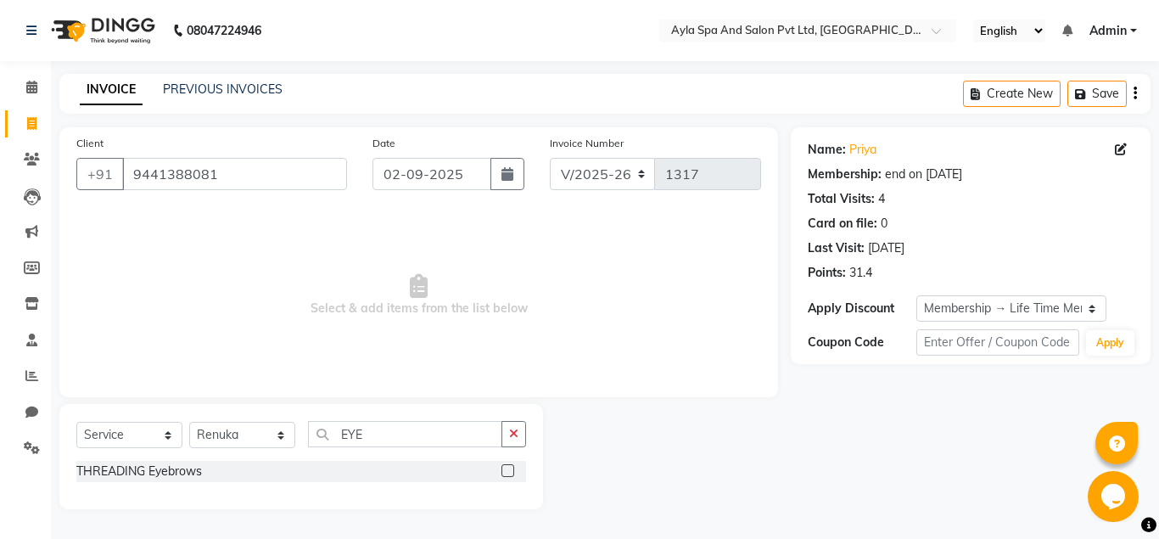
click at [506, 473] on label at bounding box center [507, 470] width 13 height 13
click at [506, 473] on input "checkbox" at bounding box center [506, 471] width 11 height 11
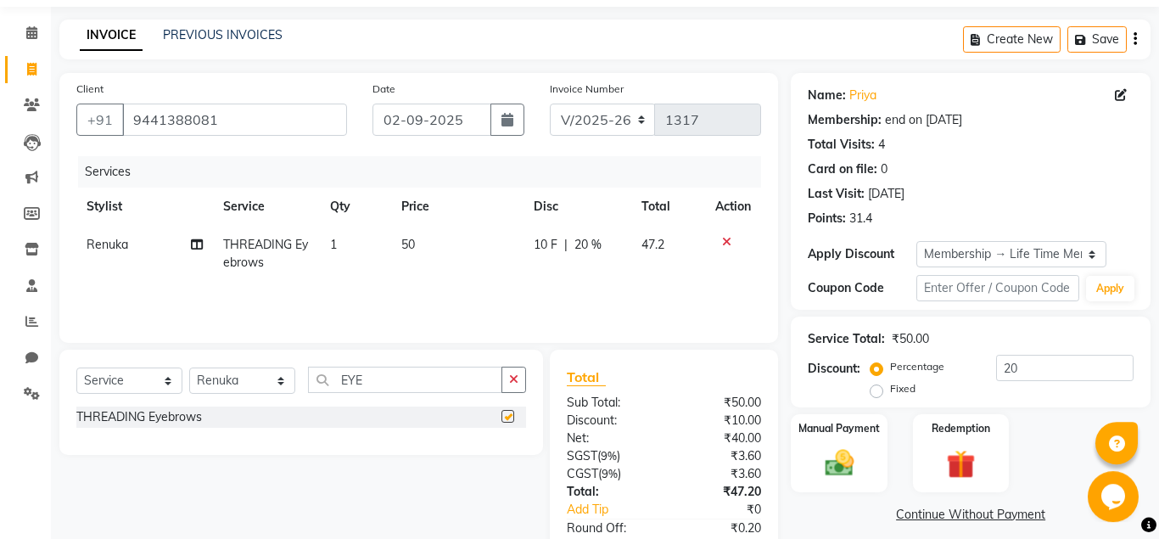
checkbox input "false"
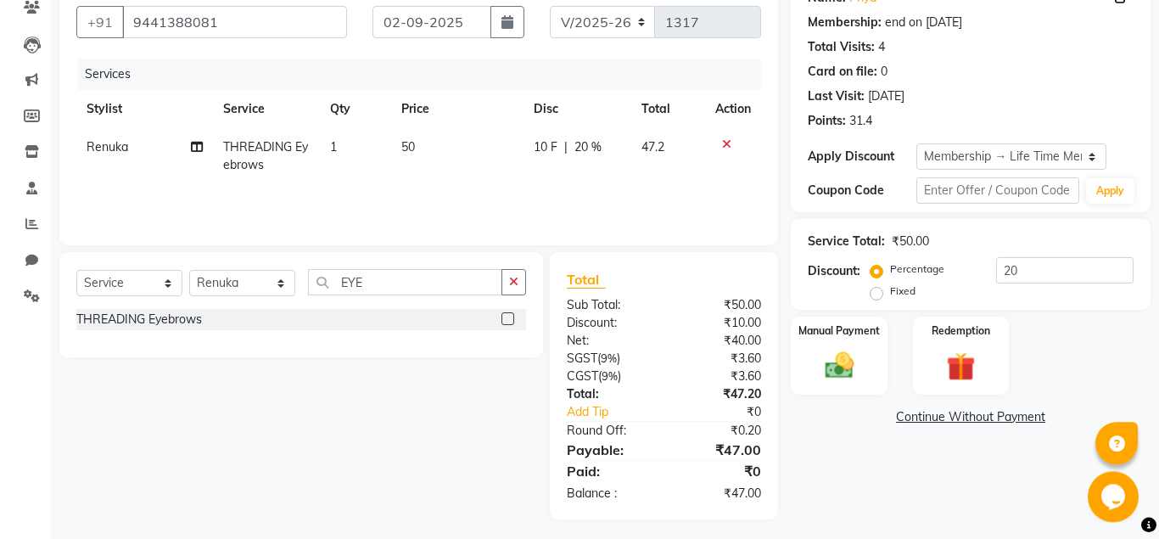
scroll to position [158, 0]
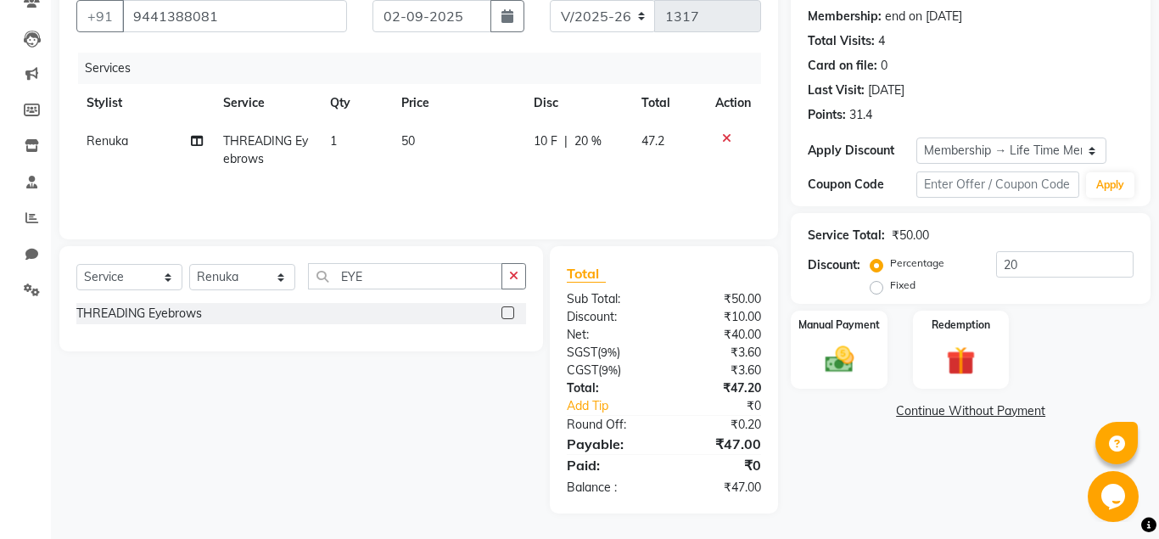
click at [722, 136] on icon at bounding box center [726, 138] width 9 height 12
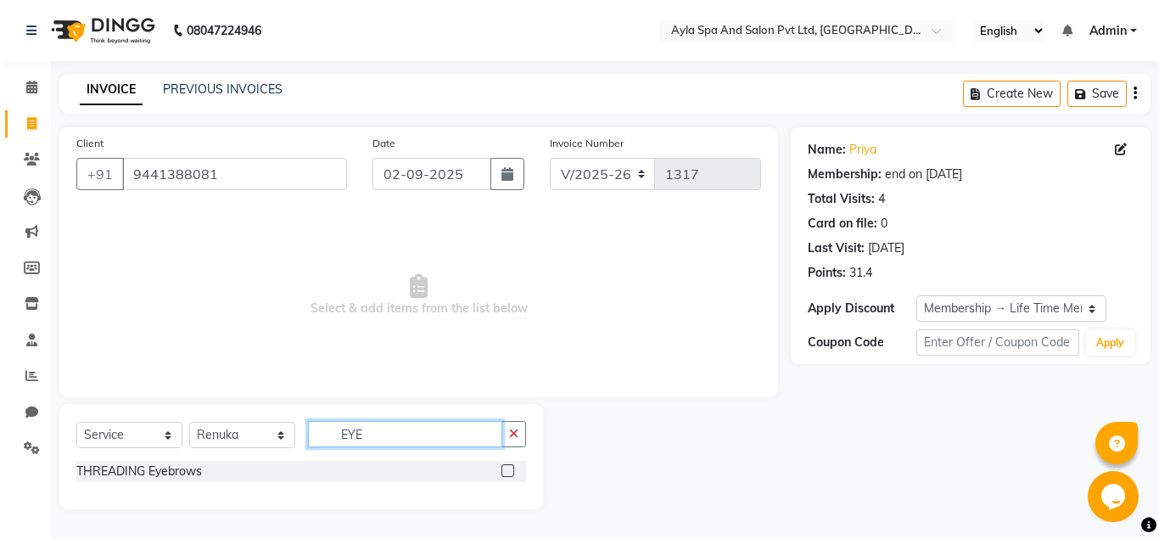
click at [432, 432] on input "EYE" at bounding box center [405, 434] width 194 height 26
type input "E"
type input "UND"
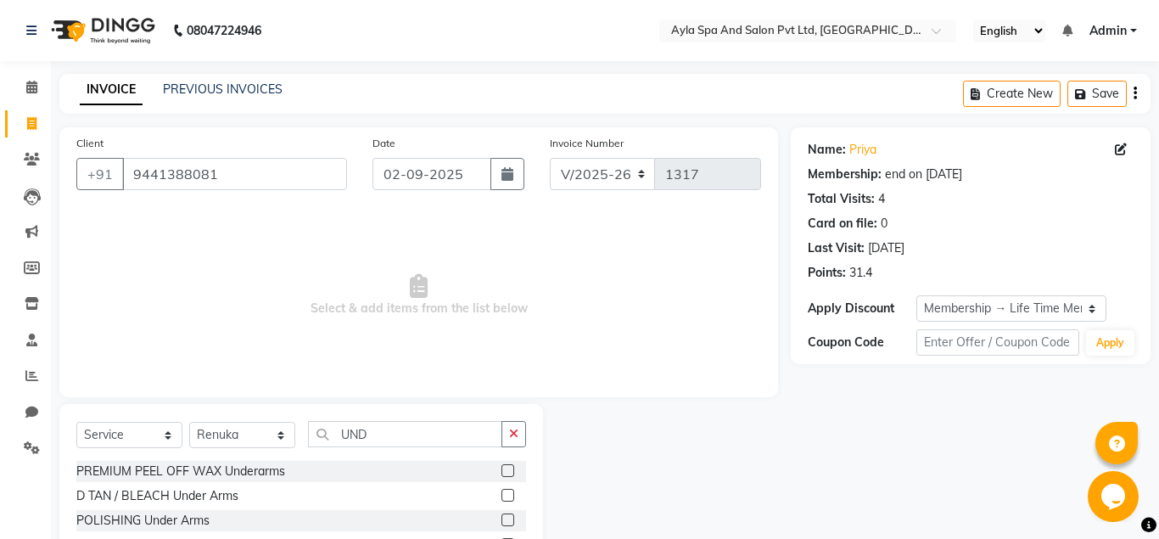
click at [501, 475] on label at bounding box center [507, 470] width 13 height 13
click at [501, 475] on input "checkbox" at bounding box center [506, 471] width 11 height 11
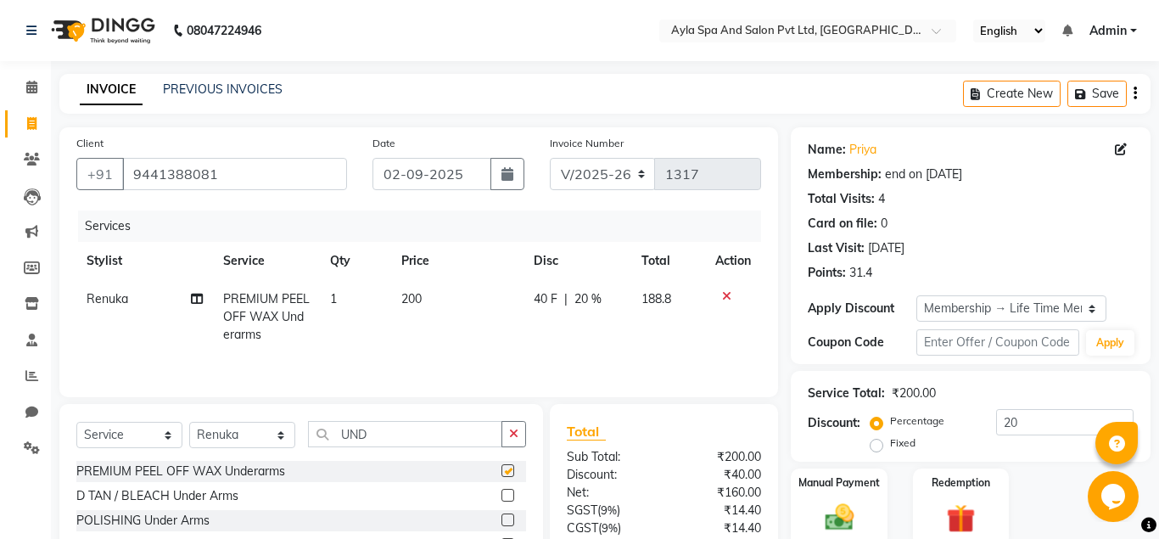
checkbox input "false"
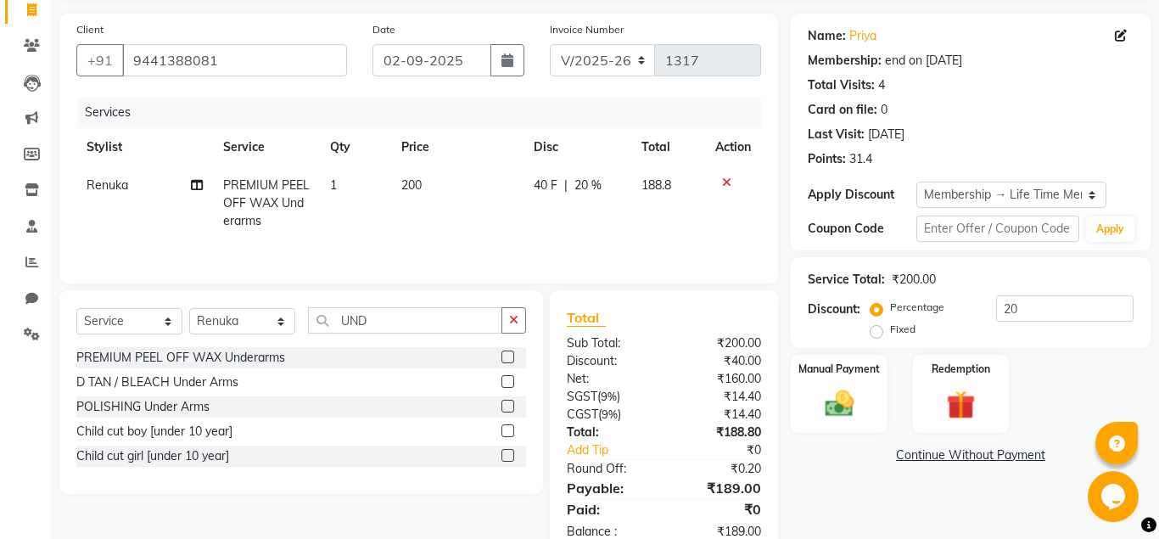
scroll to position [158, 0]
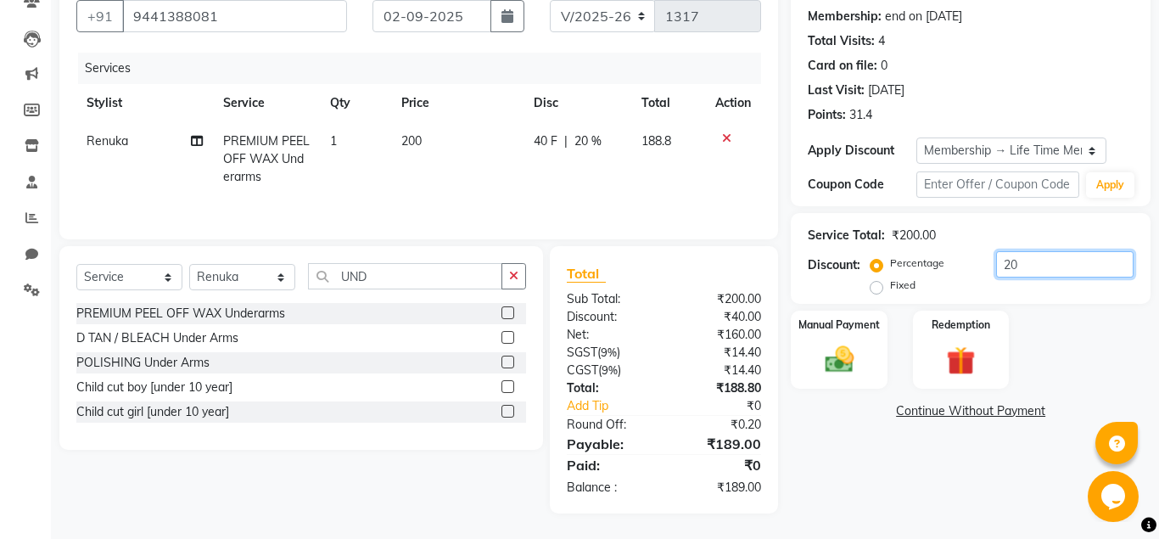
drag, startPoint x: 1018, startPoint y: 262, endPoint x: 1013, endPoint y: 270, distance: 9.2
click at [1014, 268] on input "20" at bounding box center [1064, 264] width 137 height 26
type input "2"
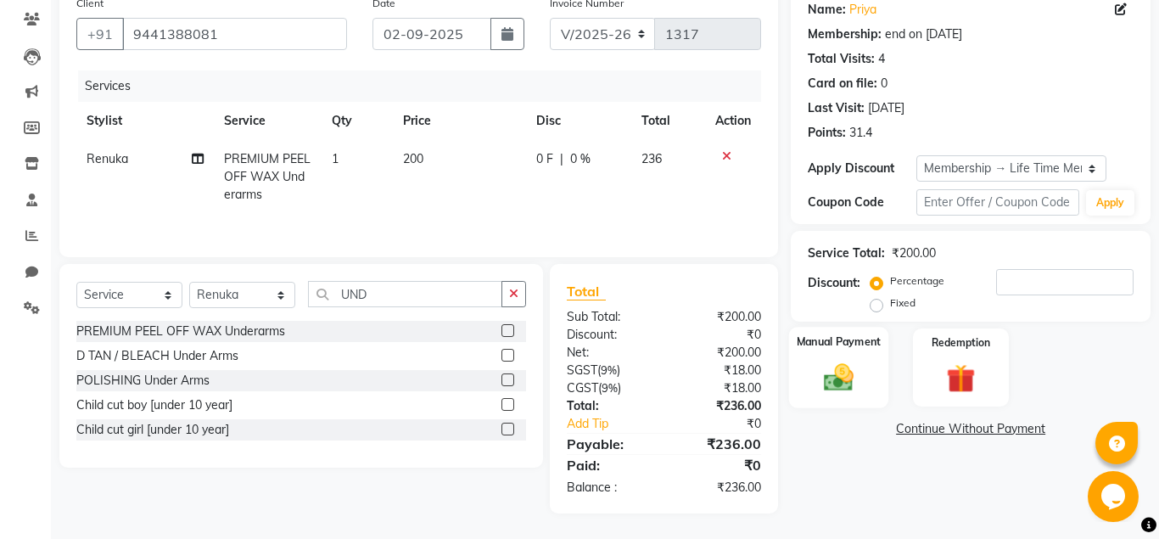
click at [866, 395] on div "Manual Payment" at bounding box center [839, 367] width 100 height 81
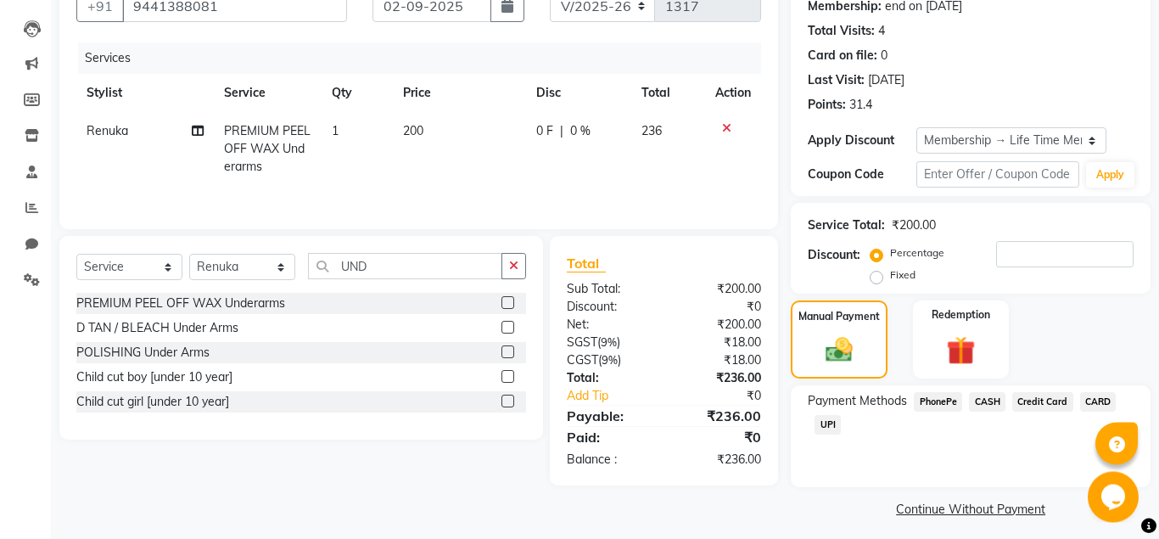
scroll to position [176, 0]
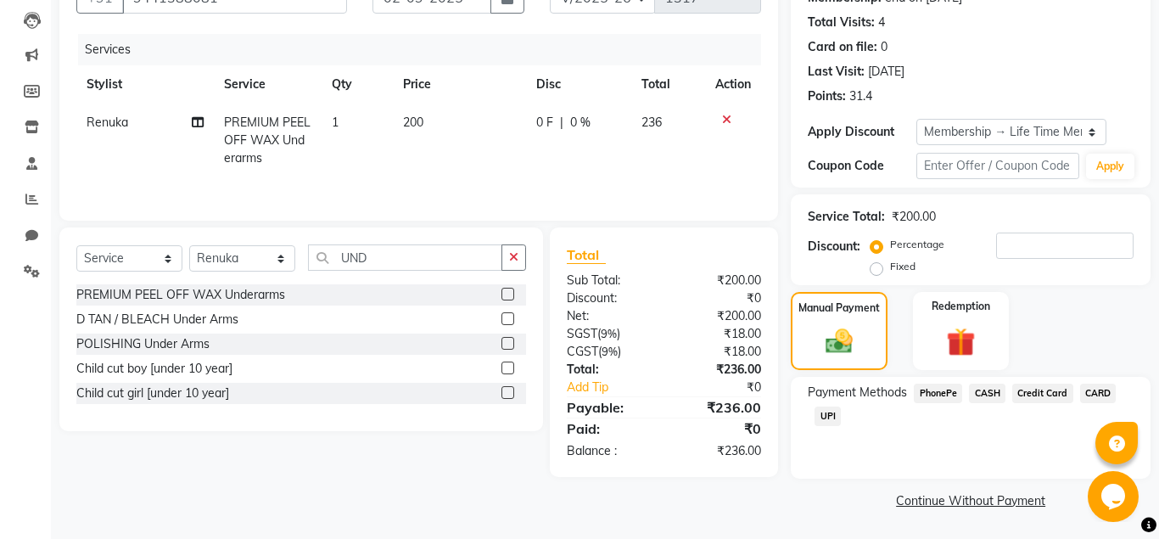
click at [833, 413] on span "UPI" at bounding box center [827, 416] width 26 height 20
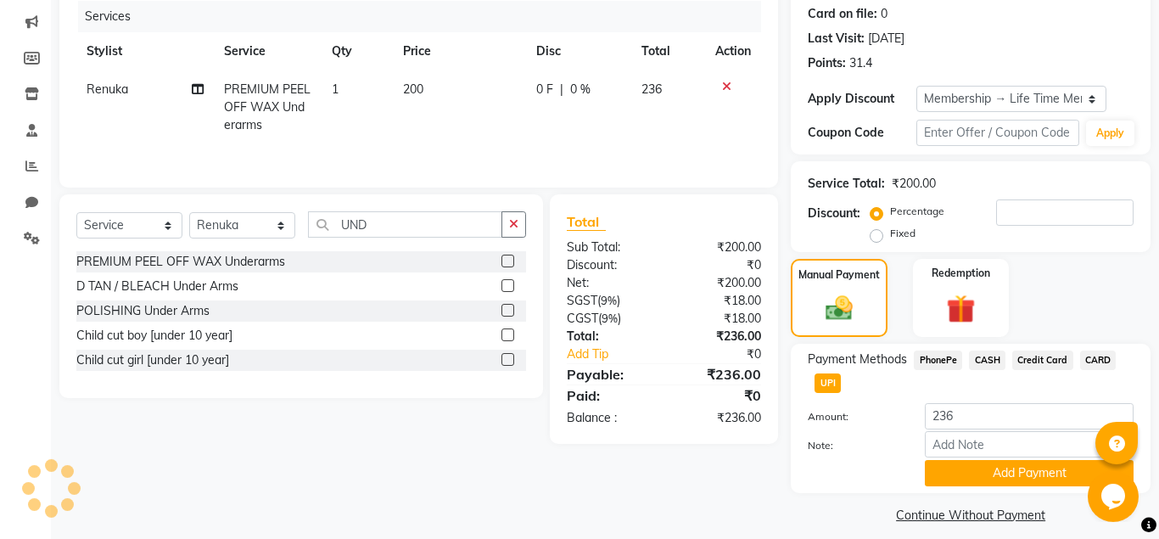
scroll to position [223, 0]
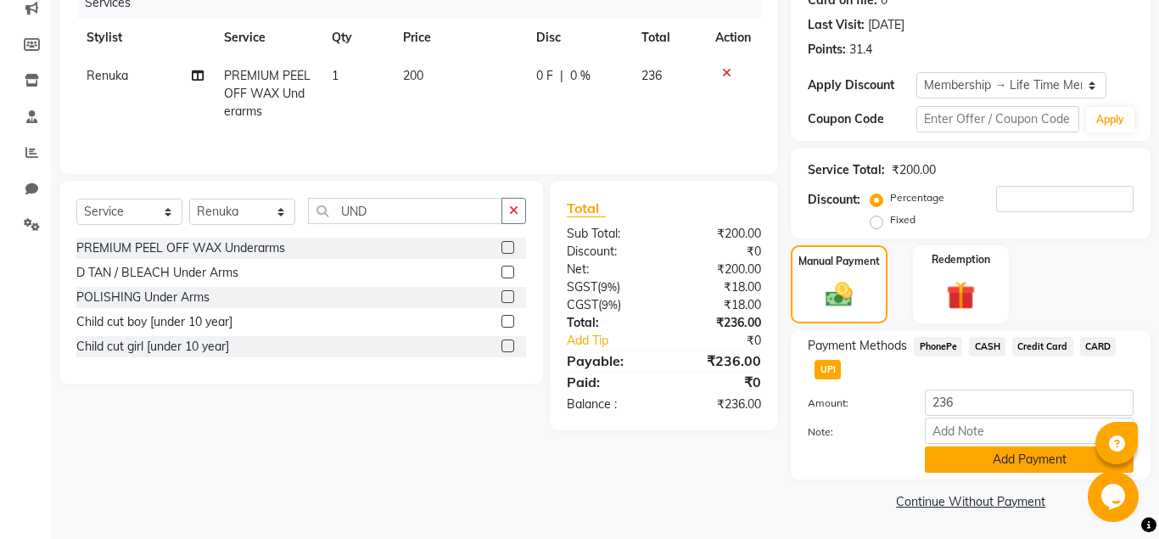
click at [968, 455] on button "Add Payment" at bounding box center [1028, 459] width 209 height 26
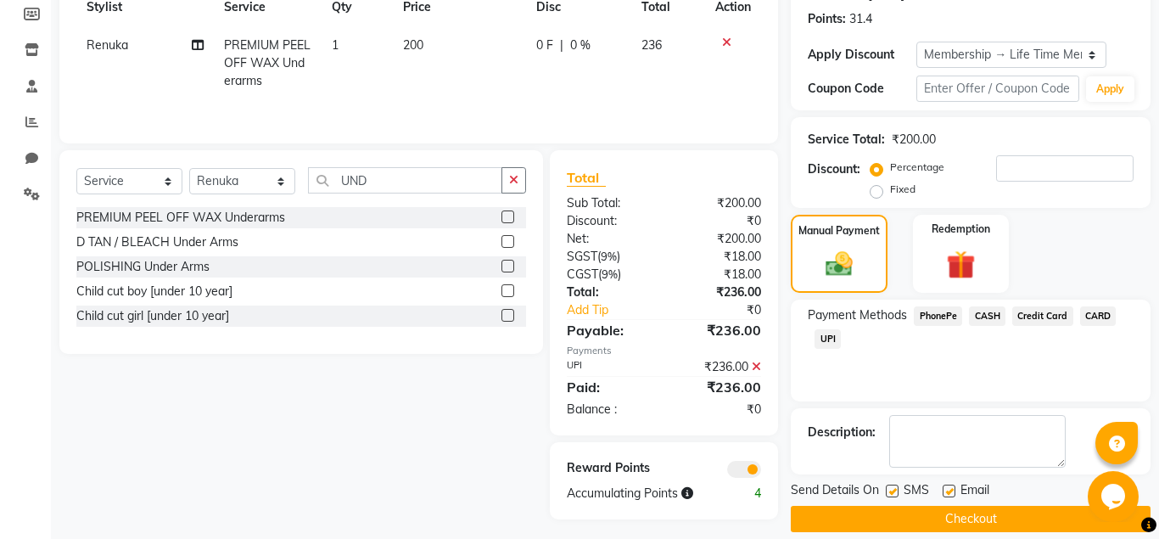
scroll to position [272, 0]
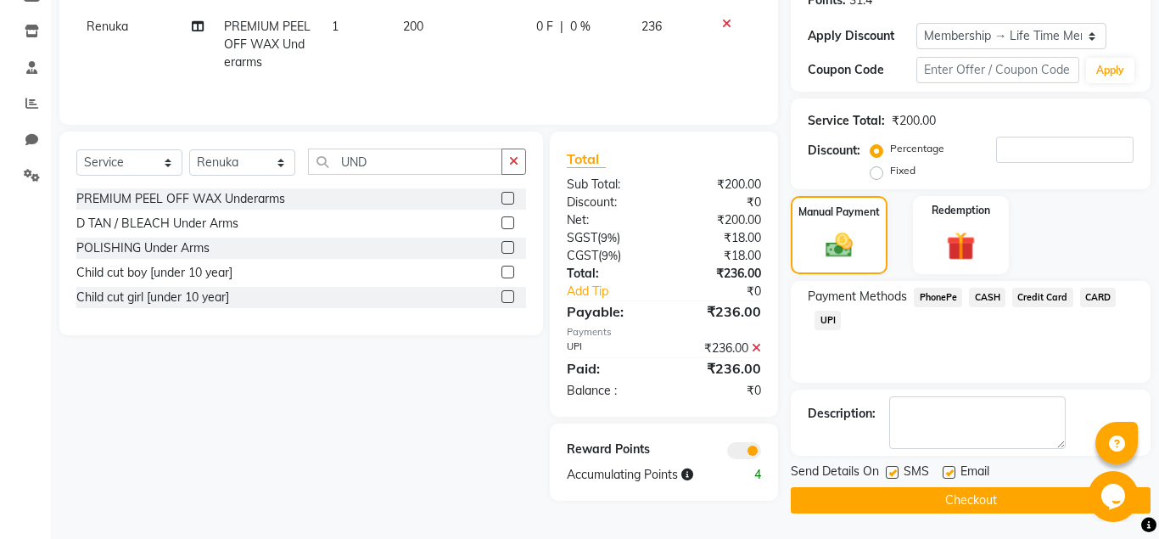
click at [952, 469] on label at bounding box center [948, 472] width 13 height 13
click at [952, 469] on input "checkbox" at bounding box center [947, 472] width 11 height 11
checkbox input "false"
click at [946, 487] on button "Checkout" at bounding box center [970, 500] width 360 height 26
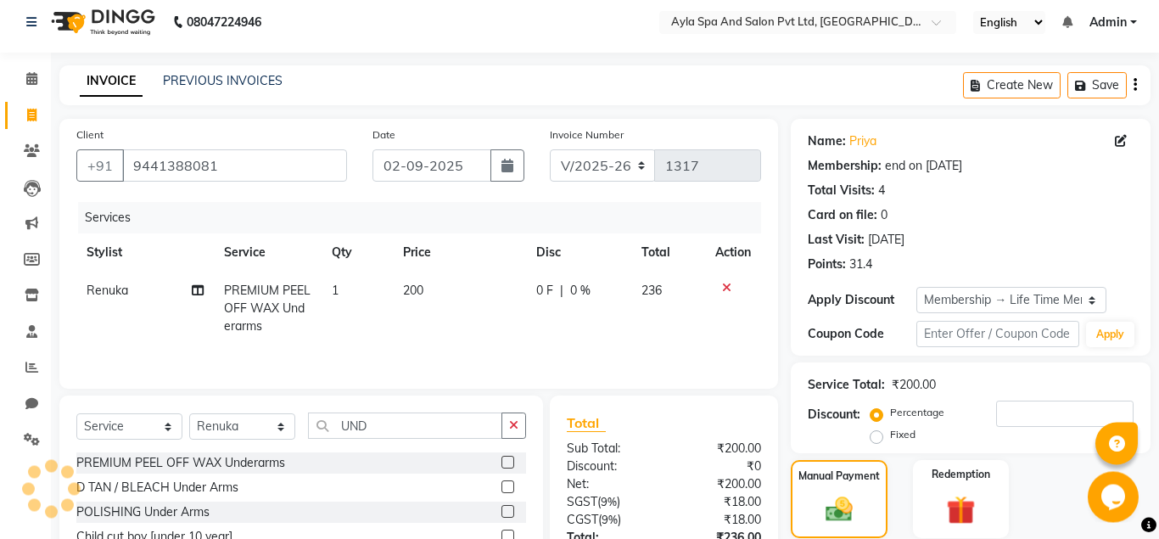
scroll to position [0, 0]
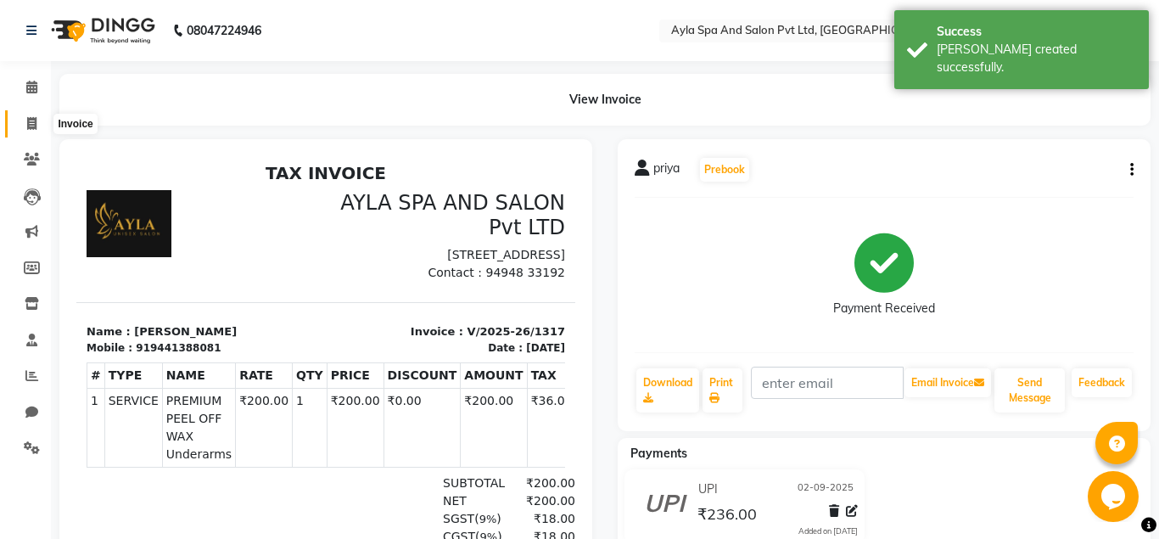
click at [35, 123] on icon at bounding box center [31, 123] width 9 height 13
select select "service"
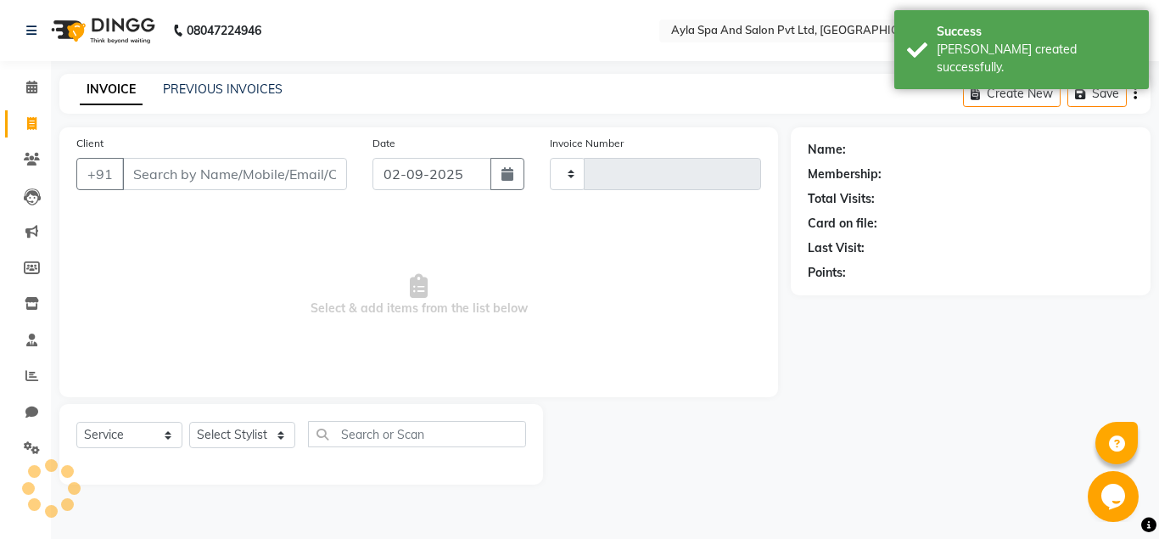
type input "1318"
select select "7756"
click at [137, 171] on input "Client" at bounding box center [234, 174] width 225 height 32
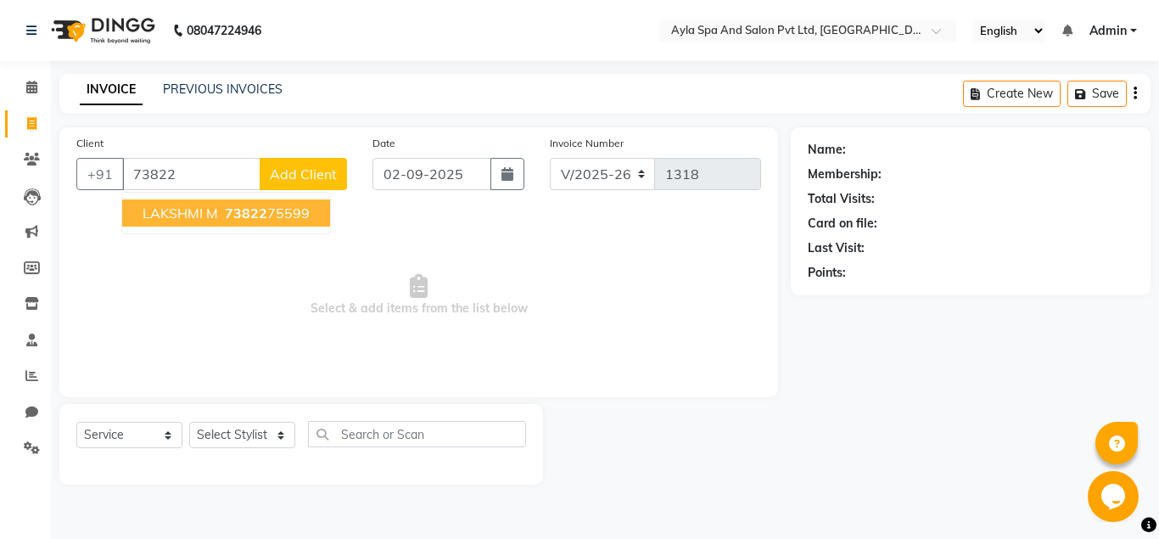
click at [174, 211] on span "LAKSHMI M" at bounding box center [179, 212] width 75 height 17
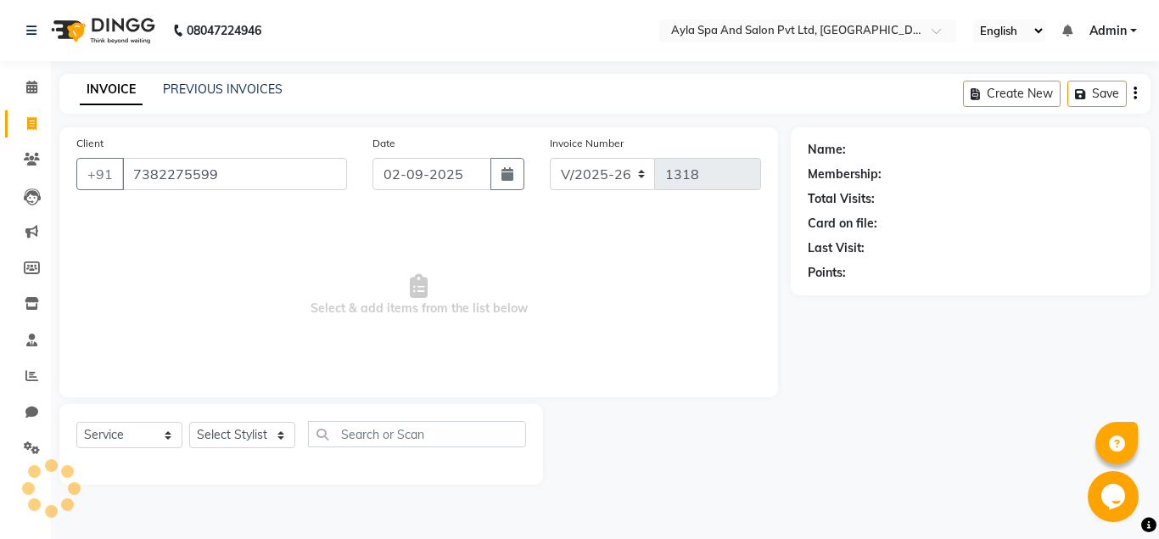
type input "7382275599"
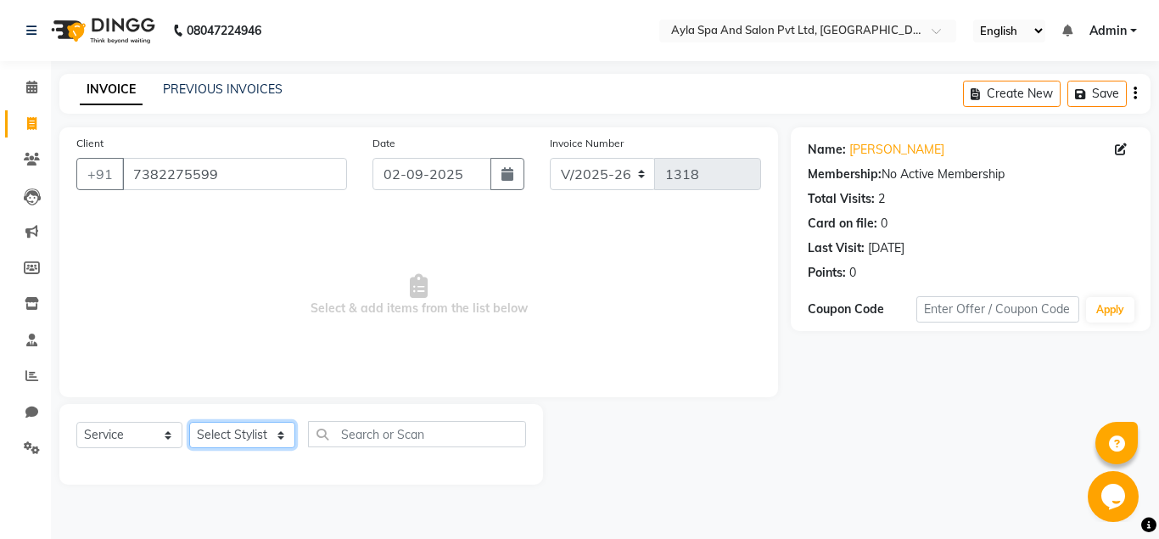
click at [189, 422] on select "Select Stylist Akshit raja BALU meena Neelima Renuka Silpa" at bounding box center [242, 435] width 106 height 26
select select "72807"
click option "Silpa" at bounding box center [0, 0] width 0 height 0
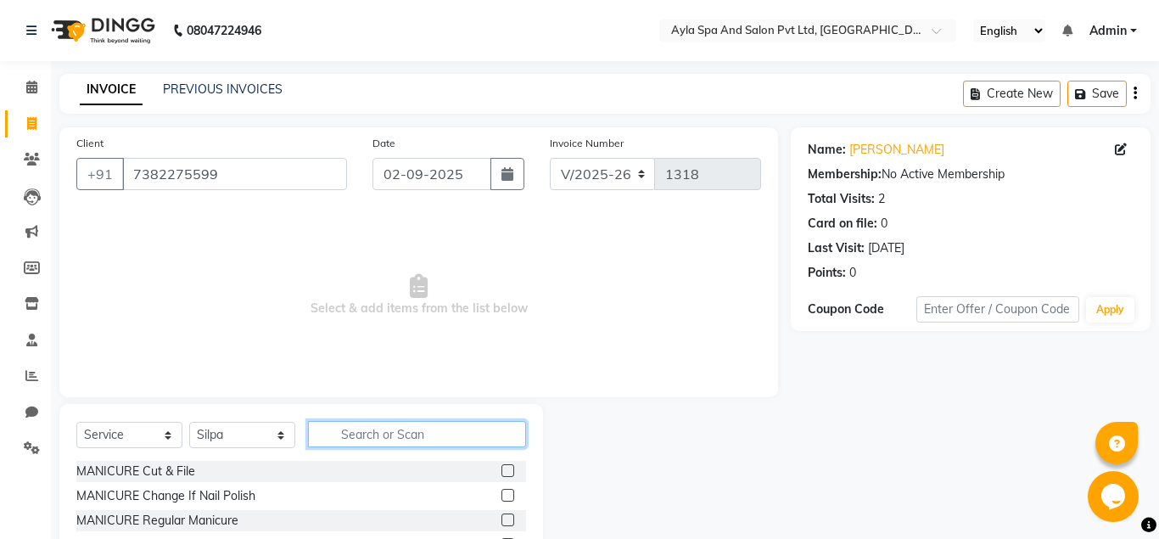
click at [330, 427] on input "text" at bounding box center [417, 434] width 218 height 26
type input "EYE"
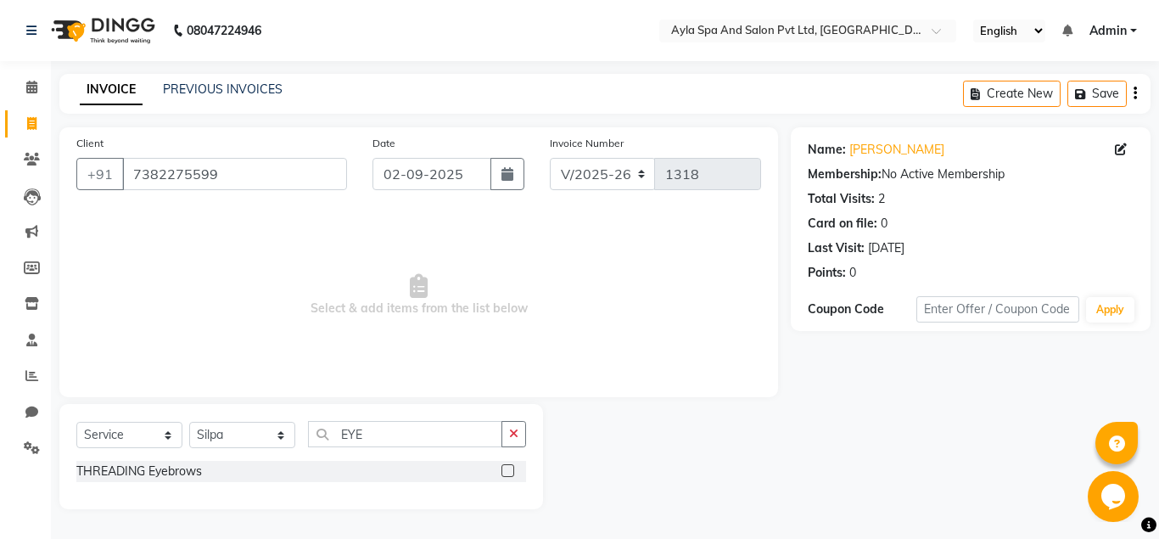
click at [509, 469] on label at bounding box center [507, 470] width 13 height 13
click at [509, 469] on input "checkbox" at bounding box center [506, 471] width 11 height 11
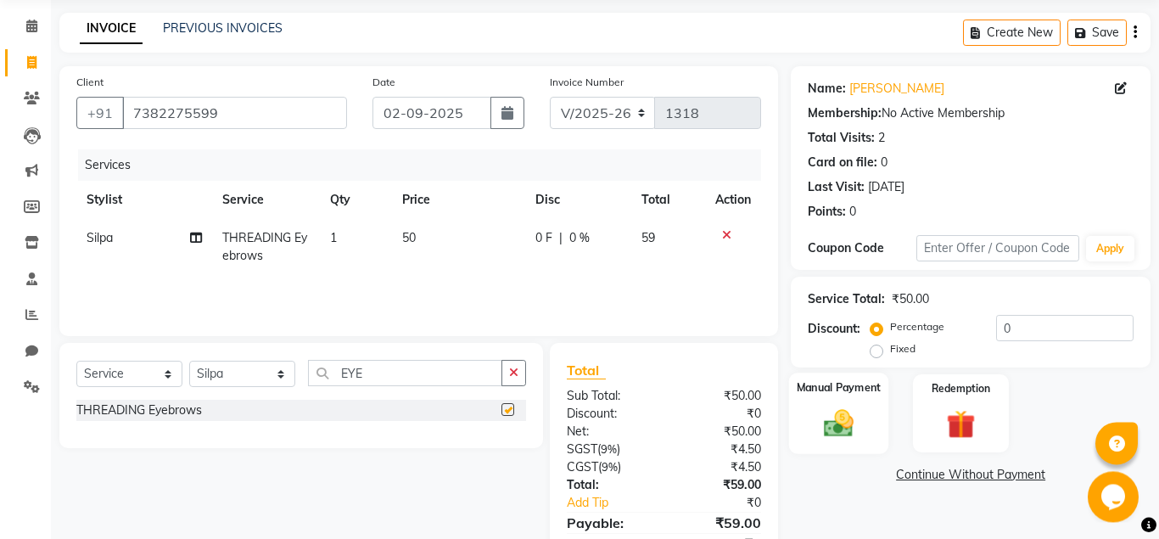
checkbox input "false"
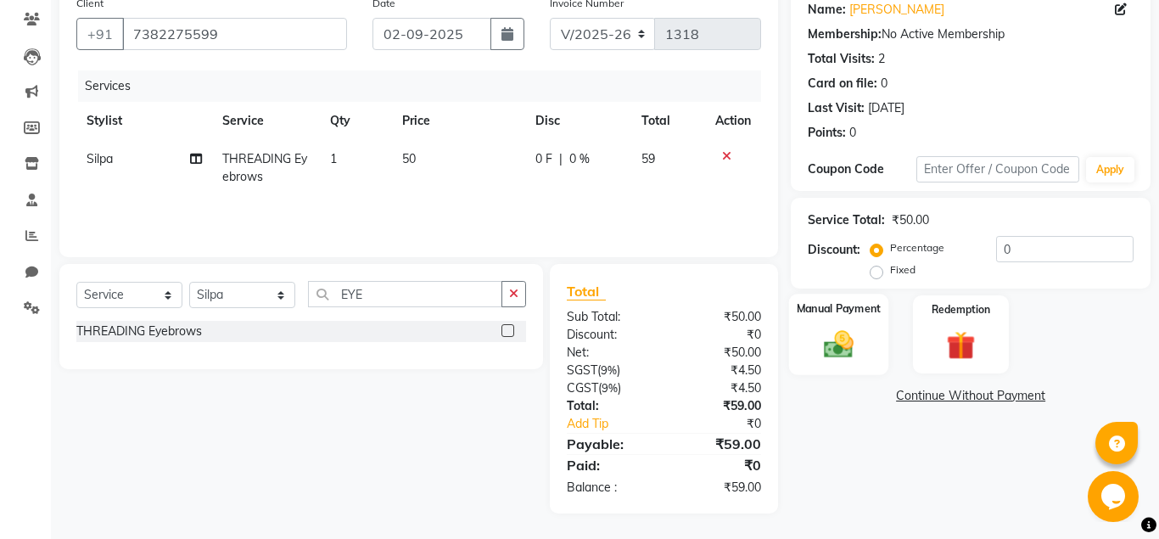
click at [829, 358] on img at bounding box center [838, 344] width 48 height 35
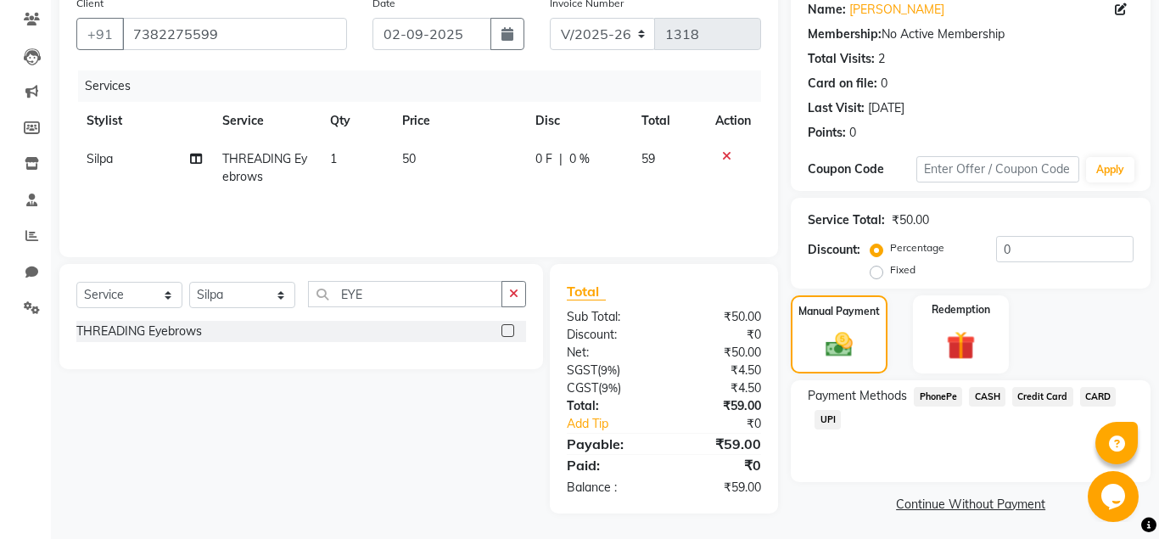
scroll to position [143, 0]
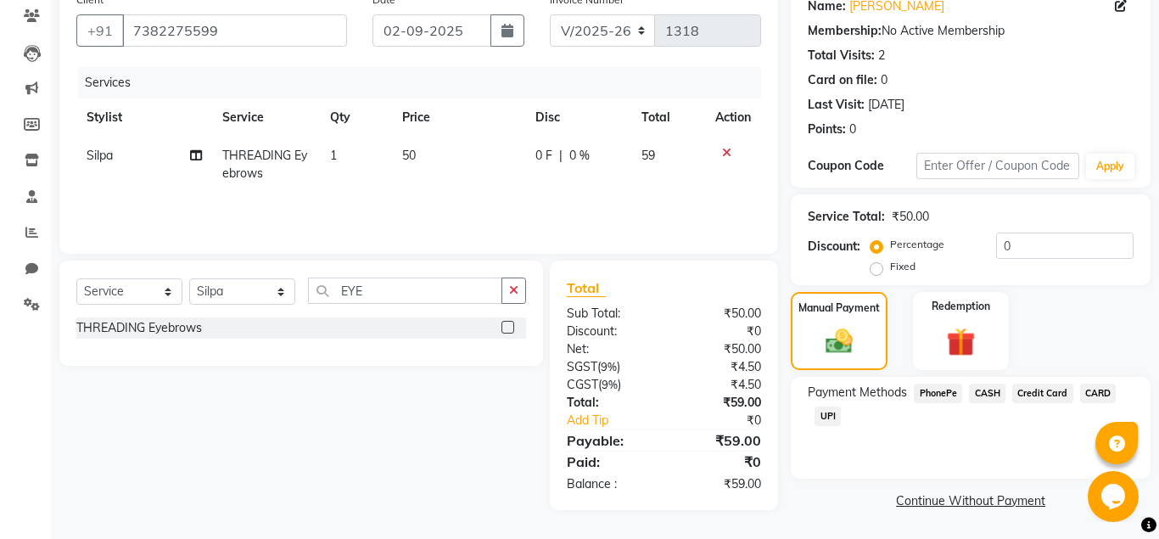
click at [818, 414] on span "UPI" at bounding box center [827, 416] width 26 height 20
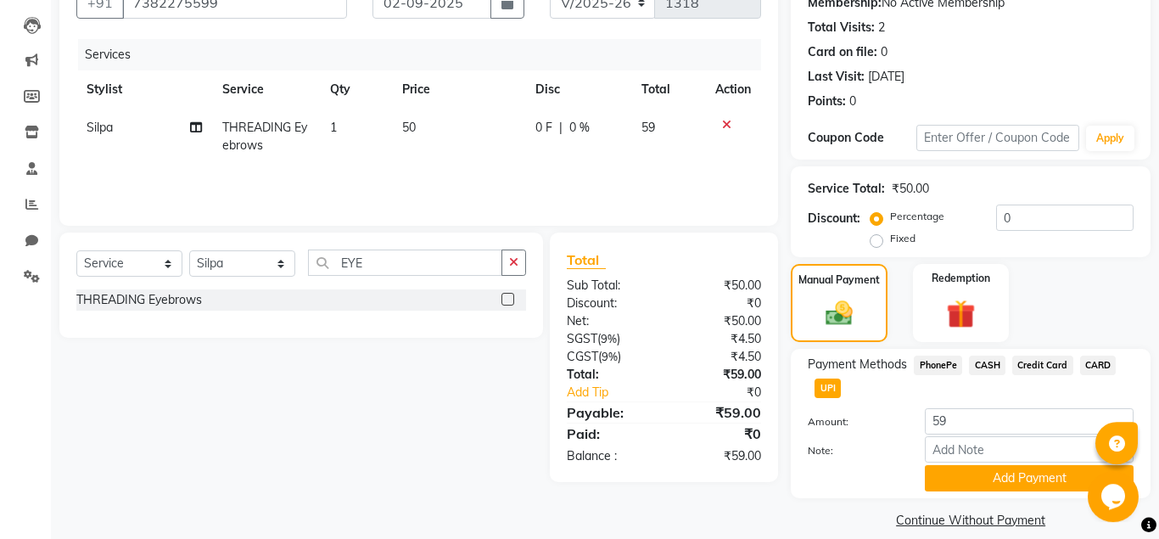
scroll to position [190, 0]
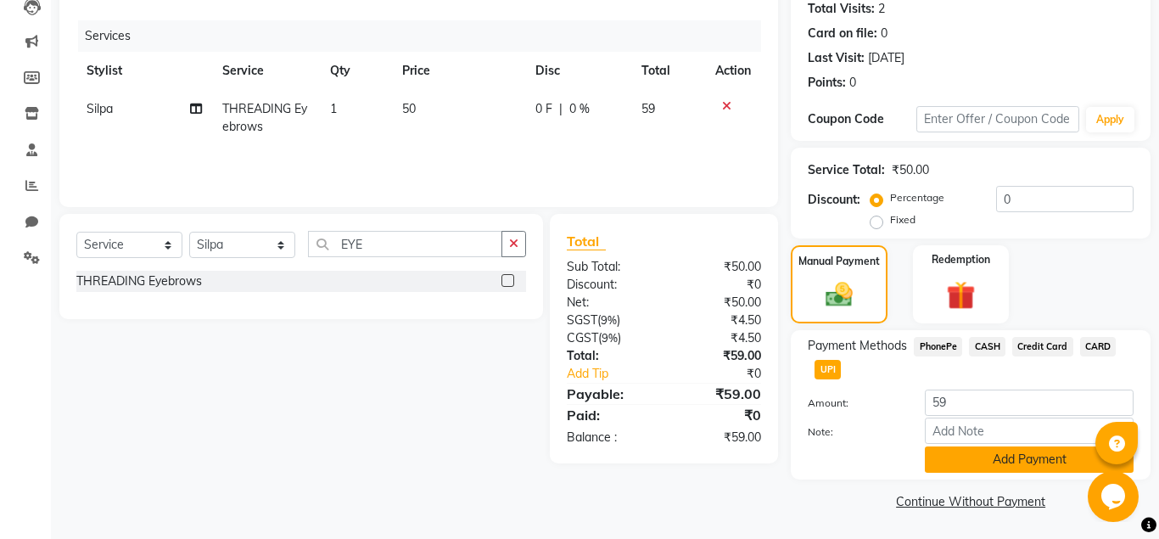
click at [980, 450] on button "Add Payment" at bounding box center [1028, 459] width 209 height 26
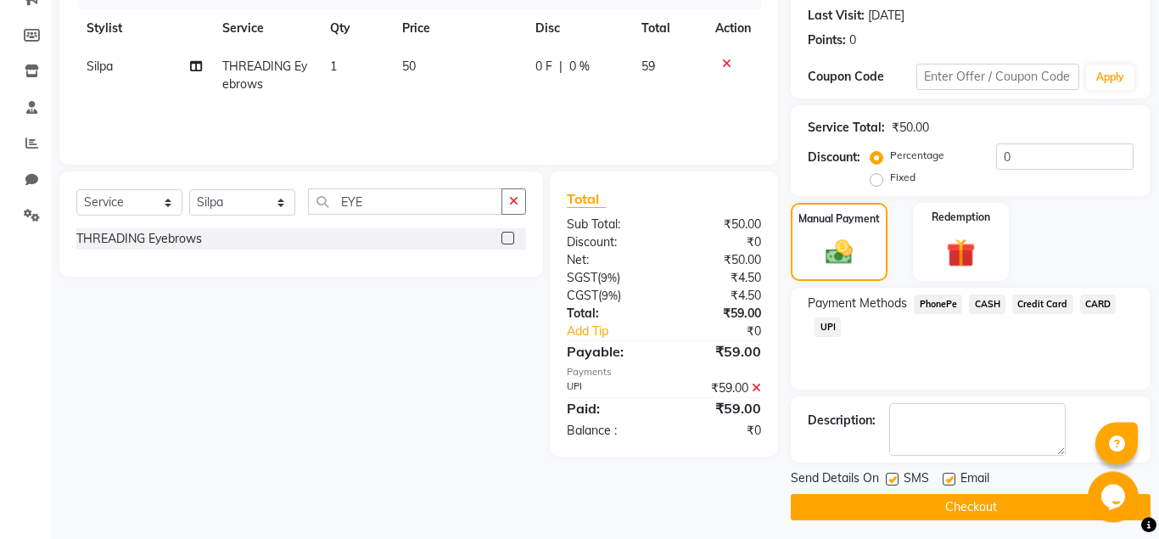
scroll to position [239, 0]
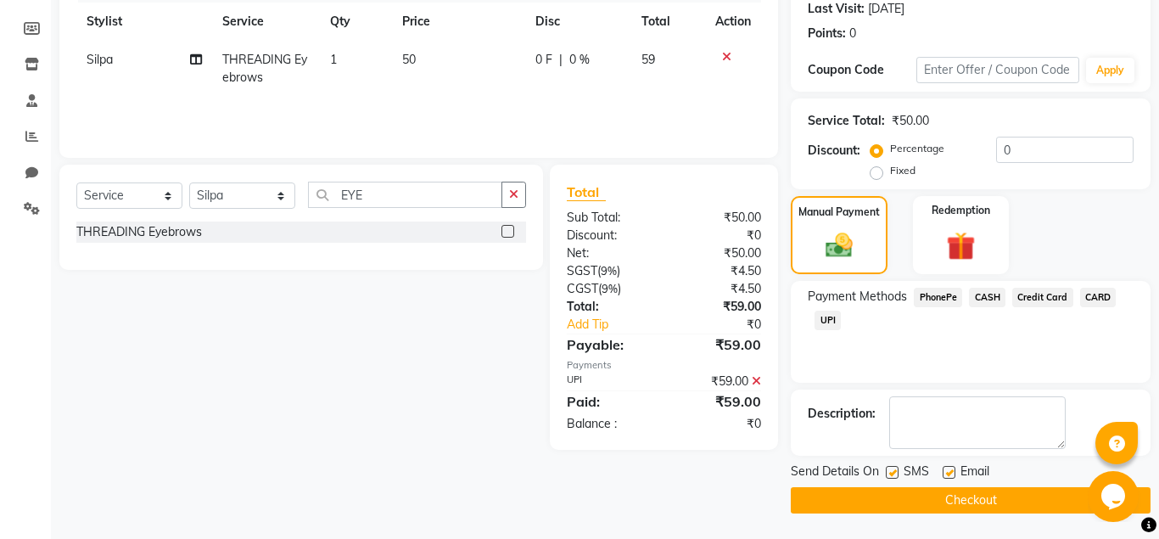
drag, startPoint x: 944, startPoint y: 467, endPoint x: 940, endPoint y: 489, distance: 21.6
click at [942, 467] on div "Send Details On SMS Email" at bounding box center [970, 472] width 360 height 21
drag, startPoint x: 950, startPoint y: 472, endPoint x: 944, endPoint y: 521, distance: 48.7
click at [948, 490] on div "Send Details On SMS Email Checkout" at bounding box center [970, 487] width 360 height 51
click at [950, 478] on label at bounding box center [948, 472] width 13 height 13
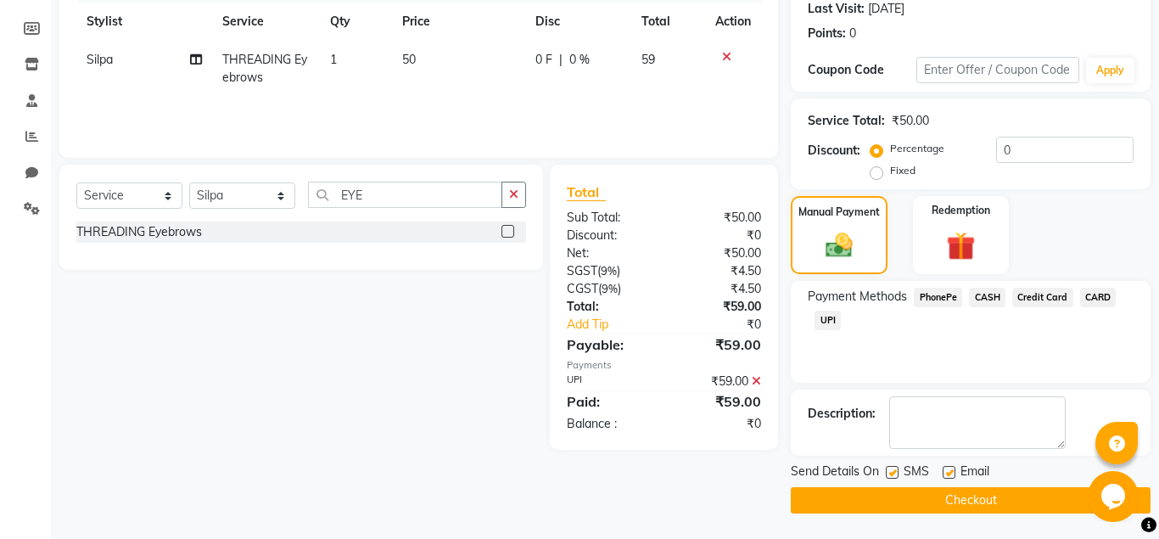
click at [950, 478] on input "checkbox" at bounding box center [947, 472] width 11 height 11
click at [950, 475] on label at bounding box center [948, 472] width 13 height 13
click at [950, 475] on input "checkbox" at bounding box center [947, 472] width 11 height 11
click at [948, 474] on label at bounding box center [948, 472] width 13 height 13
click at [948, 474] on input "checkbox" at bounding box center [947, 472] width 11 height 11
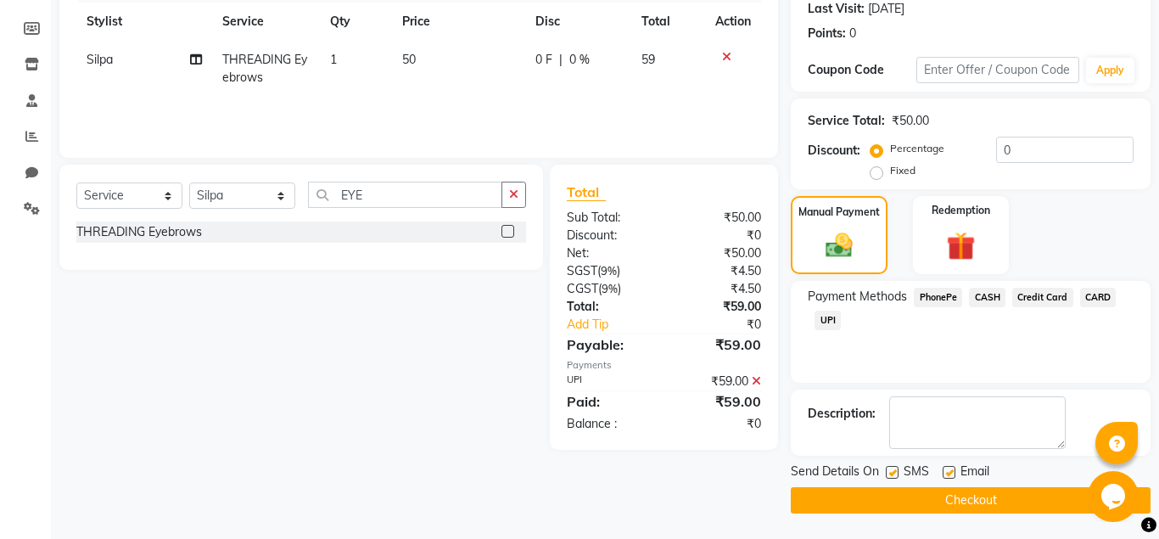
checkbox input "false"
click at [948, 489] on button "Checkout" at bounding box center [970, 500] width 360 height 26
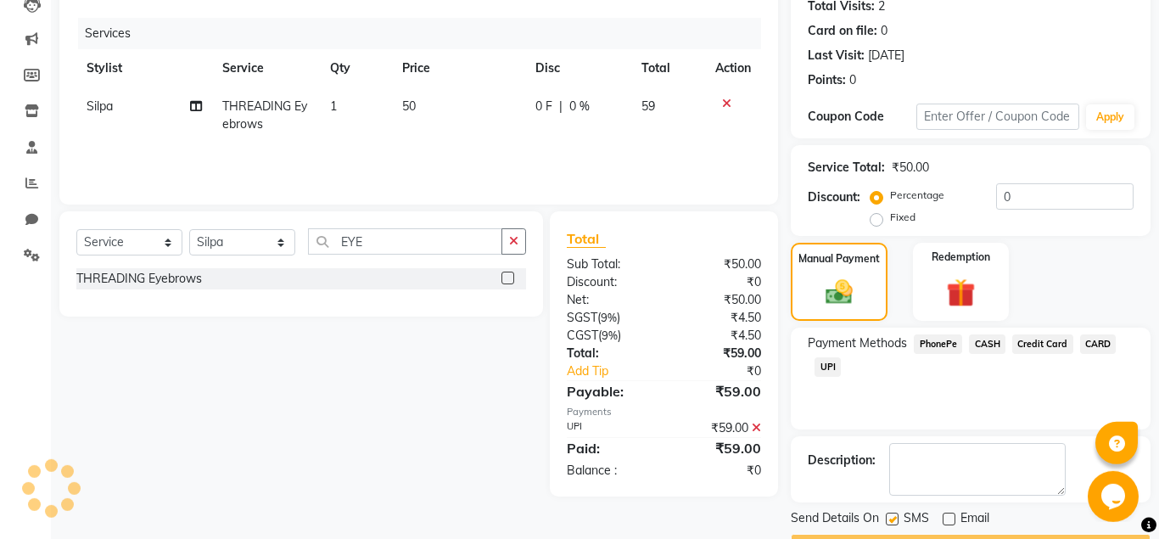
scroll to position [3, 0]
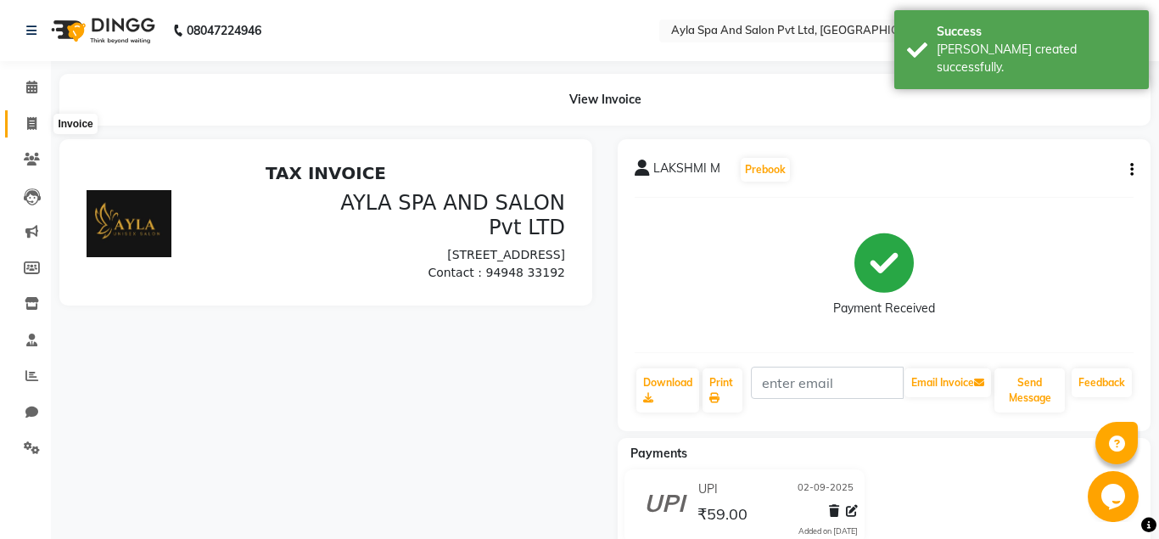
click at [36, 123] on icon at bounding box center [31, 123] width 9 height 13
select select "service"
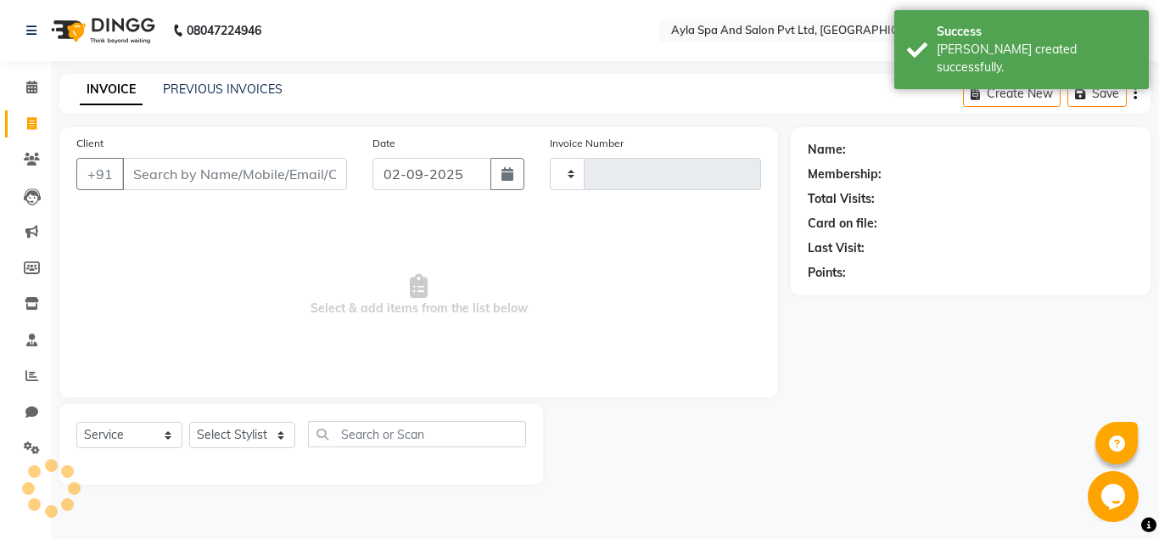
type input "1319"
select select "7756"
click at [149, 173] on input "Client" at bounding box center [234, 174] width 225 height 32
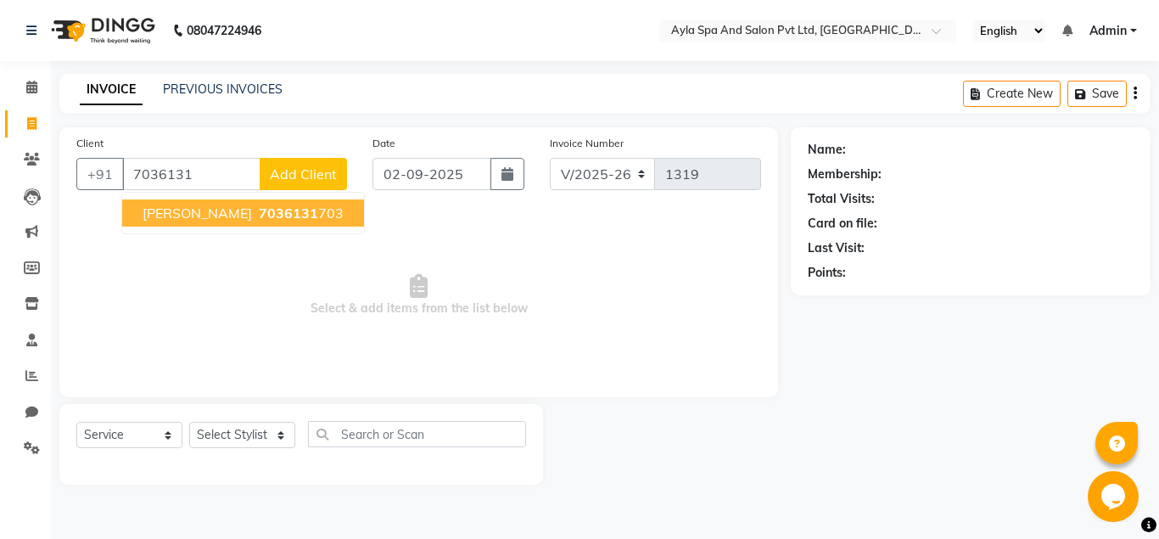
click at [190, 212] on span "[PERSON_NAME]" at bounding box center [196, 212] width 109 height 17
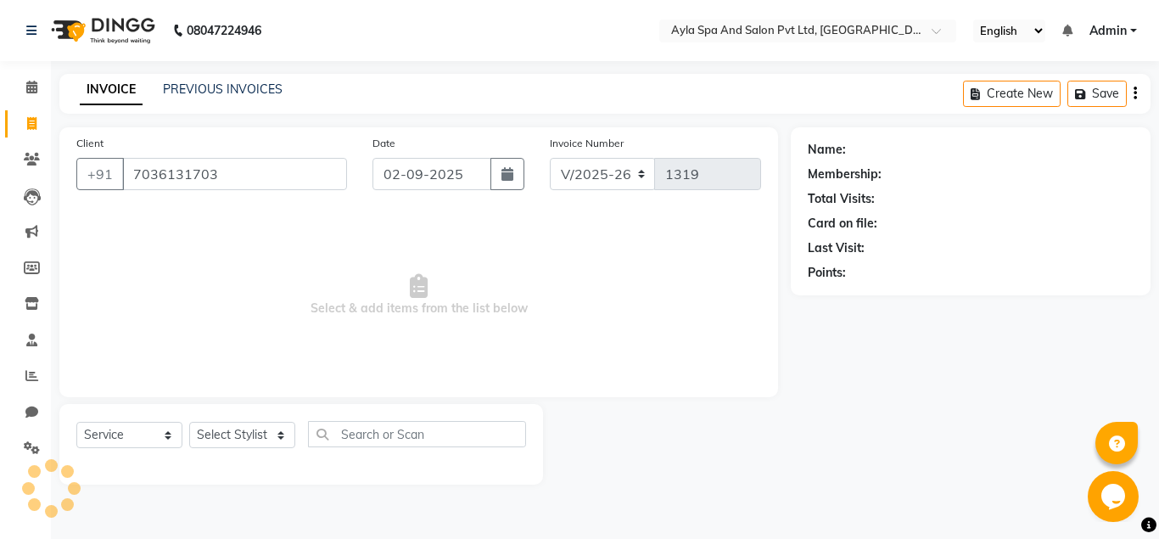
type input "7036131703"
select select "1: Object"
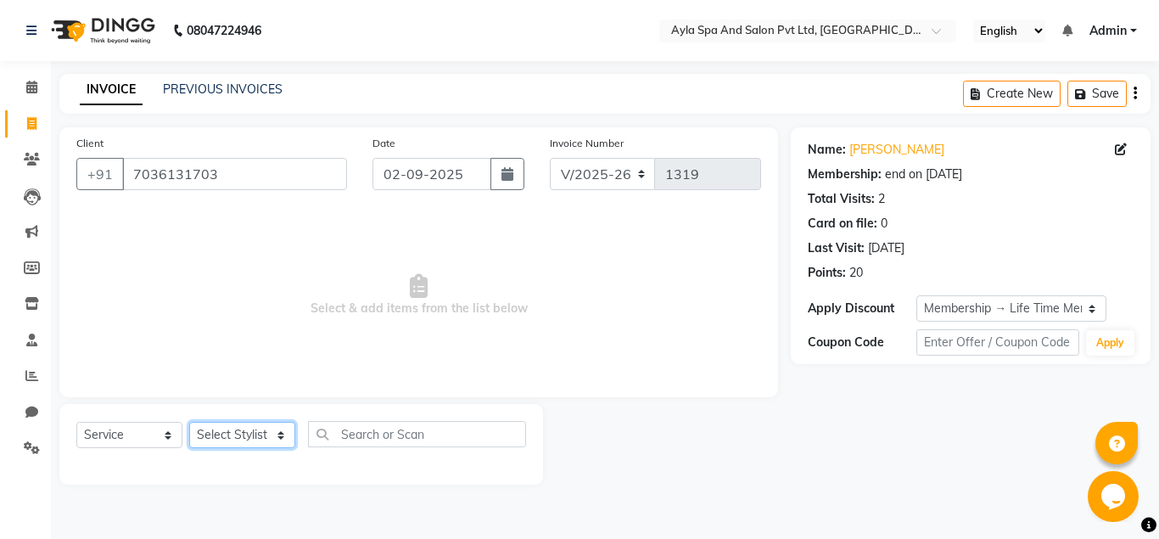
click at [189, 422] on select "Select Stylist Akshit raja BALU meena Neelima Renuka Silpa" at bounding box center [242, 435] width 106 height 26
select select "86594"
click option "BALU" at bounding box center [0, 0] width 0 height 0
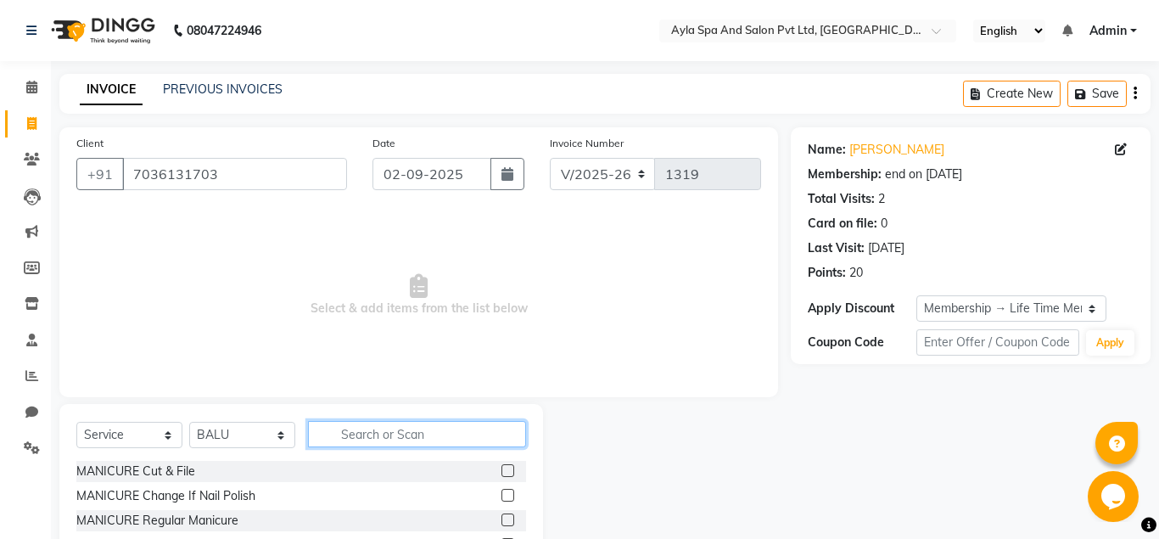
click at [354, 430] on input "text" at bounding box center [417, 434] width 218 height 26
type input "CUT"
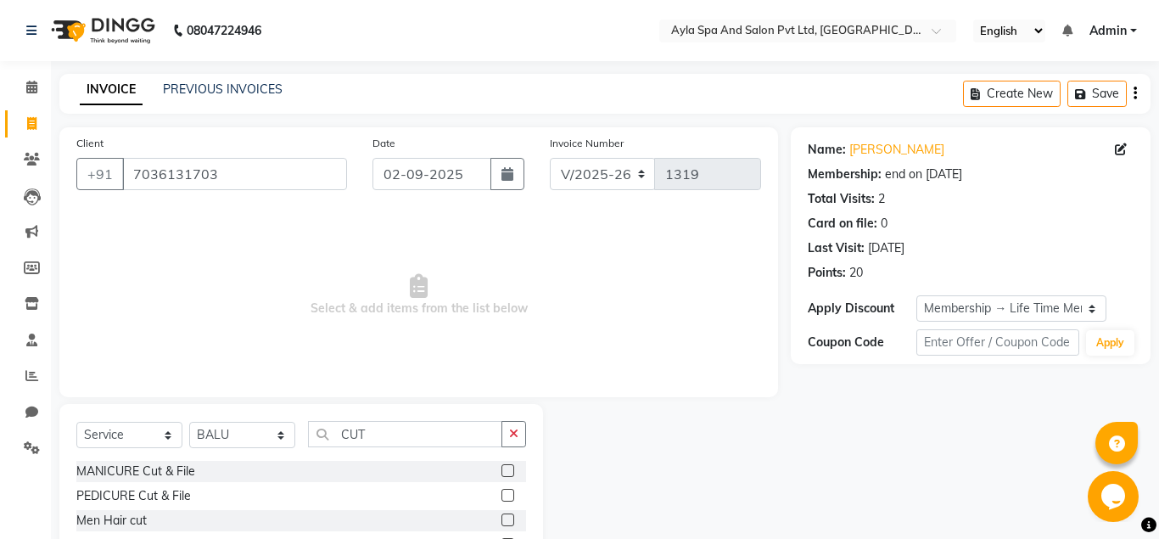
click at [505, 522] on label at bounding box center [507, 519] width 13 height 13
click at [505, 522] on input "checkbox" at bounding box center [506, 520] width 11 height 11
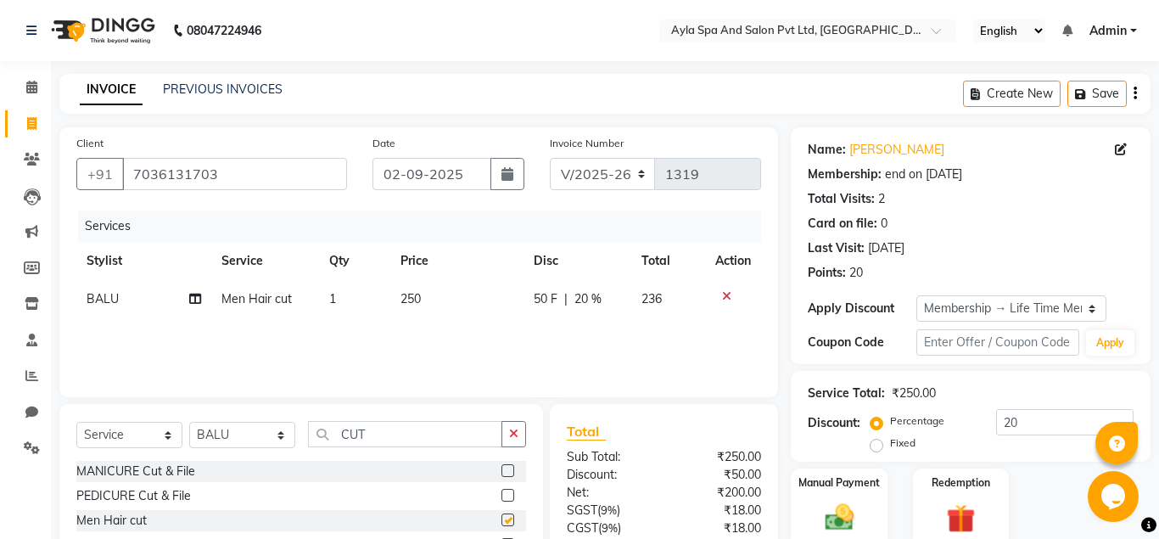
checkbox input "false"
click at [368, 432] on input "CUT" at bounding box center [405, 434] width 194 height 26
type input "C"
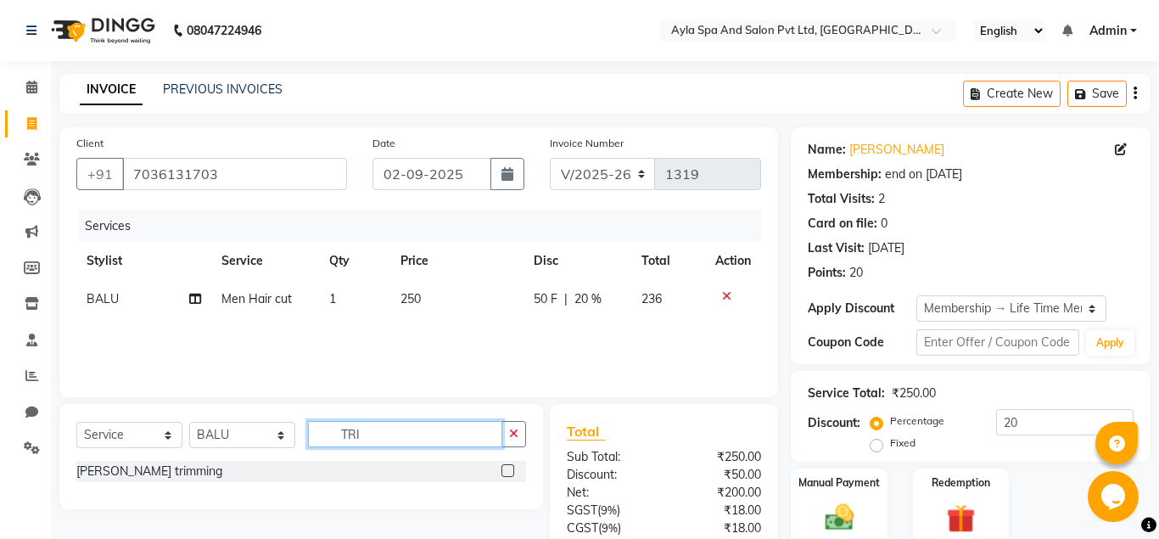
type input "TRI"
click at [505, 470] on label at bounding box center [507, 470] width 13 height 13
click at [505, 470] on input "checkbox" at bounding box center [506, 471] width 11 height 11
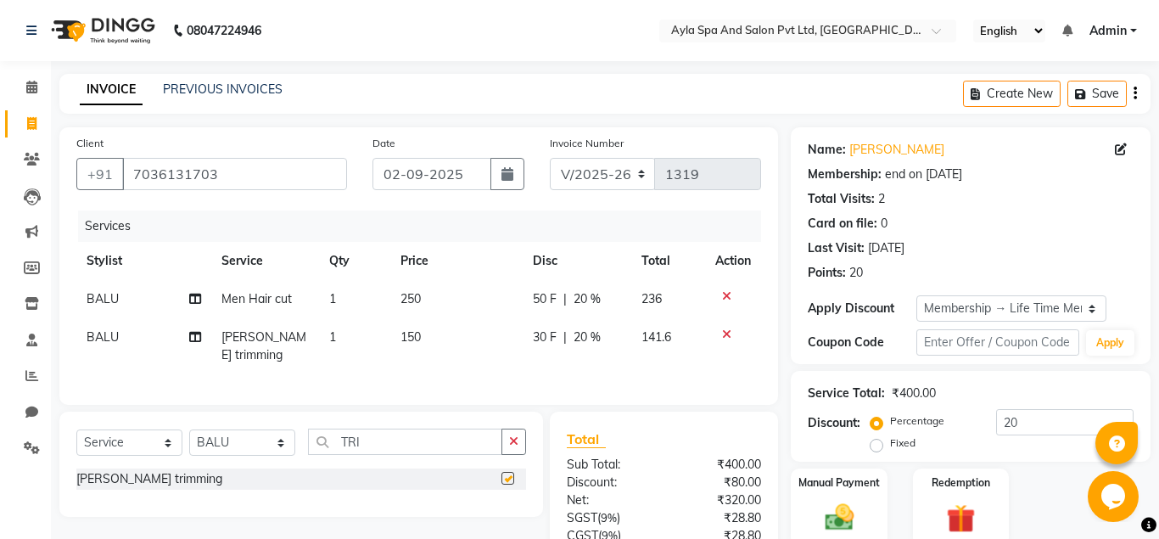
checkbox input "false"
click at [415, 338] on span "150" at bounding box center [410, 336] width 20 height 15
select select "86594"
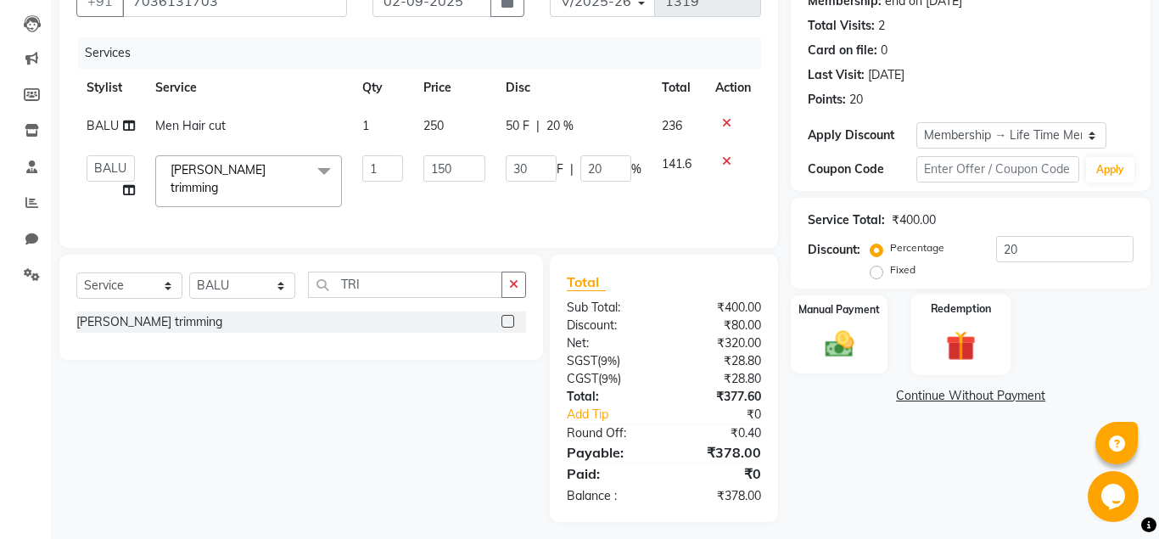
scroll to position [174, 0]
click at [865, 362] on div "Manual Payment" at bounding box center [839, 333] width 100 height 81
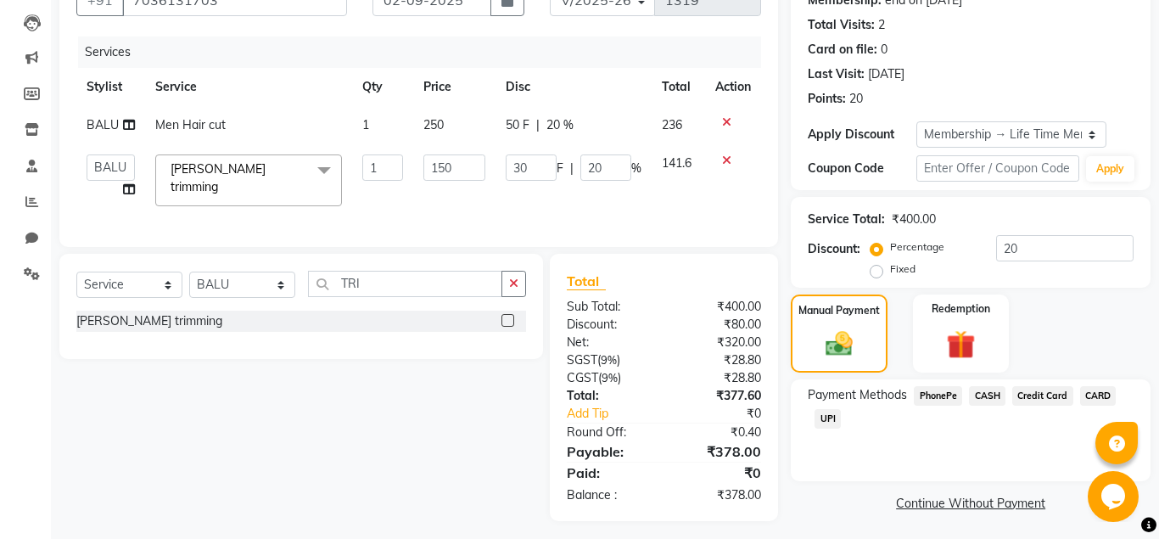
click at [819, 414] on span "UPI" at bounding box center [827, 419] width 26 height 20
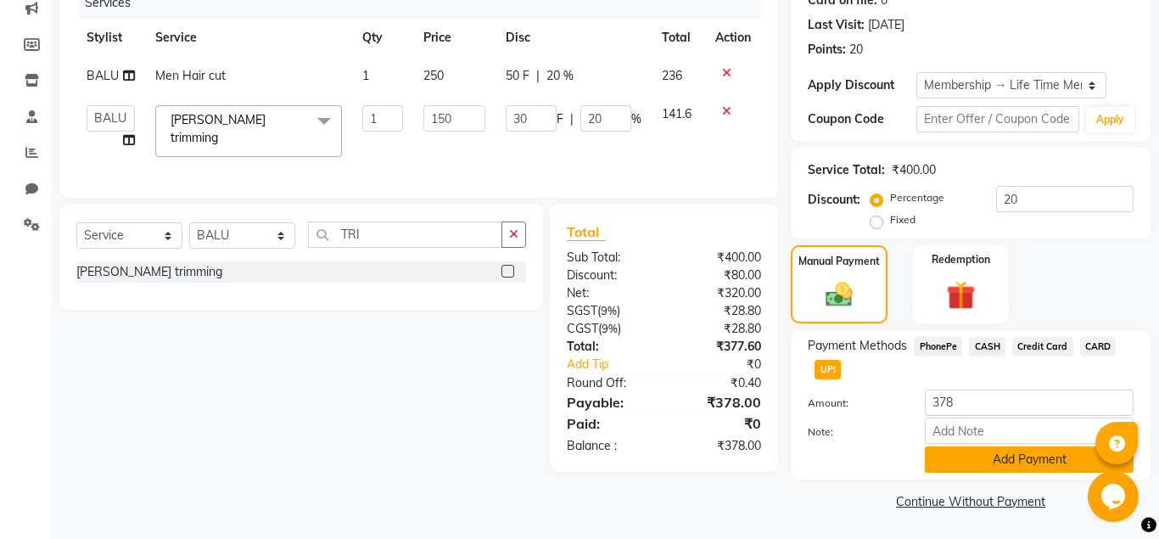
click at [975, 461] on button "Add Payment" at bounding box center [1028, 459] width 209 height 26
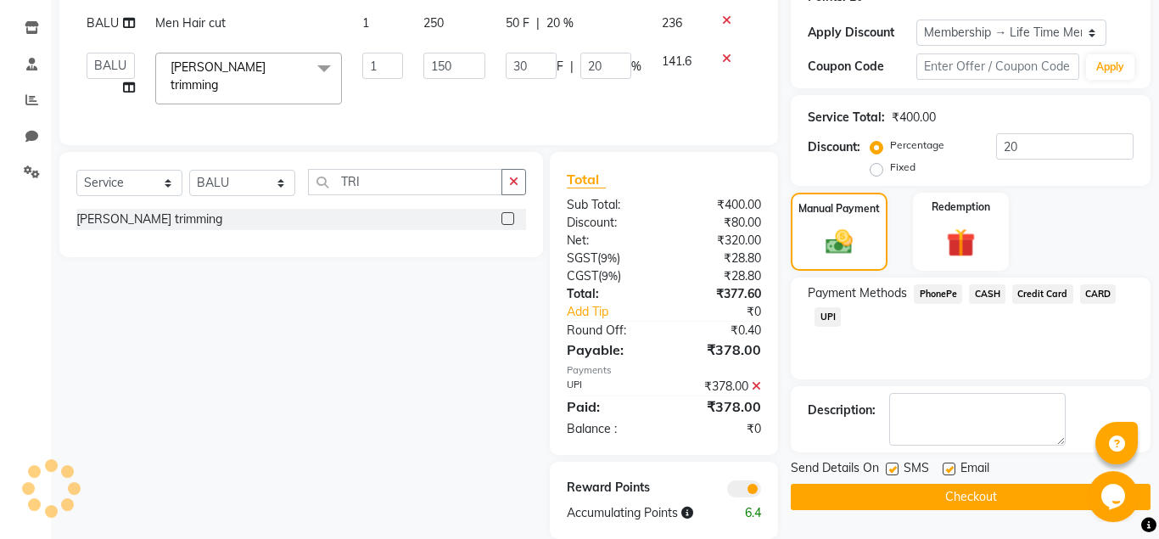
scroll to position [293, 0]
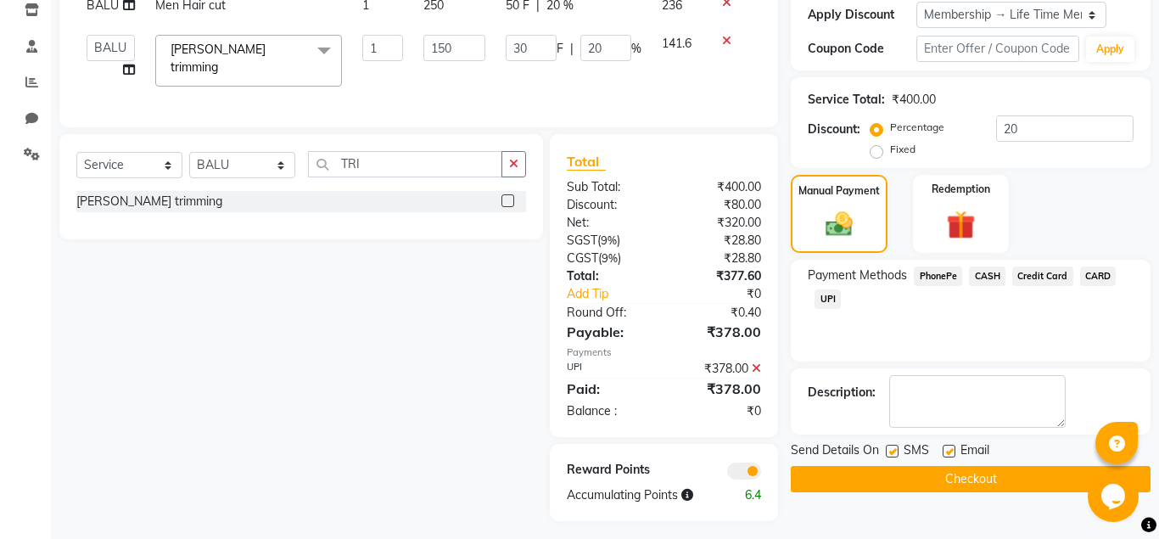
click at [946, 453] on label at bounding box center [948, 450] width 13 height 13
click at [946, 453] on input "checkbox" at bounding box center [947, 451] width 11 height 11
checkbox input "false"
click at [947, 467] on button "Checkout" at bounding box center [970, 479] width 360 height 26
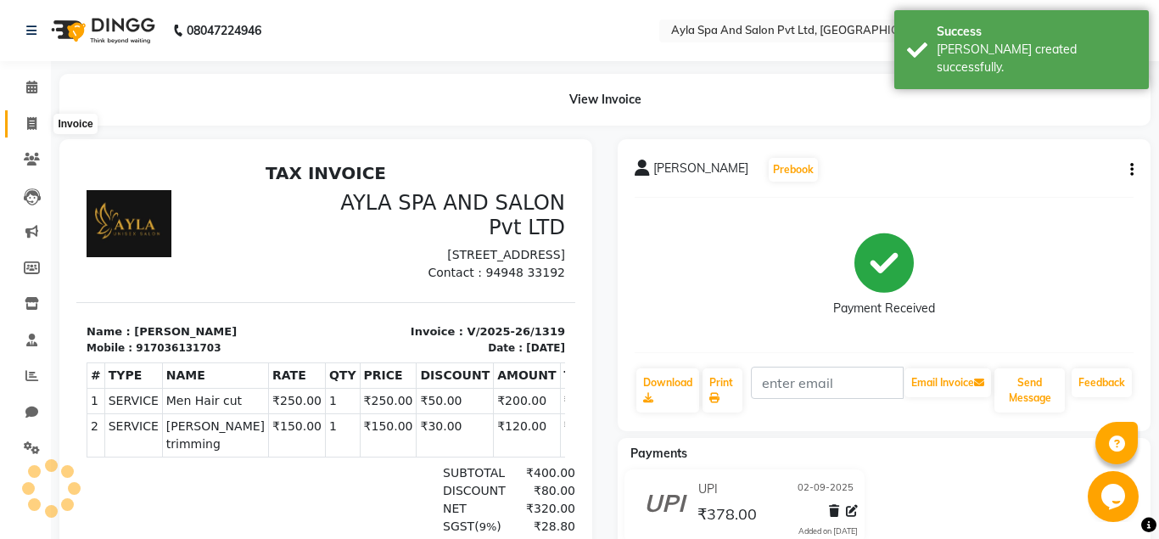
click at [36, 129] on icon at bounding box center [31, 123] width 9 height 13
select select "service"
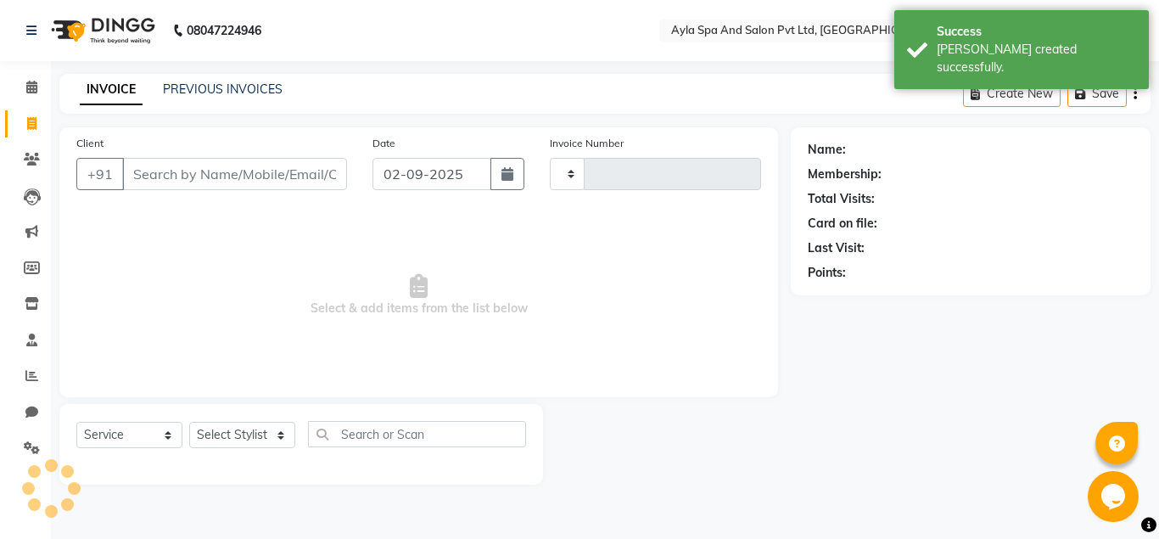
type input "1320"
select select "7756"
drag, startPoint x: 202, startPoint y: 70, endPoint x: 207, endPoint y: 78, distance: 9.2
click at [203, 73] on div "08047224946 Select Location × Ayla Spa And Salon Pvt Ltd, Miyapur English ENGLI…" at bounding box center [579, 269] width 1159 height 539
click at [212, 74] on div "08047224946 Select Location × Ayla Spa And Salon Pvt Ltd, Miyapur English ENGLI…" at bounding box center [579, 269] width 1159 height 539
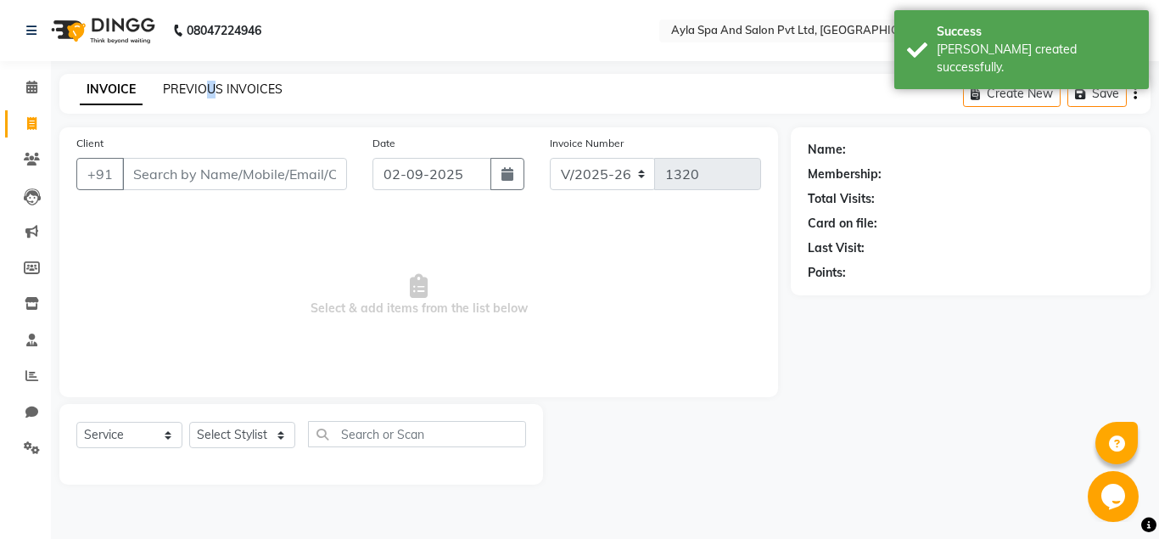
click at [265, 87] on link "PREVIOUS INVOICES" at bounding box center [223, 88] width 120 height 15
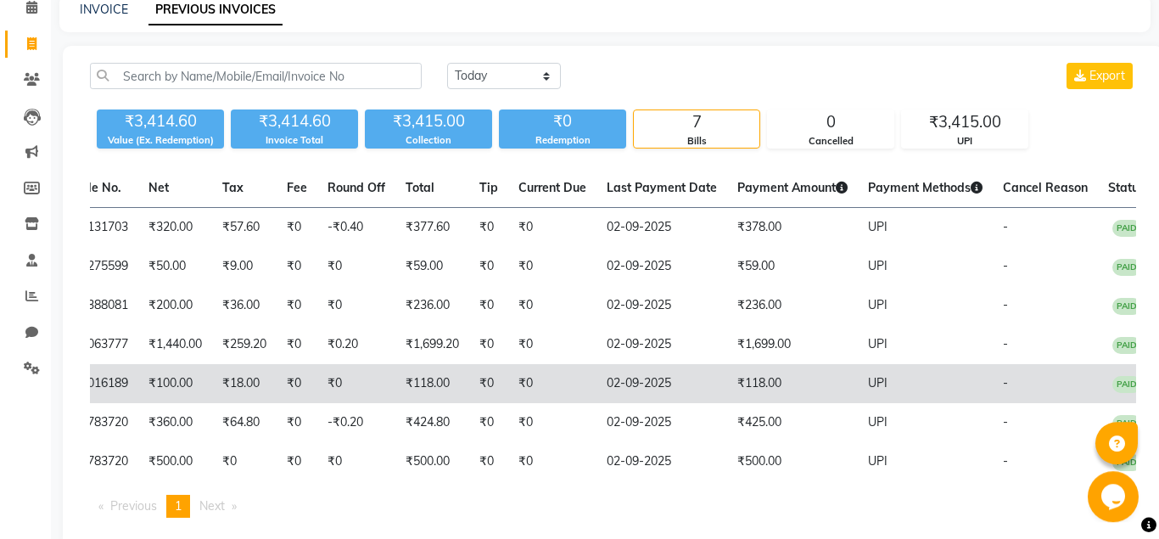
scroll to position [131, 0]
